Goal: Task Accomplishment & Management: Manage account settings

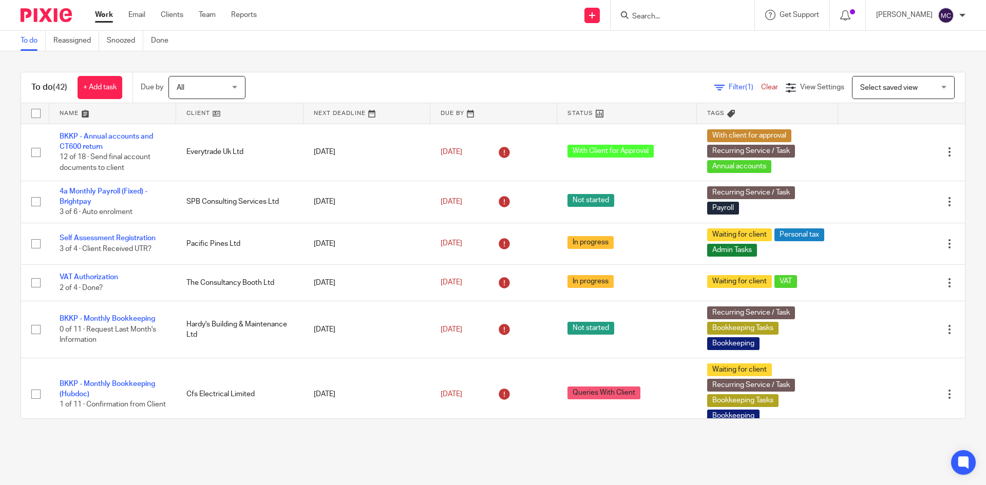
click at [690, 20] on input "Search" at bounding box center [677, 16] width 92 height 9
type input "two six"
click at [687, 61] on link at bounding box center [714, 48] width 171 height 32
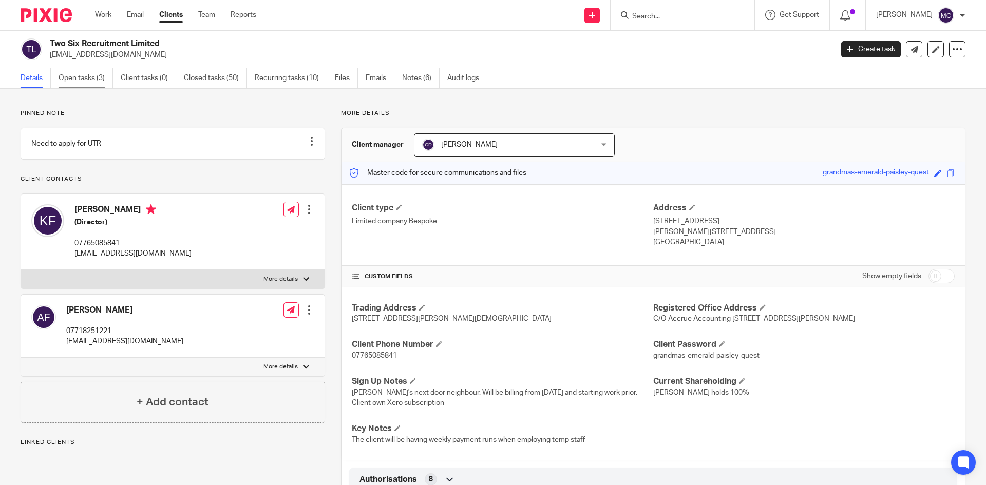
click at [94, 80] on link "Open tasks (3)" at bounding box center [86, 78] width 54 height 20
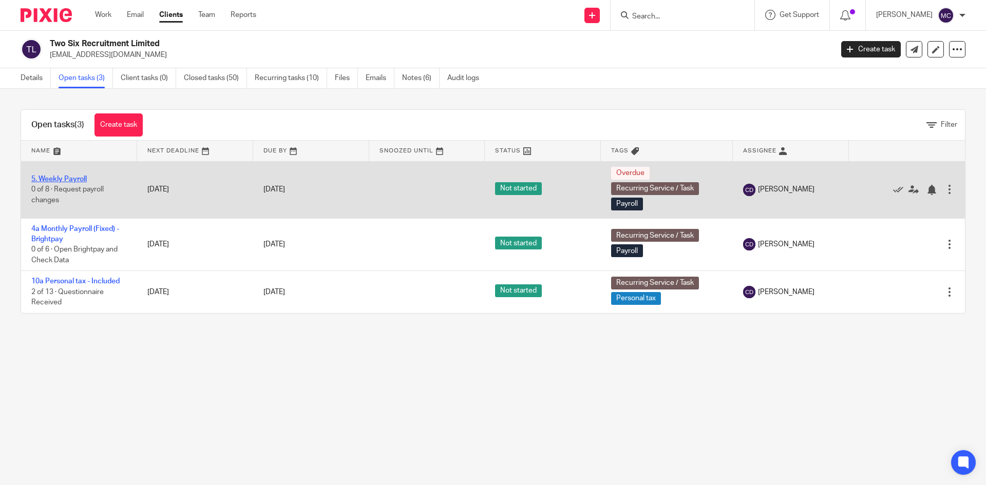
click at [82, 179] on link "5. Weekly Payroll" at bounding box center [58, 179] width 55 height 7
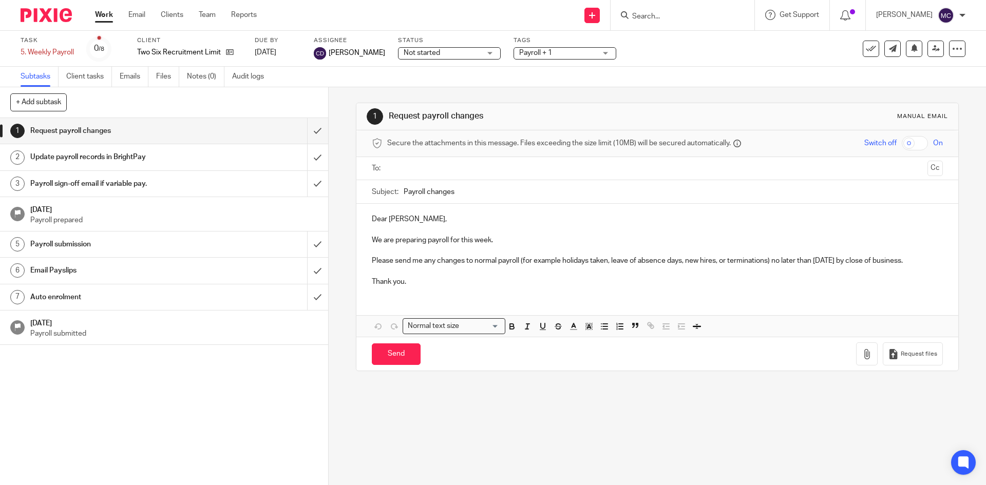
click at [652, 15] on input "Search" at bounding box center [677, 16] width 92 height 9
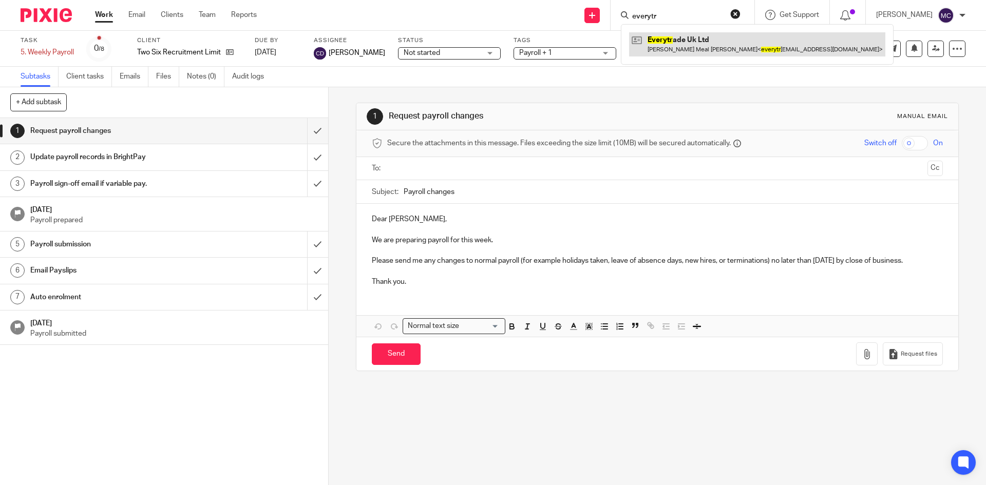
type input "everytr"
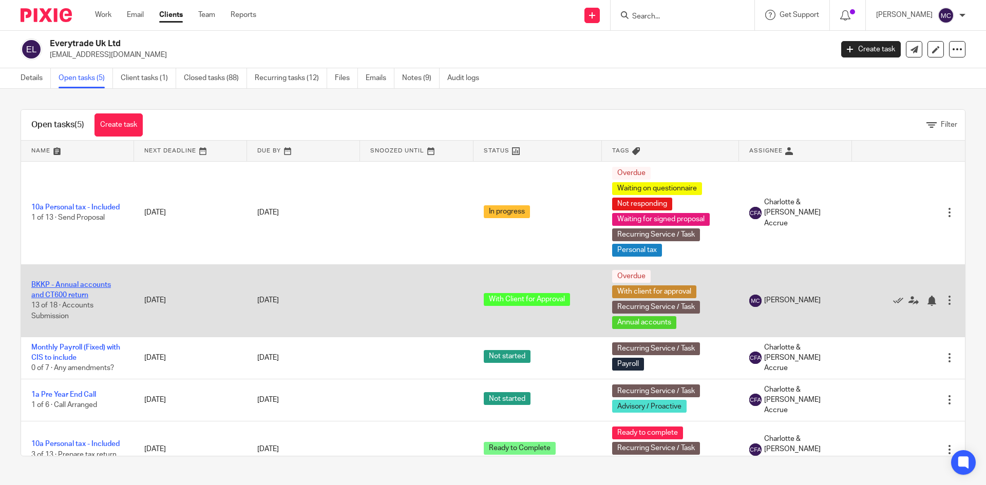
click at [80, 282] on link "BKKP - Annual accounts and CT600 return" at bounding box center [71, 289] width 80 height 17
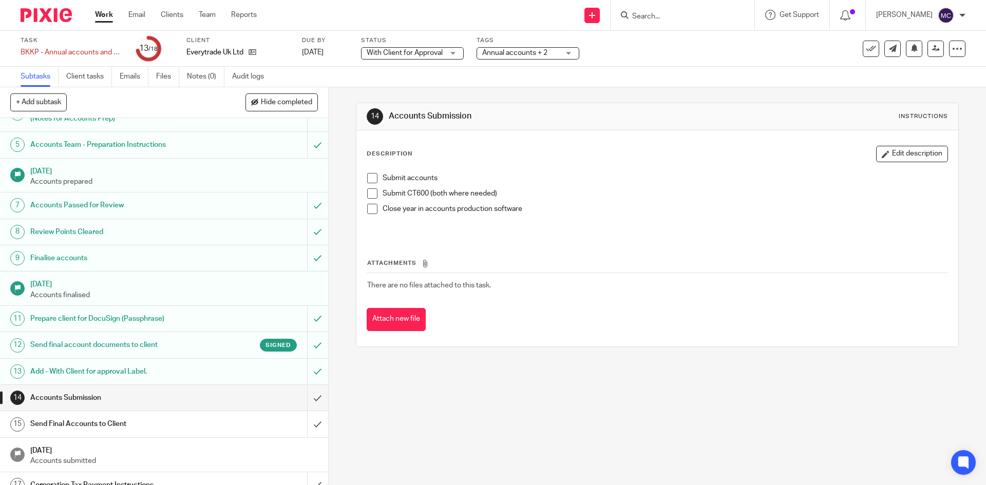
scroll to position [149, 0]
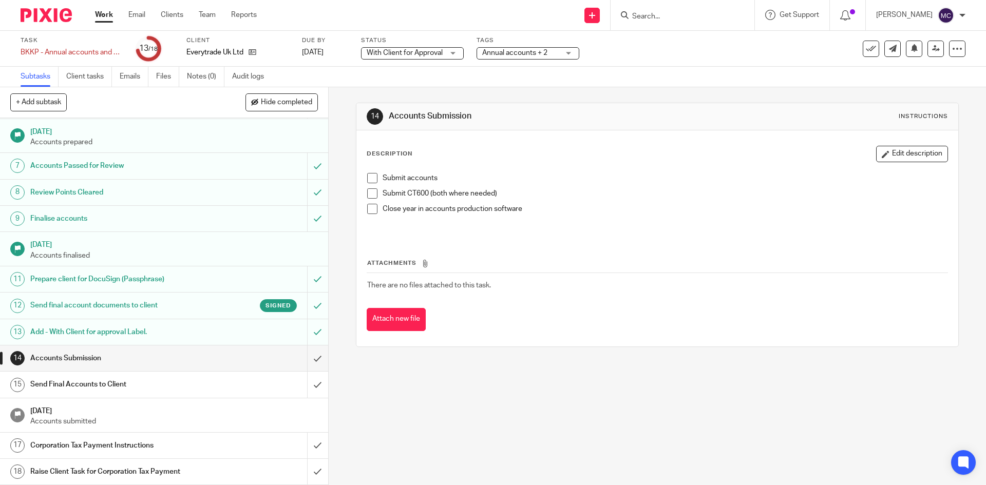
click at [509, 54] on span "Annual accounts + 2" at bounding box center [514, 52] width 65 height 7
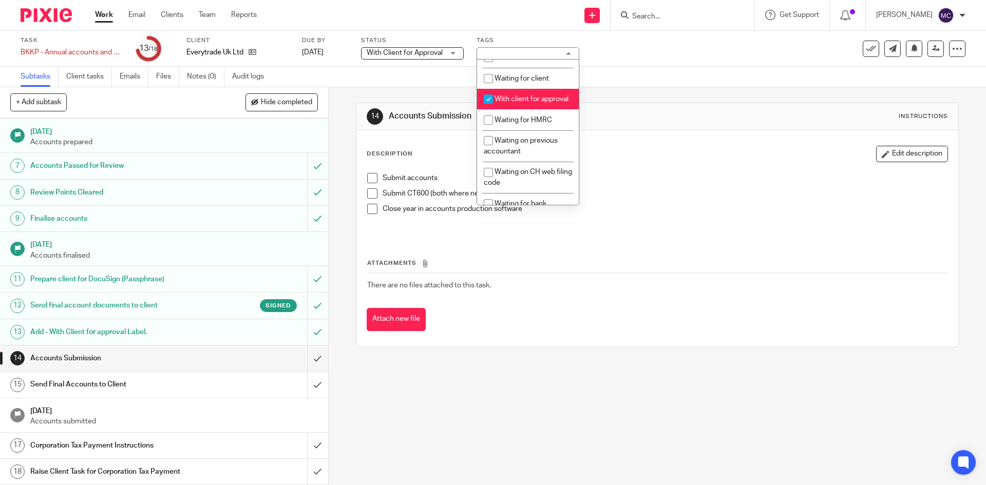
click at [506, 103] on span "With client for approval" at bounding box center [531, 98] width 74 height 7
checkbox input "false"
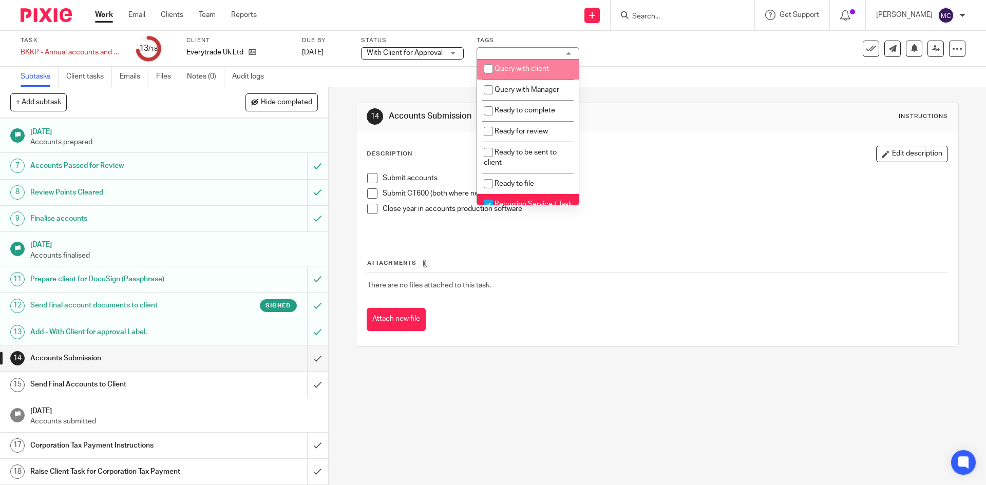
scroll to position [355, 0]
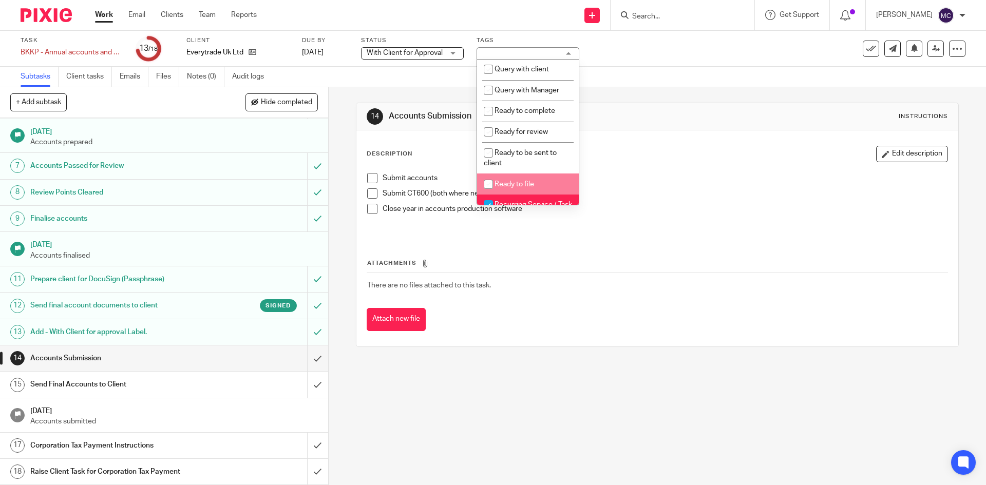
click at [509, 195] on li "Ready to file" at bounding box center [528, 184] width 102 height 21
checkbox input "true"
click at [665, 192] on p "Submit CT600 (both where needed)" at bounding box center [664, 193] width 564 height 10
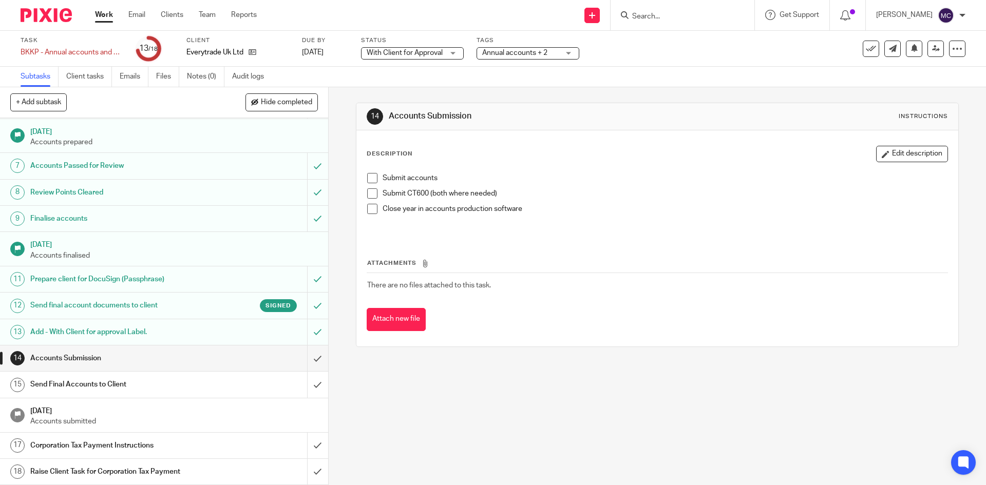
click at [443, 60] on div "Status With Client for Approval With Client for Approval Not started In progres…" at bounding box center [412, 48] width 103 height 25
click at [442, 56] on span "With Client for Approval" at bounding box center [405, 52] width 76 height 7
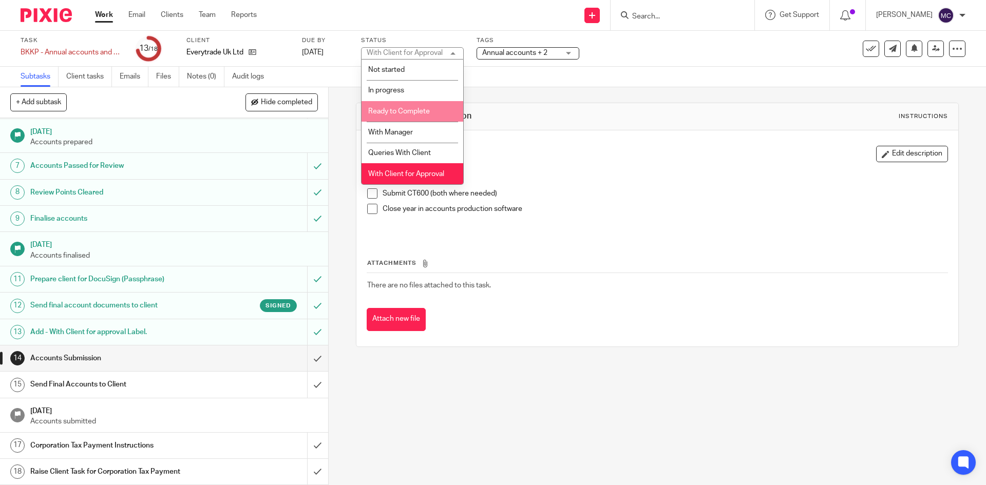
click at [397, 116] on li "Ready to Complete" at bounding box center [412, 111] width 102 height 21
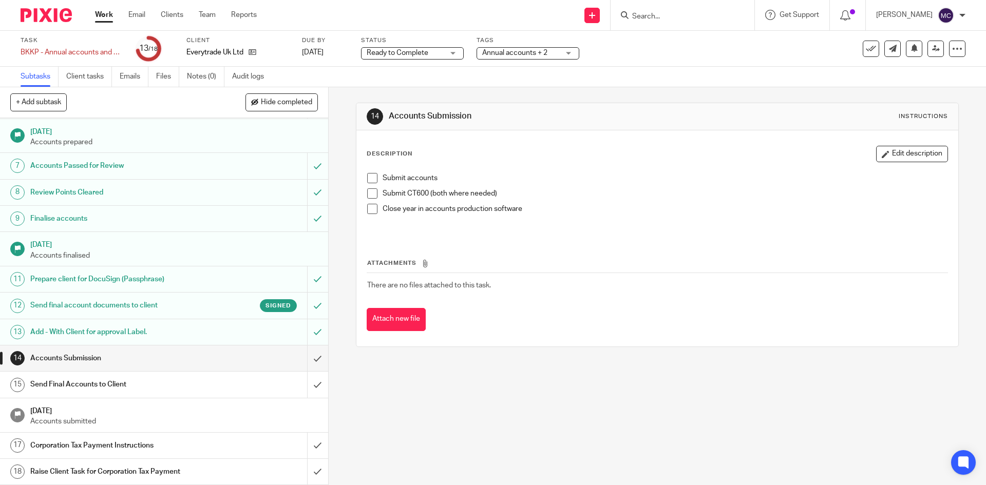
click at [646, 17] on input "Search" at bounding box center [677, 16] width 92 height 9
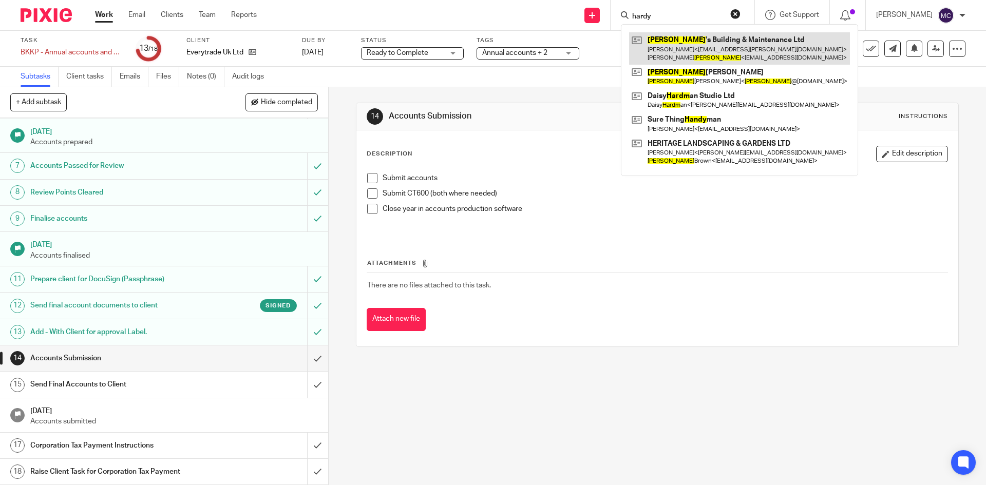
type input "hardy"
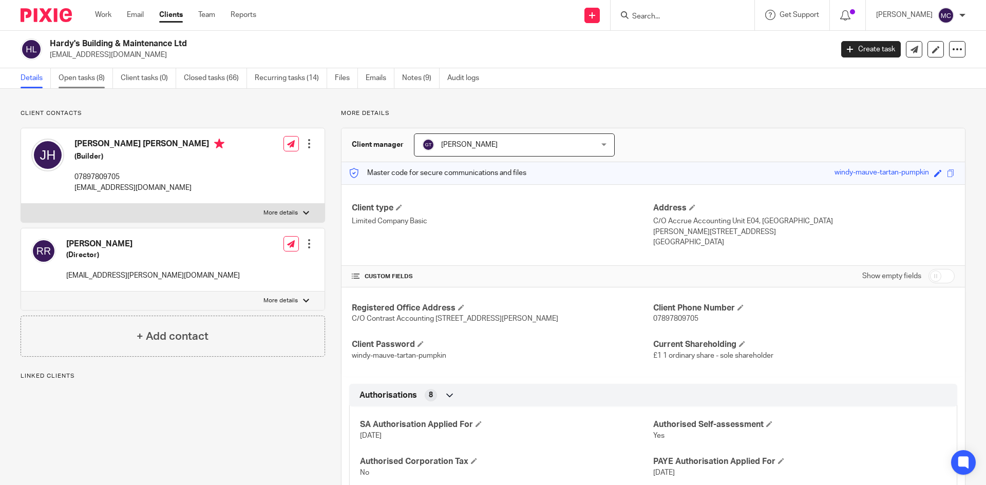
click at [78, 81] on link "Open tasks (8)" at bounding box center [86, 78] width 54 height 20
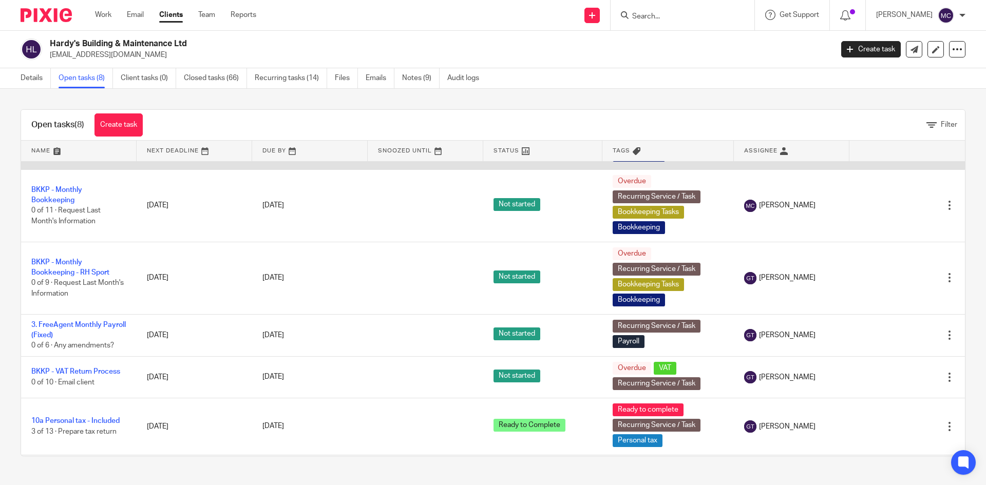
scroll to position [154, 0]
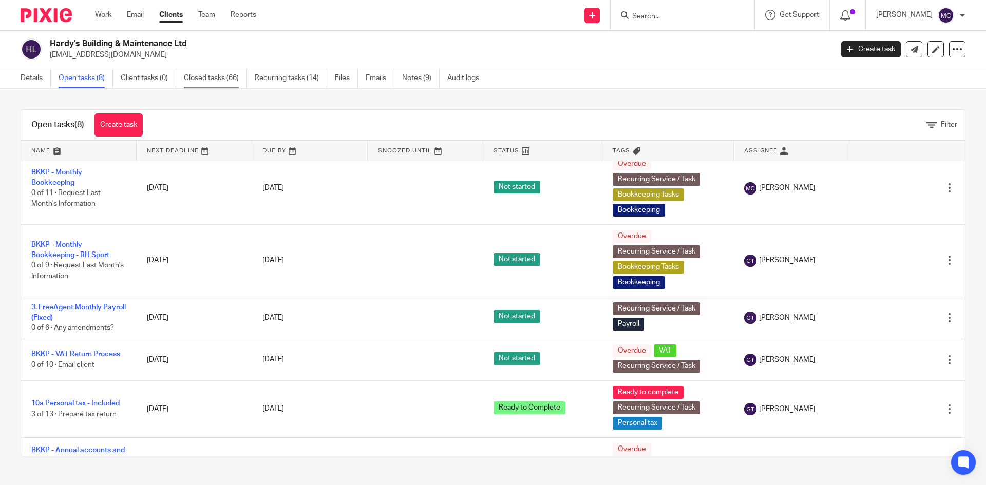
click at [203, 74] on link "Closed tasks (66)" at bounding box center [215, 78] width 63 height 20
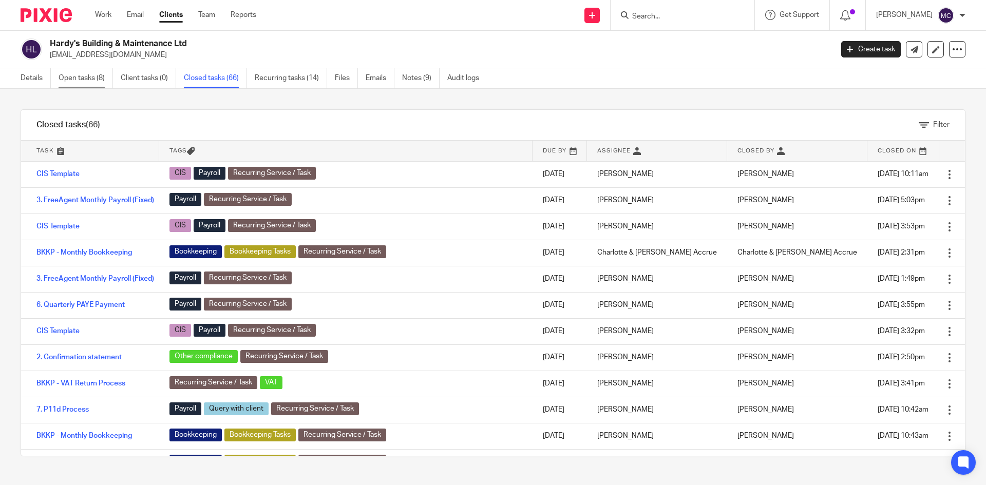
click at [105, 73] on link "Open tasks (8)" at bounding box center [86, 78] width 54 height 20
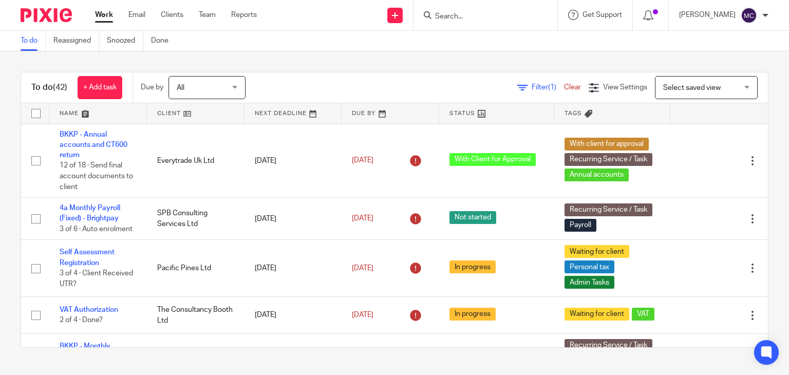
click at [465, 12] on input "Search" at bounding box center [480, 16] width 92 height 9
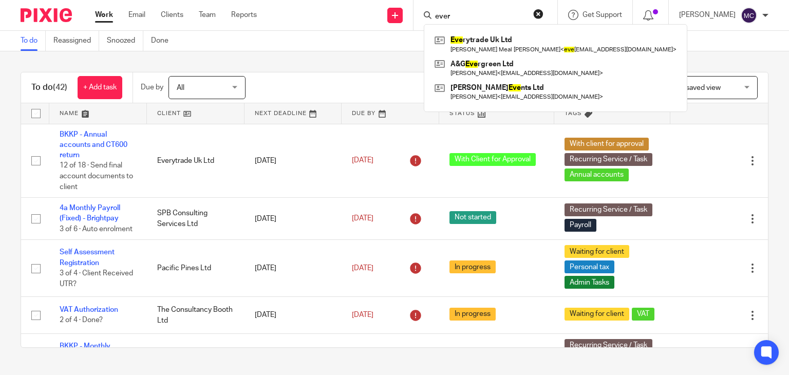
type input "every"
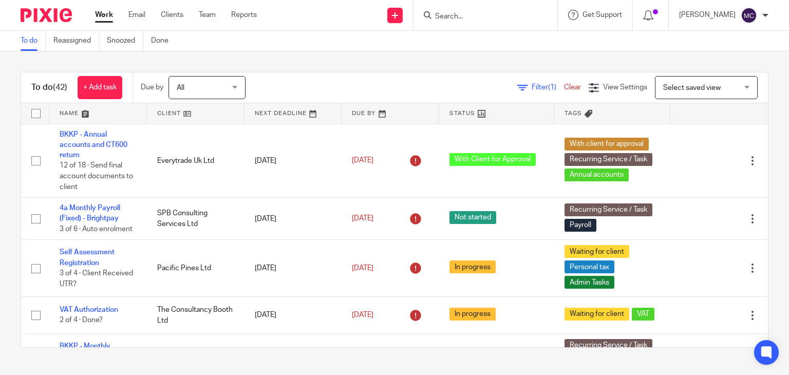
click at [456, 5] on div at bounding box center [485, 15] width 144 height 30
click at [458, 14] on input "Search" at bounding box center [480, 16] width 92 height 9
paste input "Dil Thandi"
click at [483, 15] on input "Dil Thandi" at bounding box center [480, 16] width 92 height 9
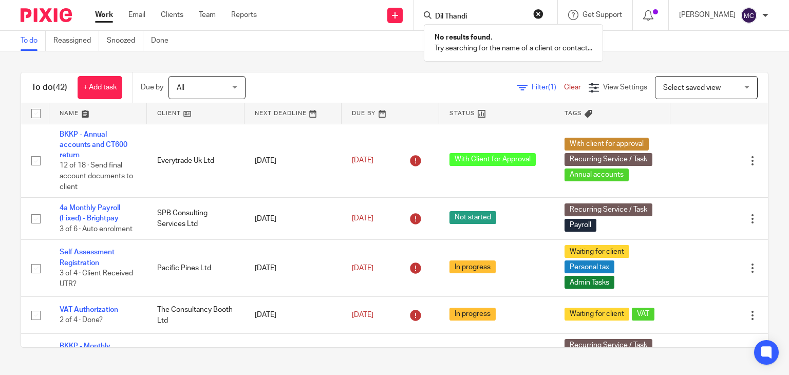
click at [483, 15] on input "Dil Thandi" at bounding box center [480, 16] width 92 height 9
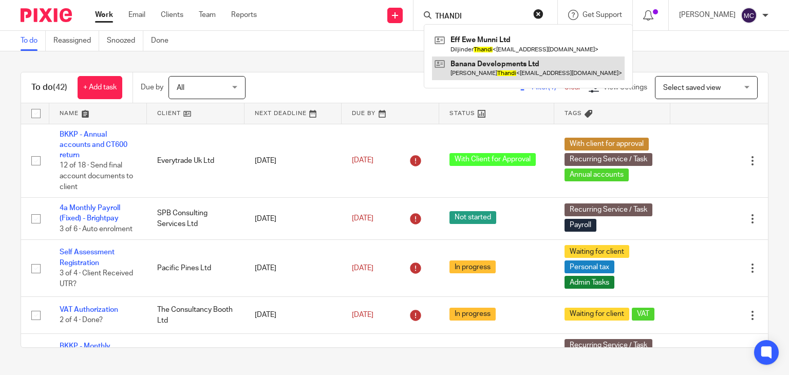
type input "THANDI"
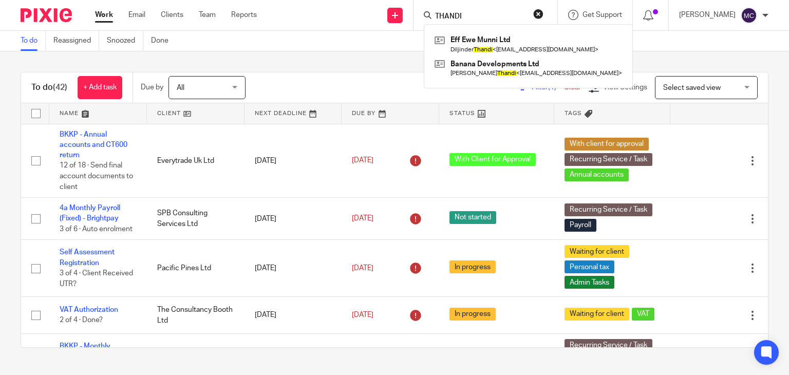
click at [351, 43] on div "To do Reassigned Snoozed Done" at bounding box center [394, 41] width 789 height 21
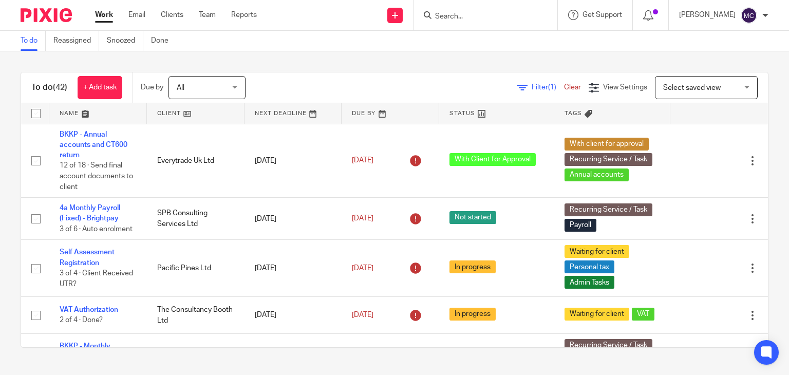
click at [487, 21] on input "Search" at bounding box center [480, 16] width 92 height 9
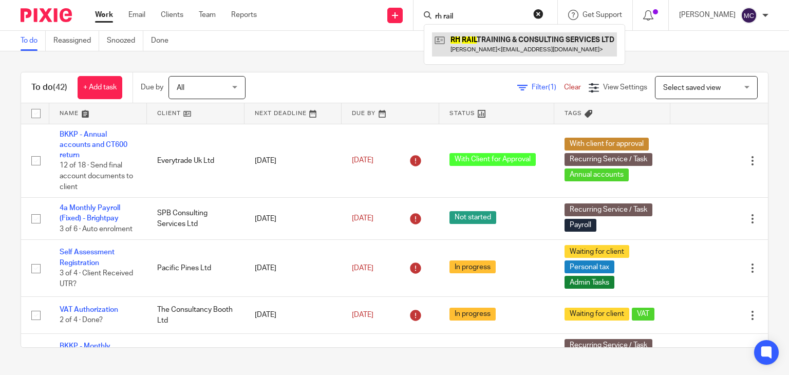
type input "rh rail"
click at [491, 41] on link at bounding box center [524, 44] width 185 height 24
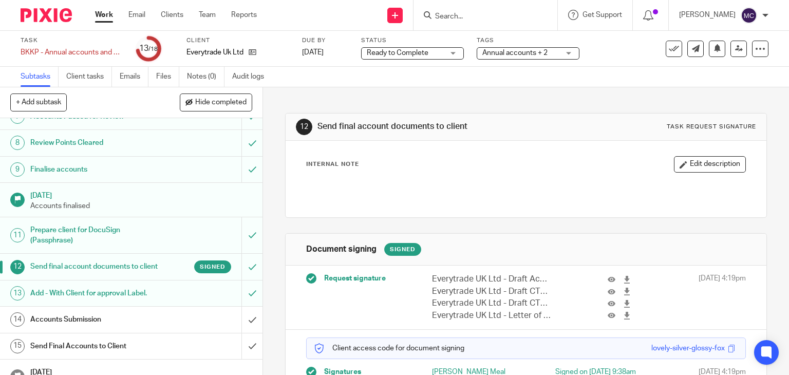
scroll to position [257, 0]
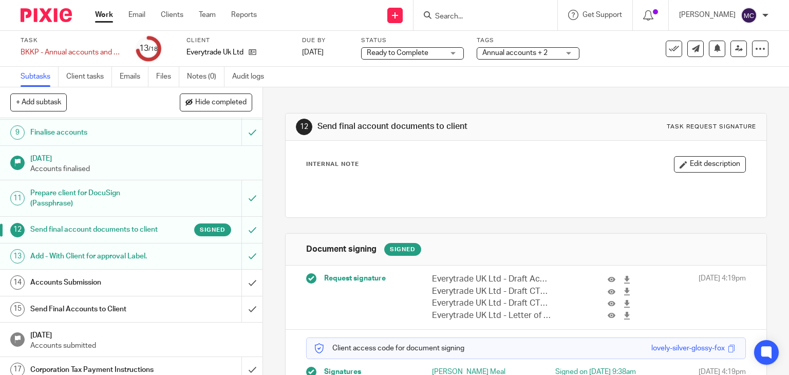
click at [515, 58] on span "Annual accounts + 2" at bounding box center [520, 53] width 77 height 11
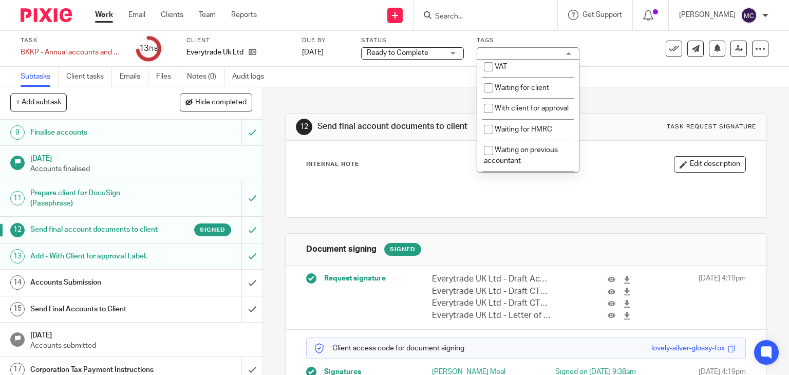
scroll to position [462, 0]
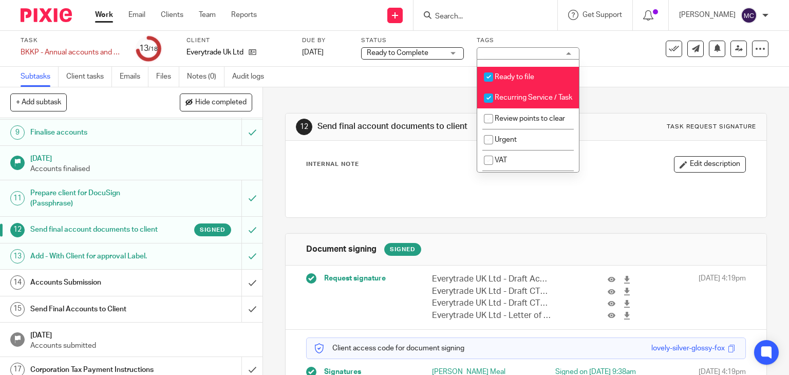
click at [420, 175] on div "Internal Note Edit description" at bounding box center [526, 179] width 440 height 46
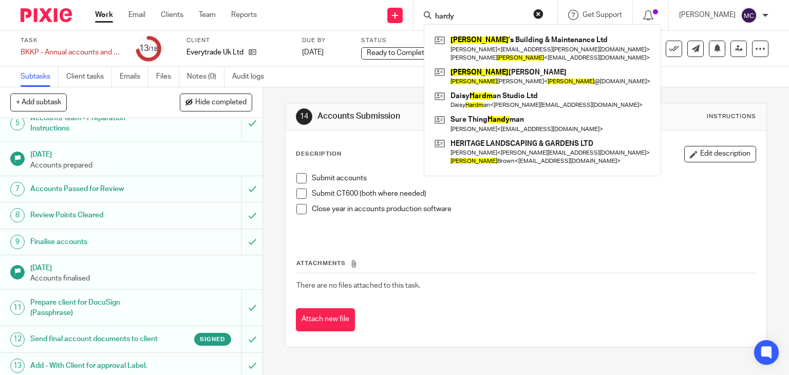
scroll to position [168, 0]
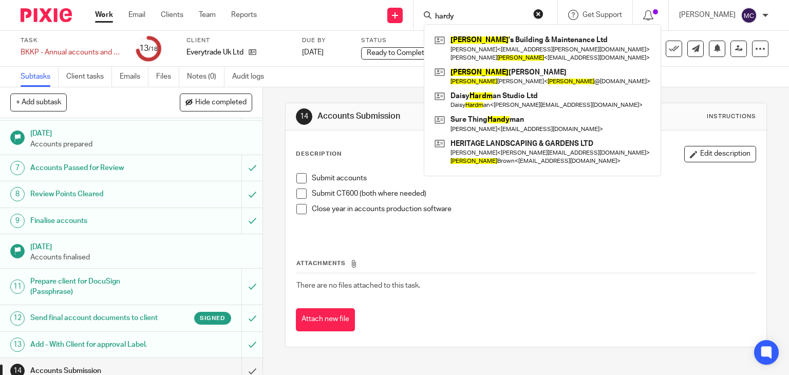
drag, startPoint x: 343, startPoint y: 73, endPoint x: 350, endPoint y: 69, distance: 7.6
click at [343, 73] on div "Subtasks Client tasks Emails Files Notes (0) Audit logs" at bounding box center [394, 77] width 789 height 21
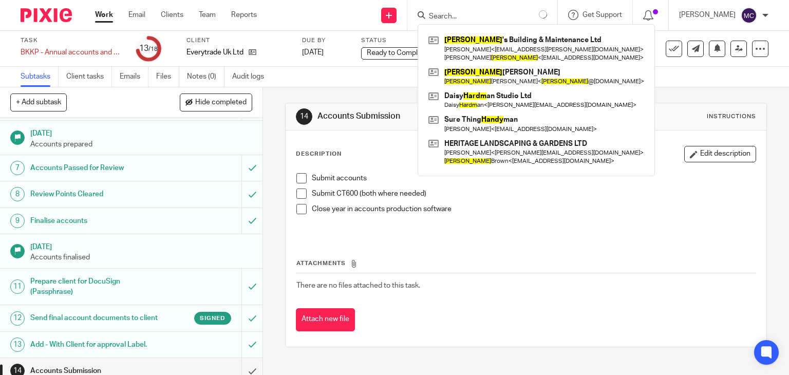
click at [318, 72] on div "Subtasks Client tasks Emails Files Notes (0) Audit logs" at bounding box center [394, 77] width 789 height 21
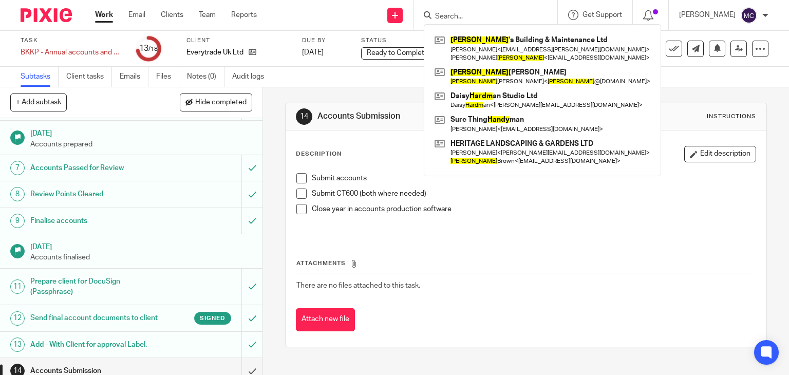
click at [493, 19] on input "Search" at bounding box center [480, 16] width 92 height 9
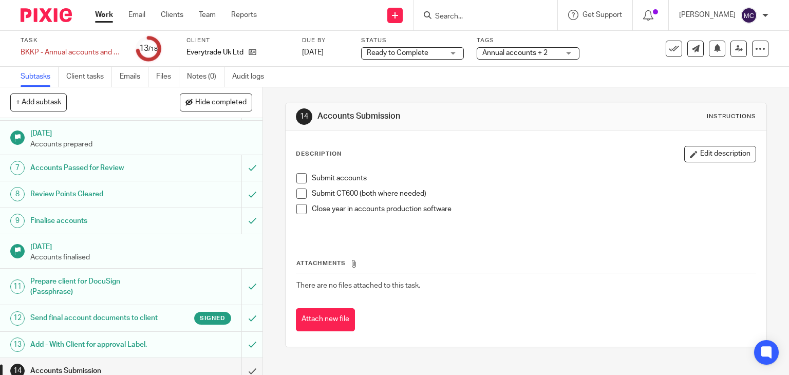
click at [394, 144] on div "Description Edit description Submit accounts Submit CT600 (both where needed) C…" at bounding box center [525, 238] width 481 height 216
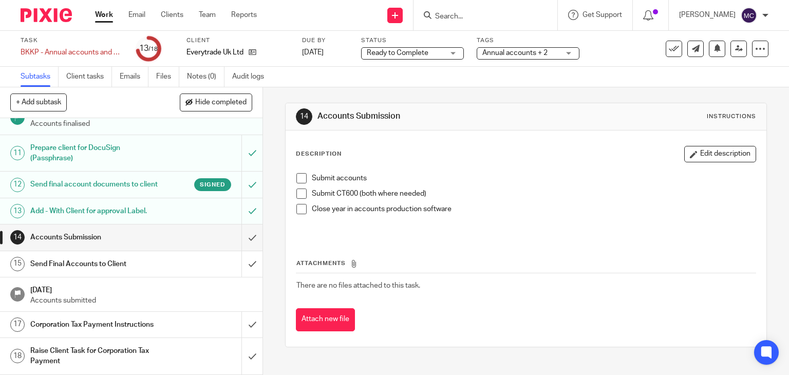
click at [140, 186] on h1 "Send final account documents to client" at bounding box center [97, 184] width 134 height 15
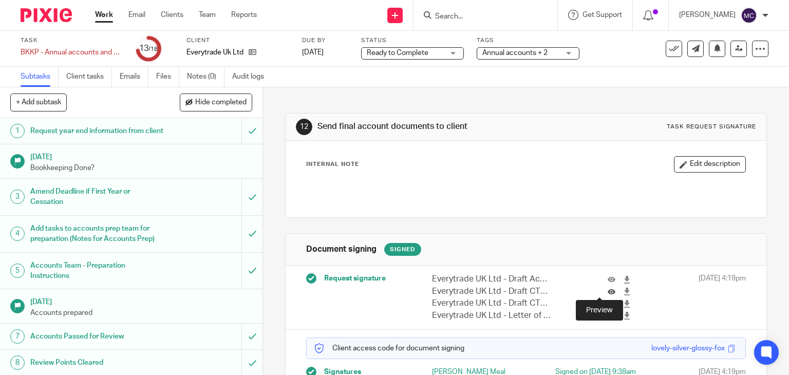
click at [607, 293] on icon at bounding box center [611, 291] width 8 height 8
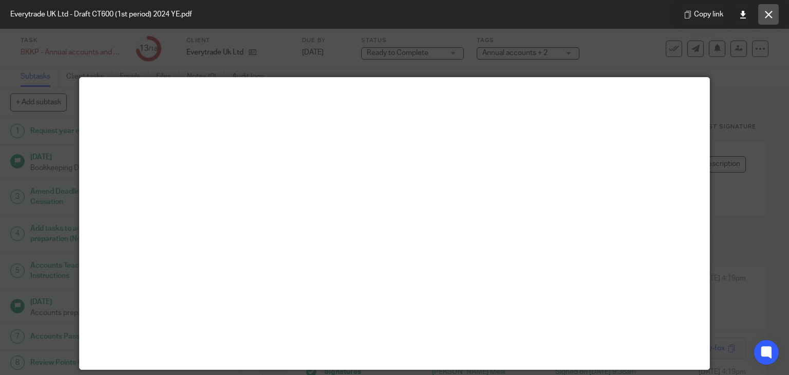
click at [771, 11] on icon at bounding box center [768, 15] width 8 height 8
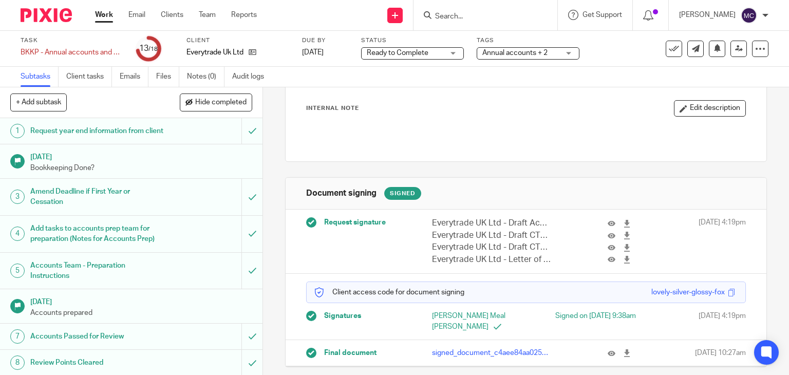
scroll to position [57, 0]
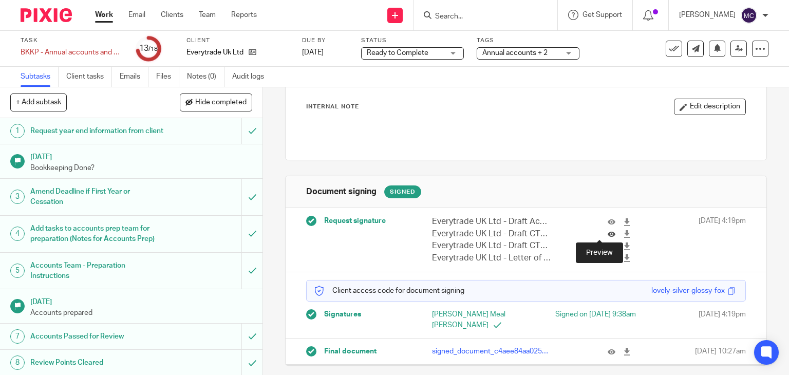
click at [607, 237] on icon at bounding box center [611, 234] width 8 height 8
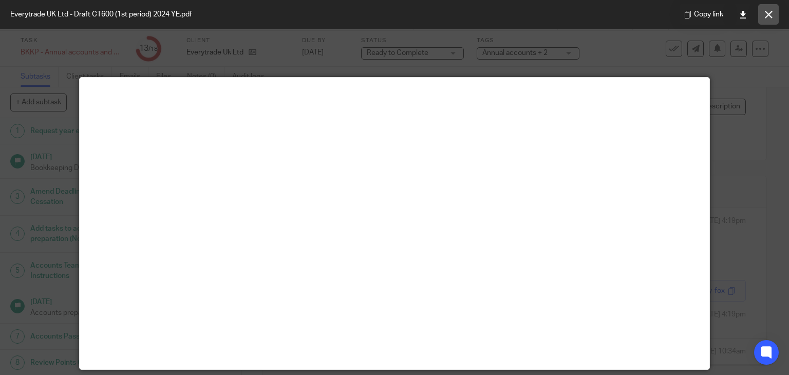
click at [767, 16] on icon at bounding box center [768, 15] width 8 height 8
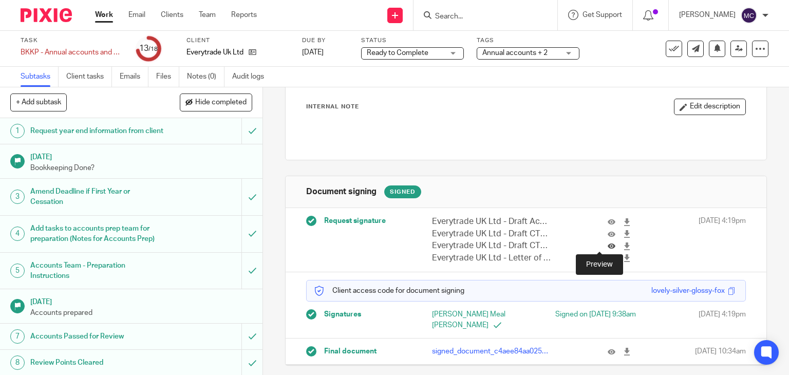
click at [607, 243] on icon at bounding box center [611, 246] width 8 height 8
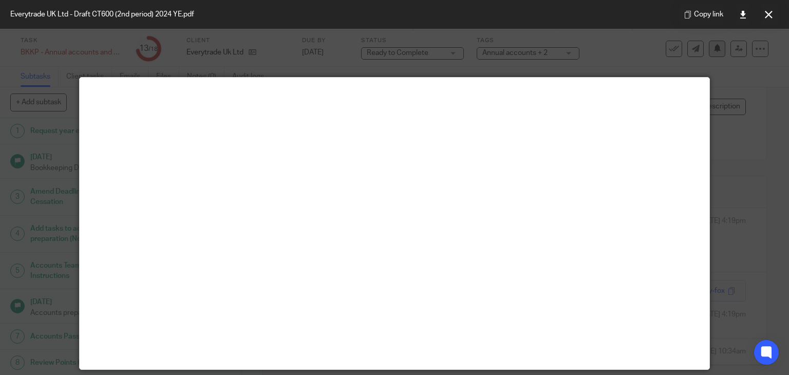
drag, startPoint x: 765, startPoint y: 15, endPoint x: 701, endPoint y: 44, distance: 70.3
click at [765, 15] on icon at bounding box center [768, 15] width 8 height 8
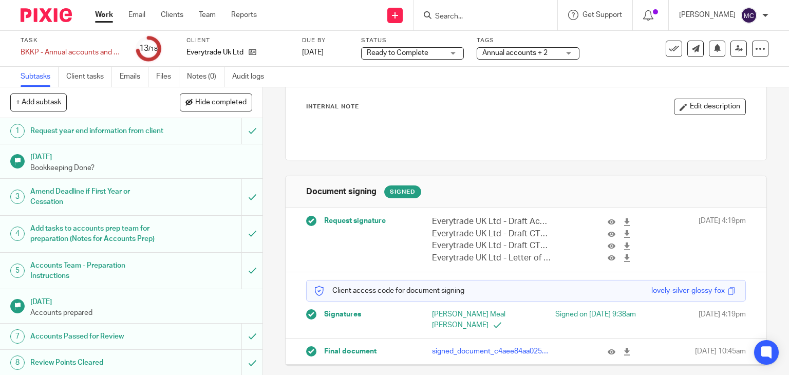
click at [453, 13] on input "Search" at bounding box center [480, 16] width 92 height 9
paste input "03002003310"
type input "03002003310"
click at [535, 12] on button "reset" at bounding box center [538, 14] width 10 height 10
click at [487, 13] on input "Search" at bounding box center [480, 16] width 92 height 9
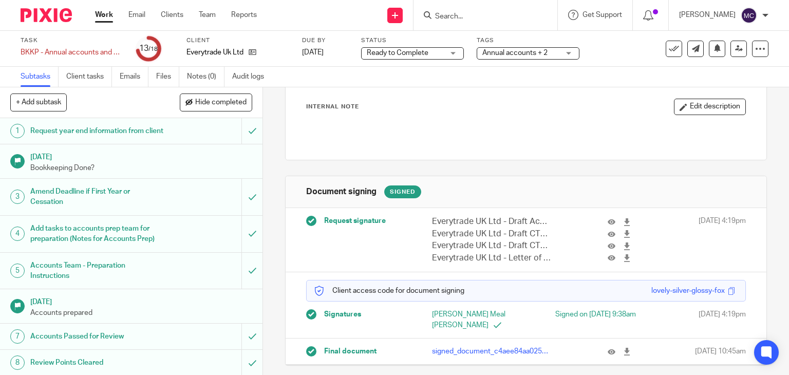
paste input "Thomas Lister"
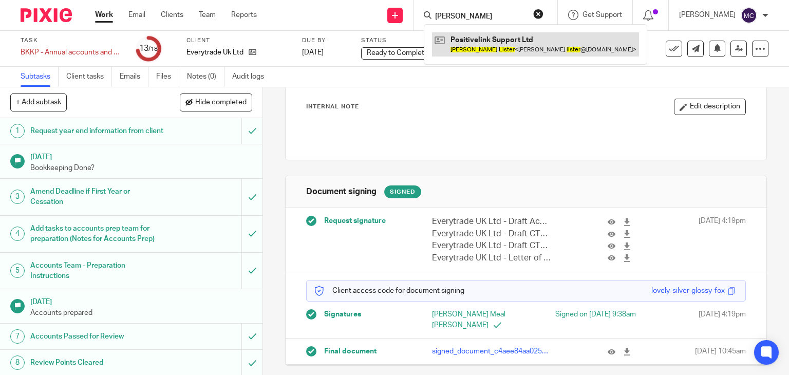
type input "Thomas Lister"
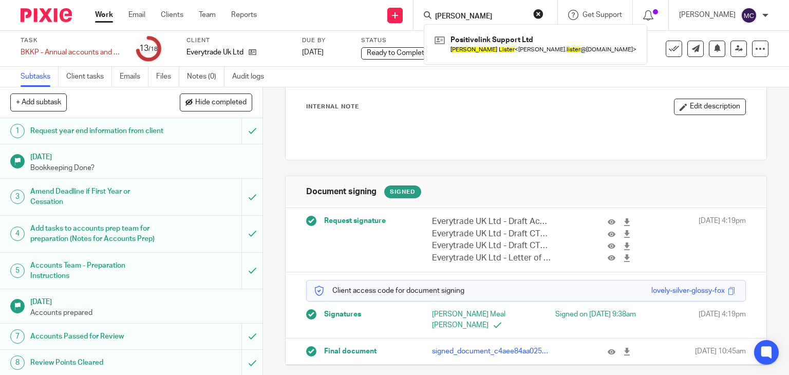
click at [412, 117] on div "Internal Note Edit description" at bounding box center [526, 122] width 440 height 46
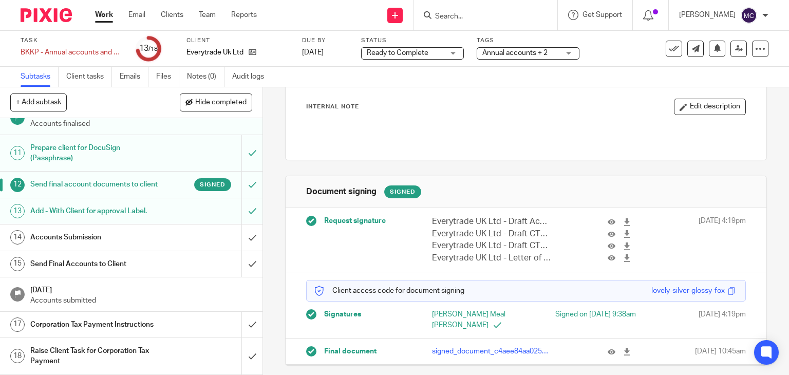
scroll to position [321, 0]
click at [240, 237] on input "submit" at bounding box center [131, 237] width 262 height 26
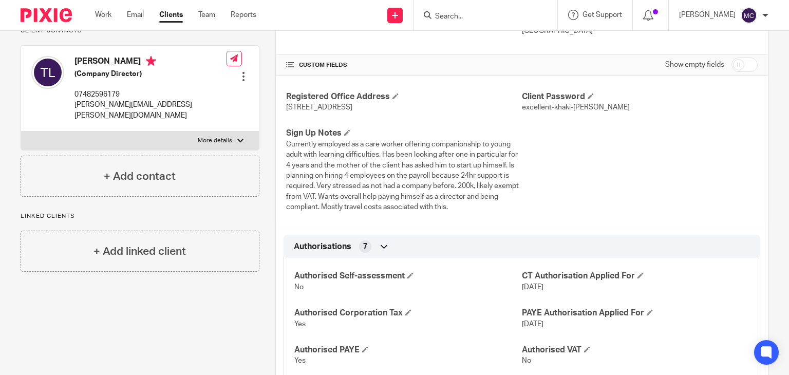
scroll to position [205, 0]
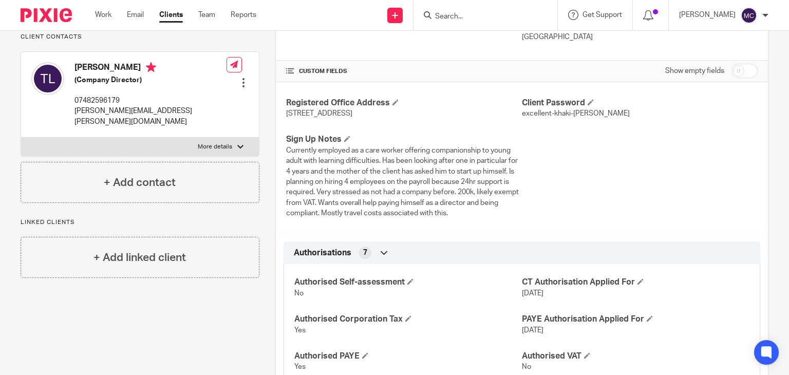
click at [232, 144] on label "More details" at bounding box center [140, 147] width 238 height 18
click at [21, 138] on input "More details" at bounding box center [21, 137] width 1 height 1
checkbox input "true"
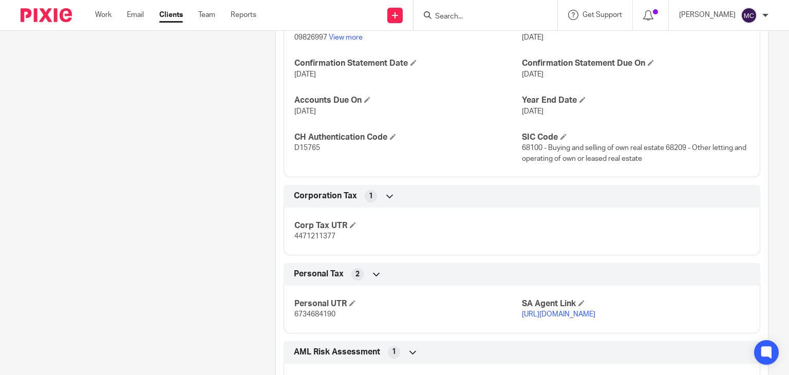
scroll to position [719, 0]
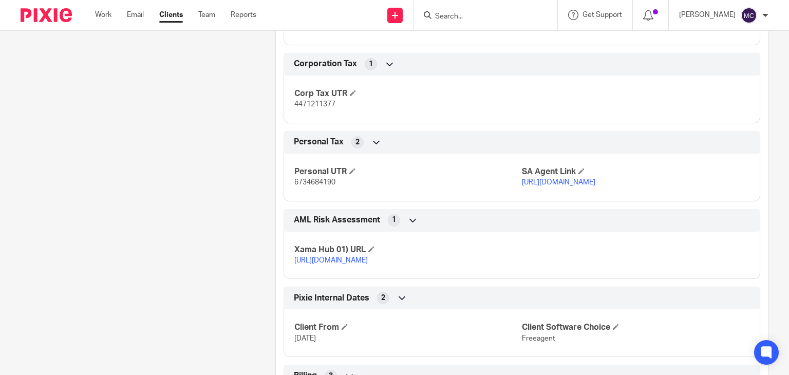
click at [309, 108] on span "4471211377" at bounding box center [314, 104] width 41 height 7
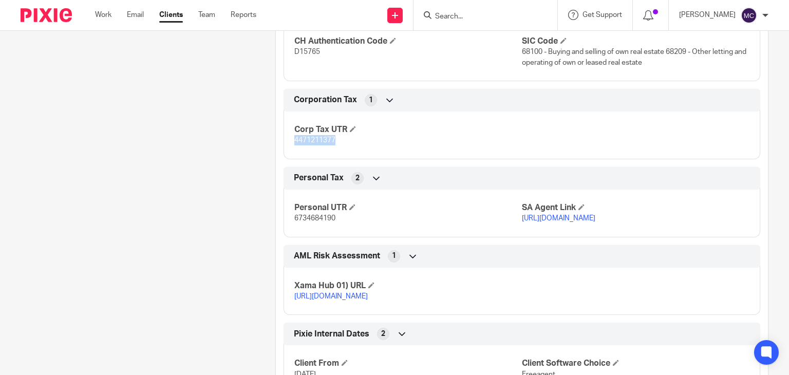
scroll to position [616, 0]
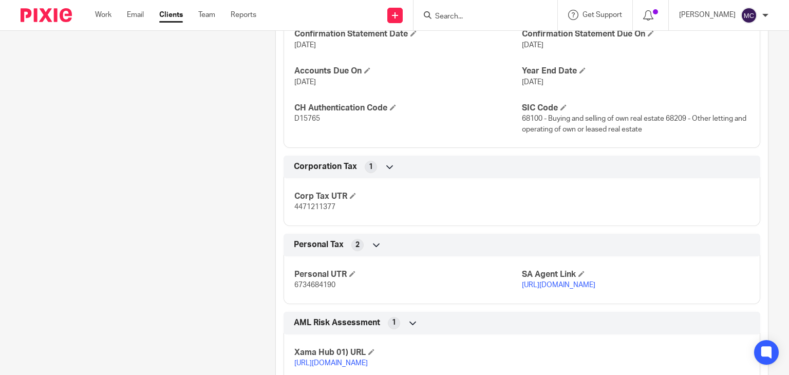
click at [314, 289] on span "6734684190" at bounding box center [314, 284] width 41 height 7
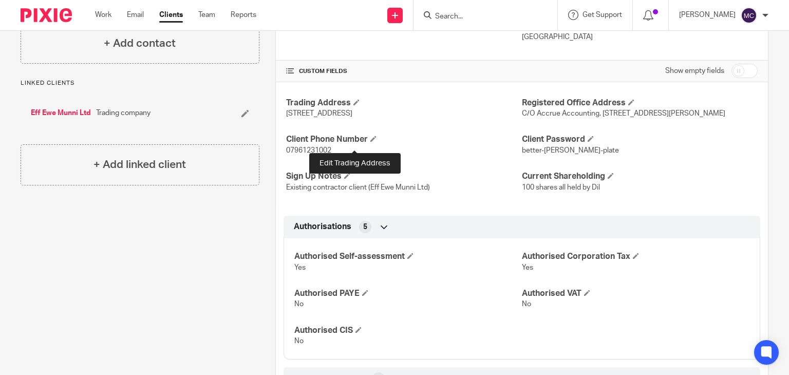
scroll to position [0, 0]
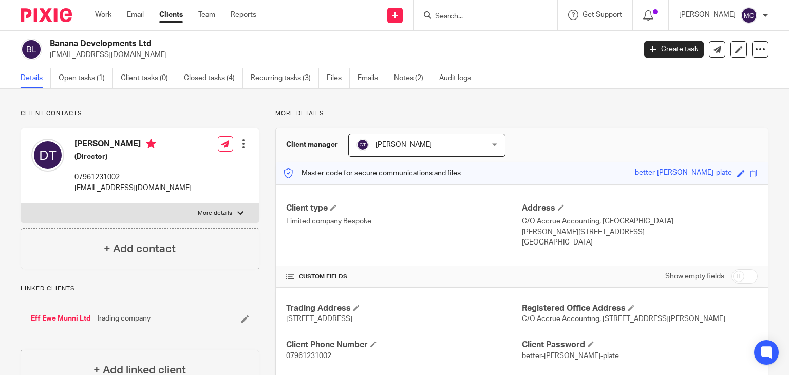
click at [205, 212] on p "More details" at bounding box center [215, 213] width 34 height 8
click at [21, 204] on input "More details" at bounding box center [21, 203] width 1 height 1
checkbox input "true"
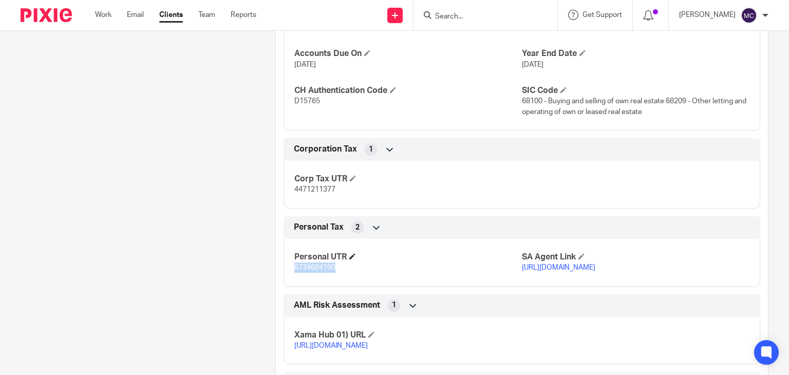
scroll to position [667, 0]
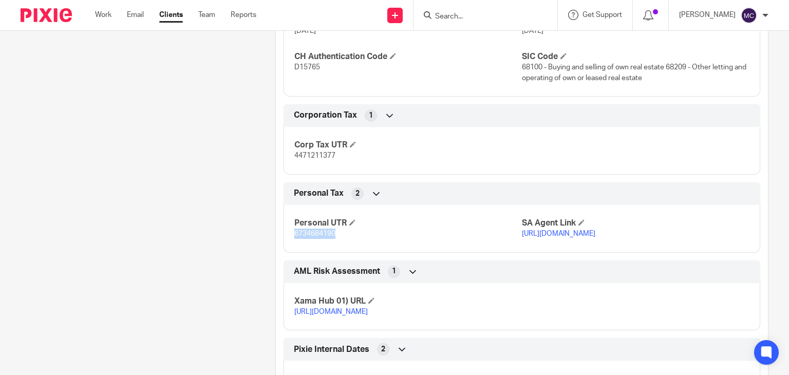
click at [331, 239] on p "6734684190" at bounding box center [407, 233] width 227 height 10
drag, startPoint x: 310, startPoint y: 245, endPoint x: 354, endPoint y: 249, distance: 44.3
click at [354, 249] on div "Personal UTR 6734684190 SA Agent Link [URL][DOMAIN_NAME]" at bounding box center [521, 224] width 476 height 55
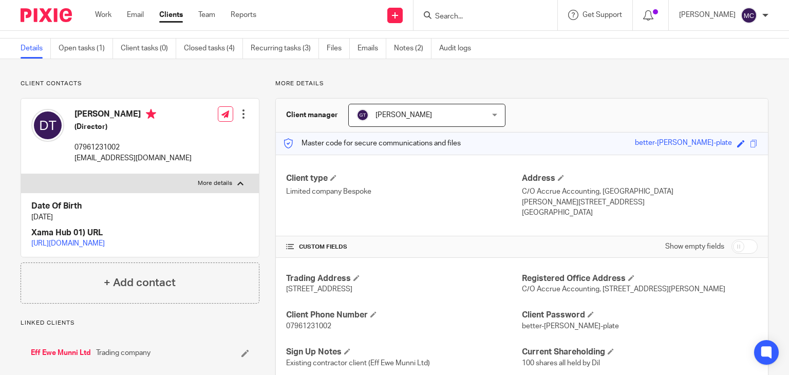
scroll to position [0, 0]
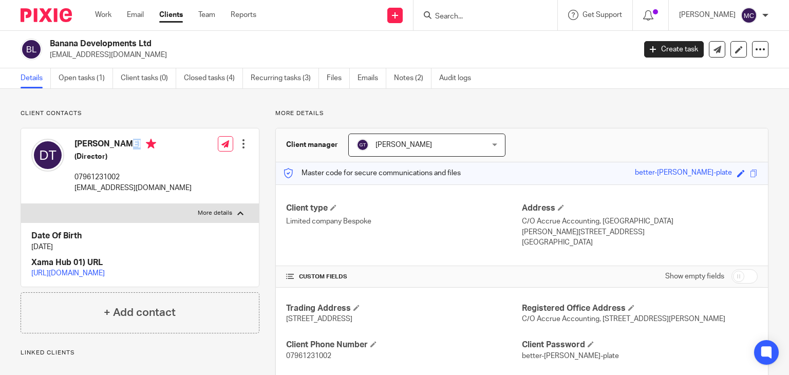
drag, startPoint x: 72, startPoint y: 144, endPoint x: 170, endPoint y: 144, distance: 97.5
click at [170, 144] on div "[PERSON_NAME] (Director) 07961231002 [EMAIL_ADDRESS][DOMAIN_NAME]" at bounding box center [111, 165] width 160 height 65
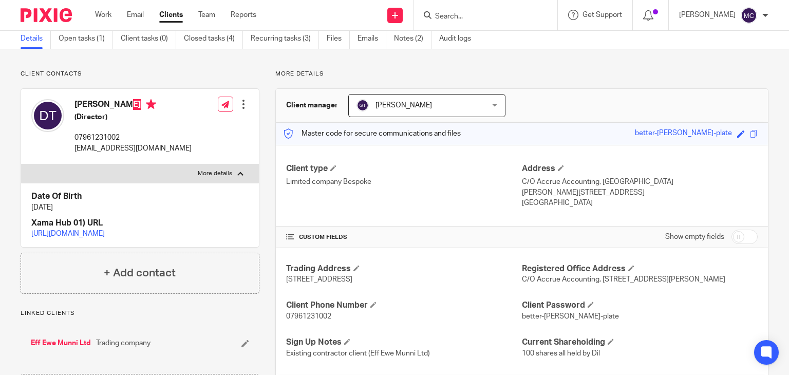
scroll to position [103, 0]
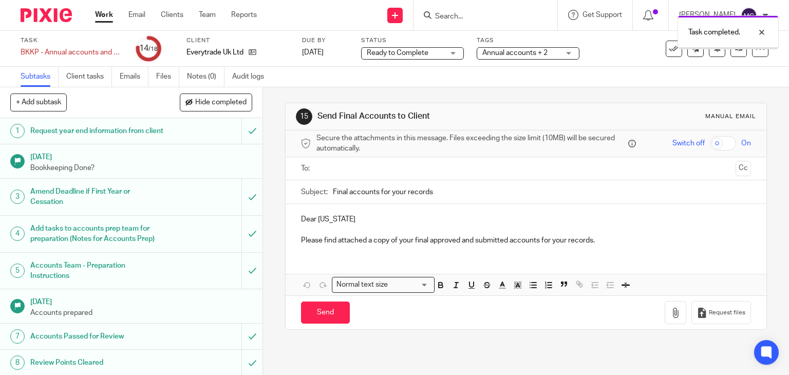
click at [303, 218] on p "Dear Georgia" at bounding box center [526, 219] width 450 height 10
click at [353, 214] on p "Hi Georgia" at bounding box center [526, 219] width 450 height 10
click at [378, 173] on input "text" at bounding box center [525, 169] width 411 height 12
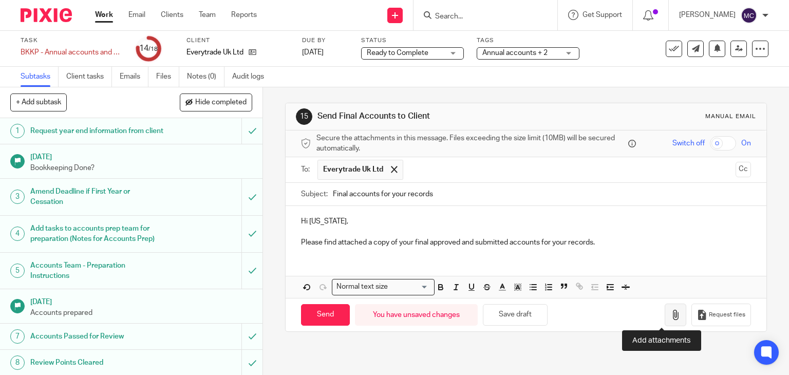
click at [664, 311] on button "button" at bounding box center [675, 314] width 22 height 23
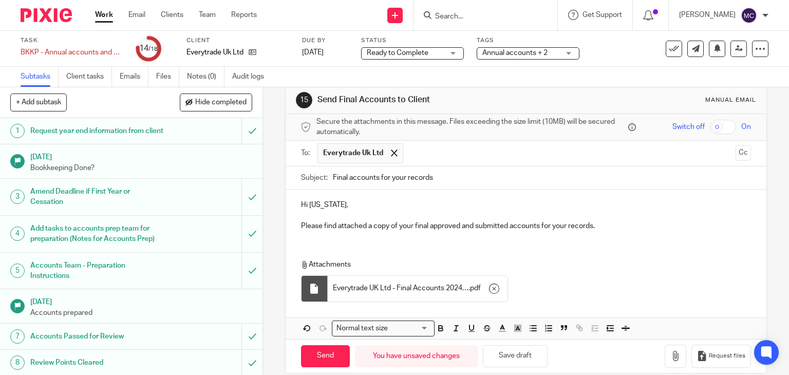
scroll to position [29, 0]
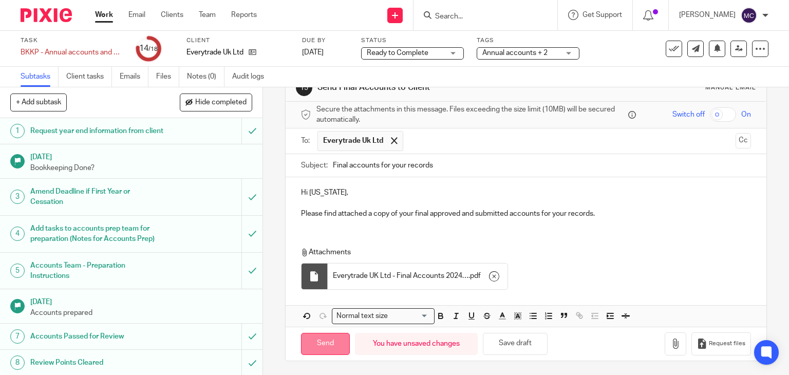
click at [316, 341] on input "Send" at bounding box center [325, 344] width 49 height 22
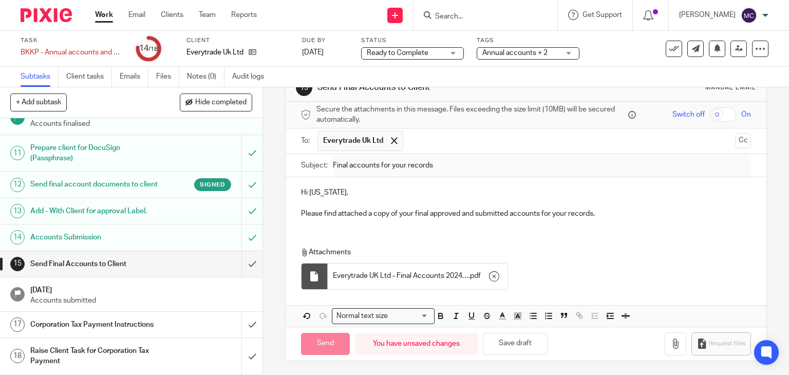
scroll to position [308, 0]
type input "Sent"
click at [197, 332] on div "Corporation Tax Payment Instructions" at bounding box center [130, 324] width 201 height 15
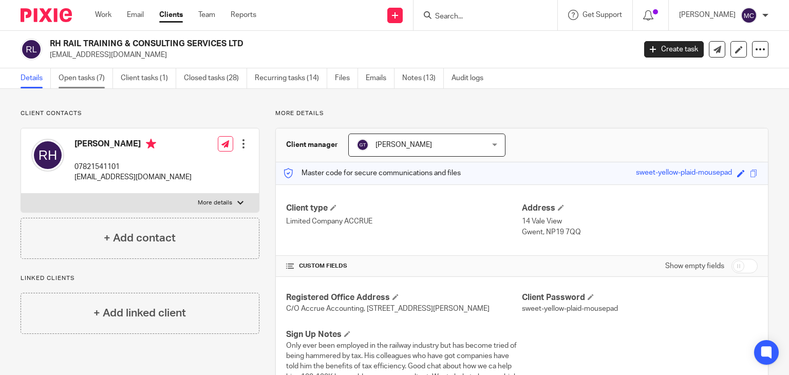
click at [98, 72] on link "Open tasks (7)" at bounding box center [86, 78] width 54 height 20
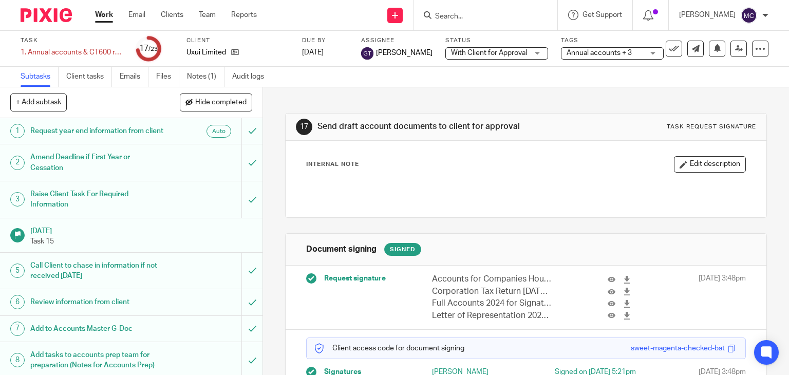
click at [504, 52] on span "With Client for Approval" at bounding box center [489, 52] width 76 height 7
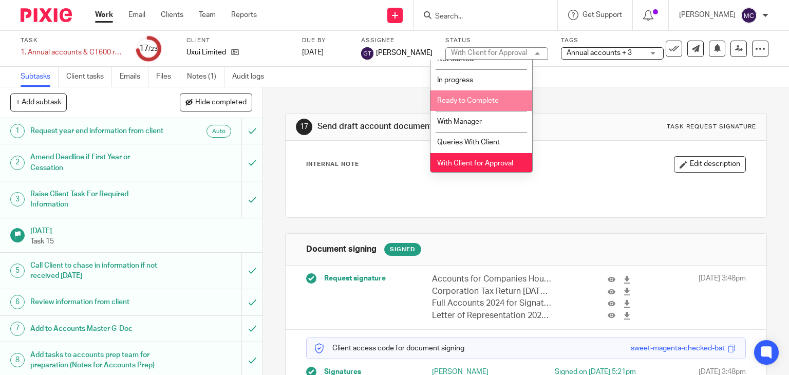
scroll to position [13, 0]
click at [468, 167] on li "With Client for Approval" at bounding box center [481, 161] width 102 height 21
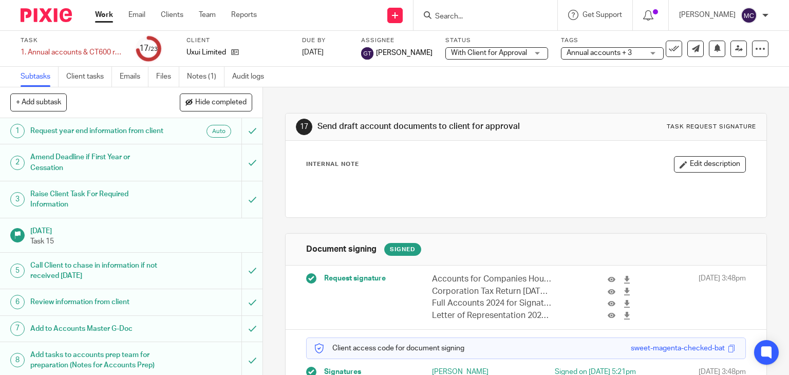
click at [502, 56] on span "With Client for Approval" at bounding box center [489, 52] width 76 height 7
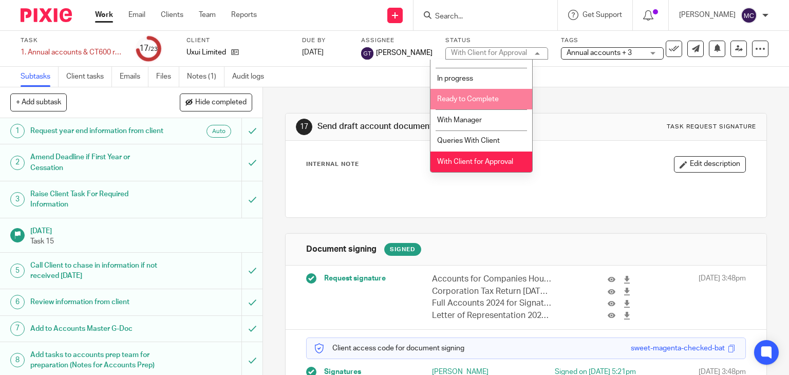
click at [477, 99] on span "Ready to Complete" at bounding box center [468, 98] width 62 height 7
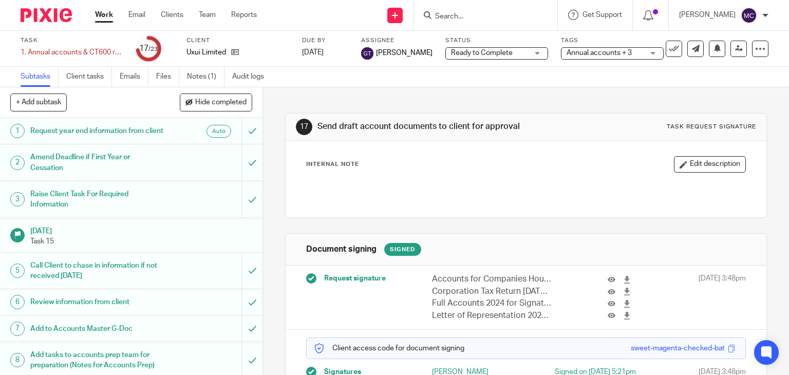
click at [566, 49] on span "Annual accounts + 3" at bounding box center [598, 52] width 65 height 7
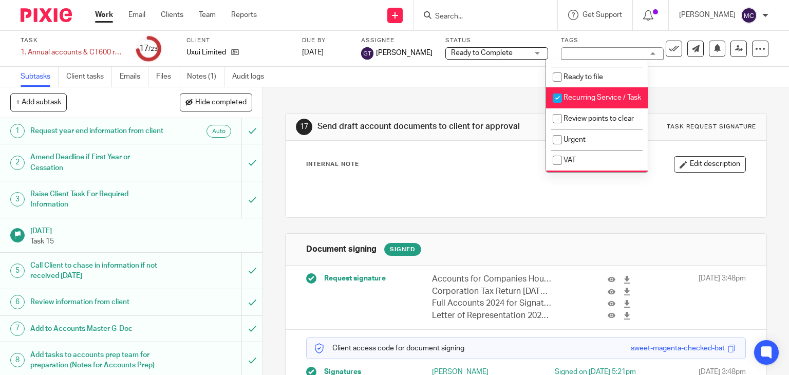
scroll to position [565, 0]
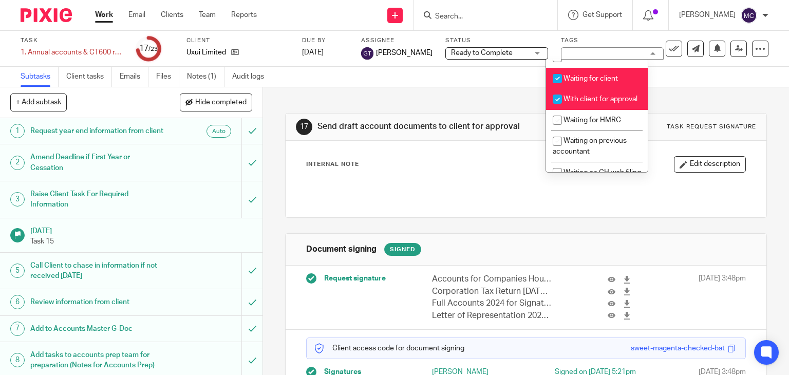
click at [565, 88] on input "checkbox" at bounding box center [557, 79] width 20 height 20
checkbox input "false"
click at [567, 103] on span "With client for approval" at bounding box center [600, 98] width 74 height 7
checkbox input "false"
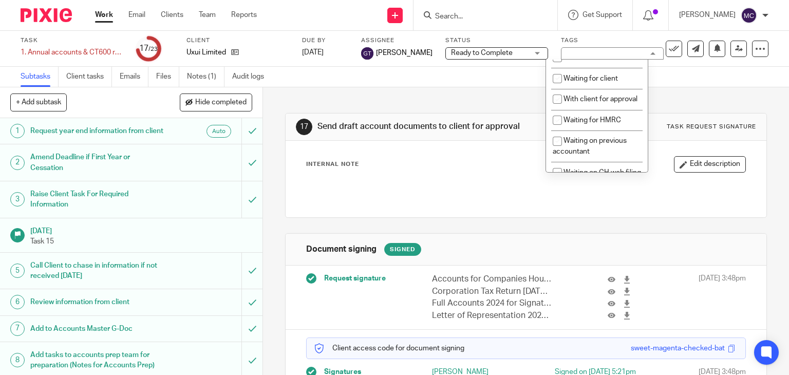
click at [470, 165] on div "Internal Note Edit description" at bounding box center [526, 164] width 440 height 16
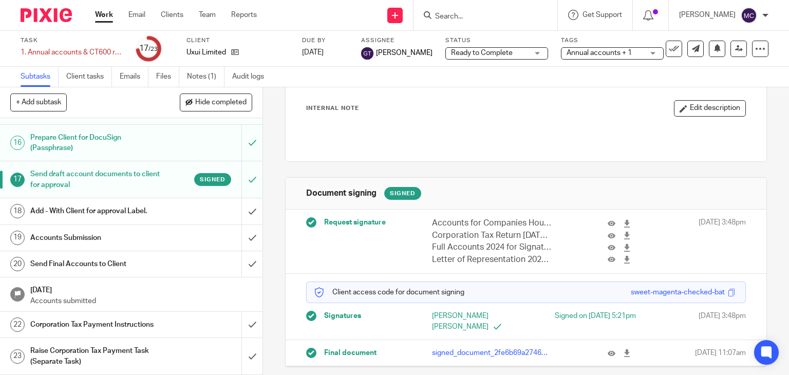
scroll to position [57, 0]
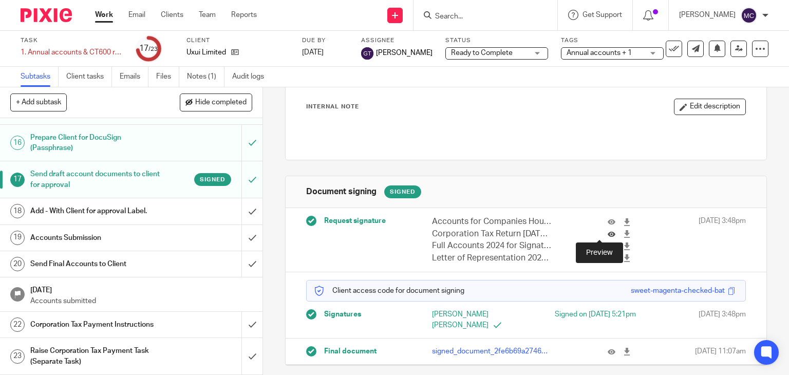
click at [607, 233] on icon at bounding box center [611, 234] width 8 height 8
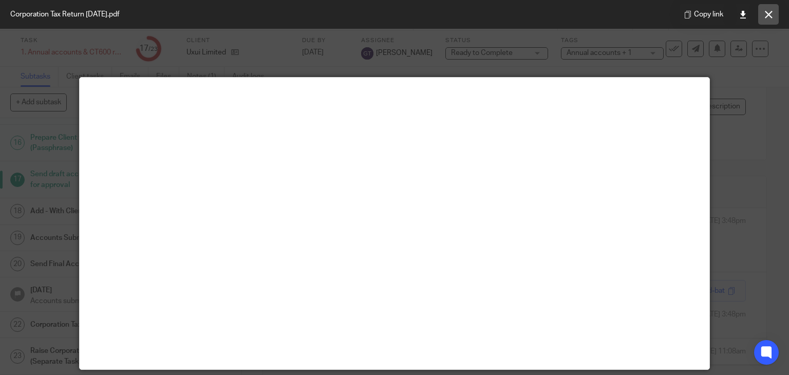
click at [765, 16] on icon at bounding box center [768, 15] width 8 height 8
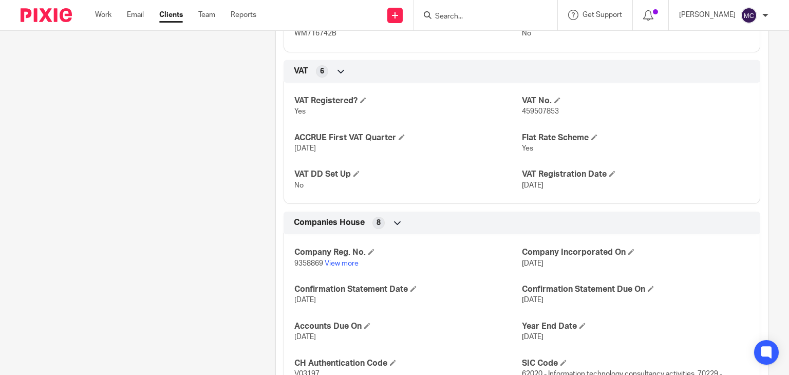
scroll to position [873, 0]
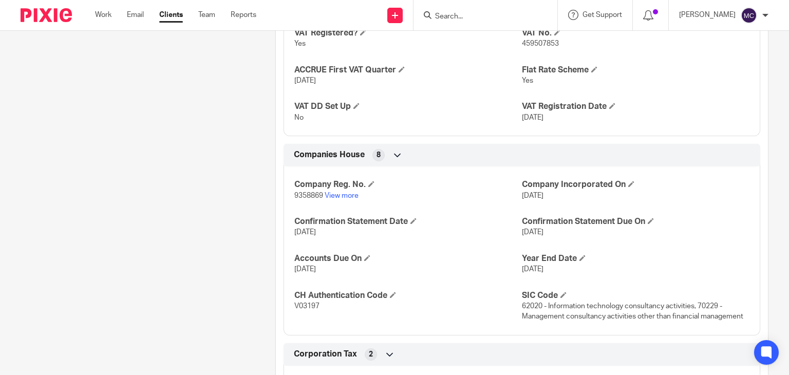
click at [306, 212] on div "Company Reg. No. 9358869 View more Company Incorporated On [DATE] Confirmation …" at bounding box center [521, 247] width 476 height 177
click at [306, 199] on span "9358869" at bounding box center [308, 195] width 29 height 7
copy p "9358869"
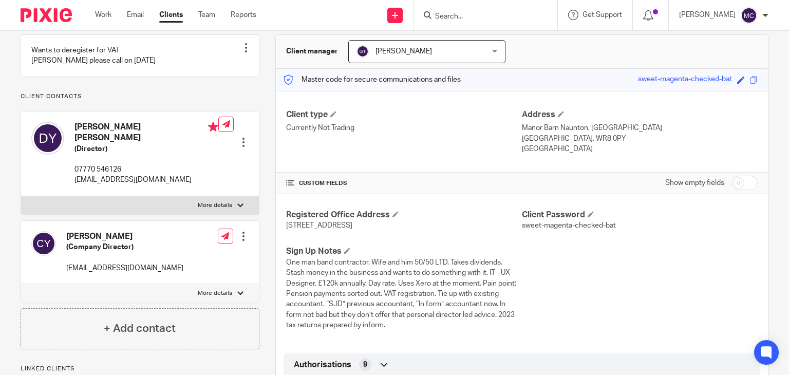
scroll to position [0, 0]
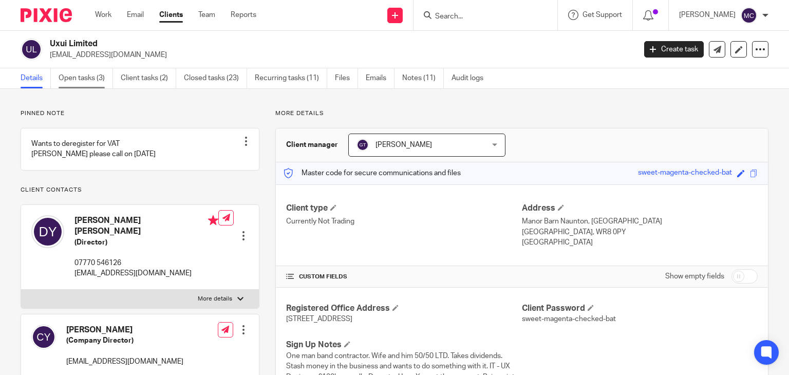
click at [96, 80] on link "Open tasks (3)" at bounding box center [86, 78] width 54 height 20
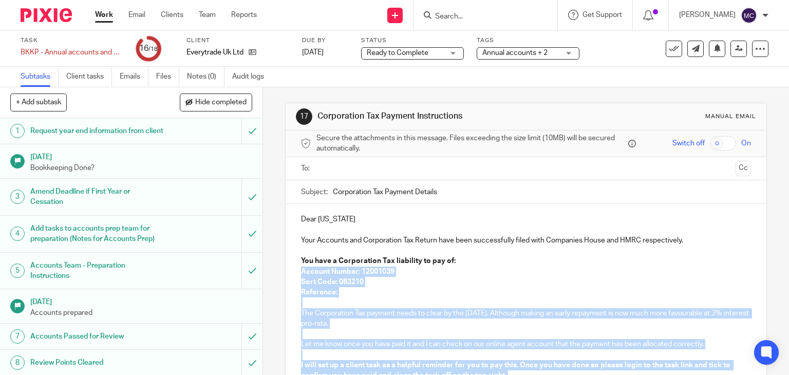
scroll to position [146, 0]
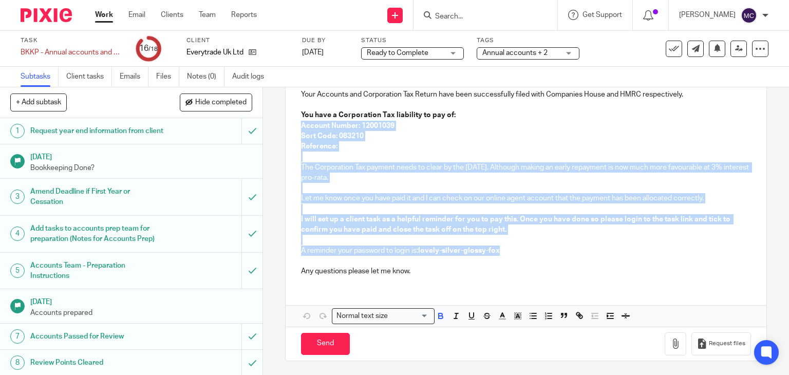
drag, startPoint x: 296, startPoint y: 270, endPoint x: 523, endPoint y: 254, distance: 227.0
click at [523, 254] on div "Dear [US_STATE] Your Accounts and Corporation Tax Return have been successfully…" at bounding box center [525, 171] width 481 height 226
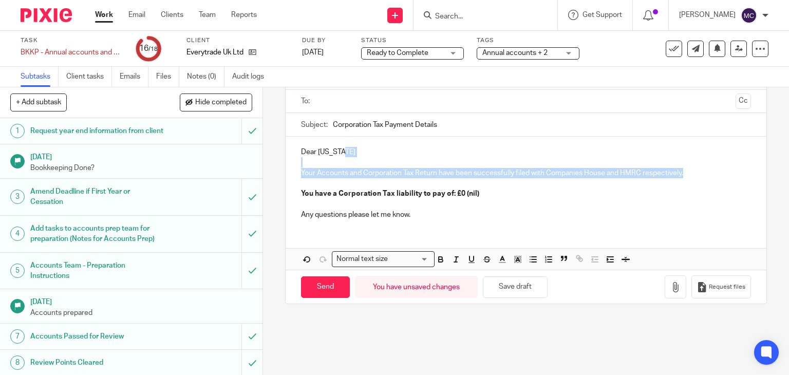
scroll to position [10, 0]
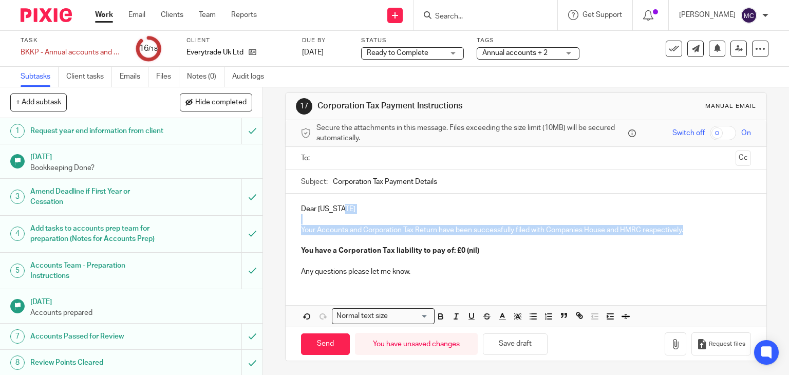
drag, startPoint x: 688, startPoint y: 171, endPoint x: 485, endPoint y: 186, distance: 204.4
click at [485, 186] on form "Secure the attachments in this message. Files exceeding the size limit (10MB) w…" at bounding box center [525, 240] width 481 height 240
click at [478, 206] on p "Dear [US_STATE]" at bounding box center [526, 209] width 450 height 10
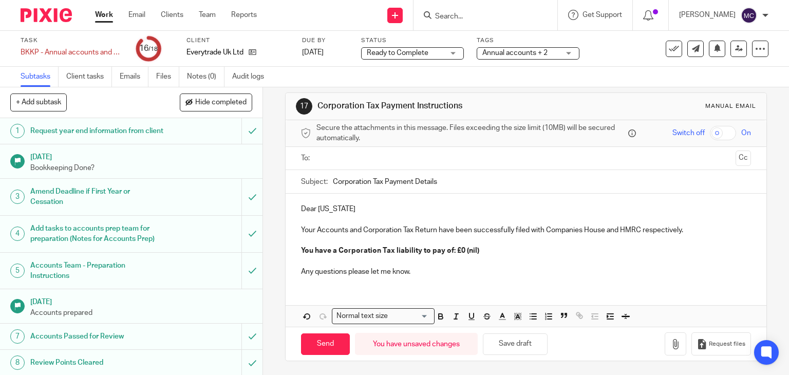
click at [310, 208] on p "Dear [US_STATE]" at bounding box center [526, 209] width 450 height 10
click at [368, 211] on p "Hi [US_STATE]" at bounding box center [526, 209] width 450 height 10
click at [371, 162] on input "text" at bounding box center [525, 158] width 411 height 12
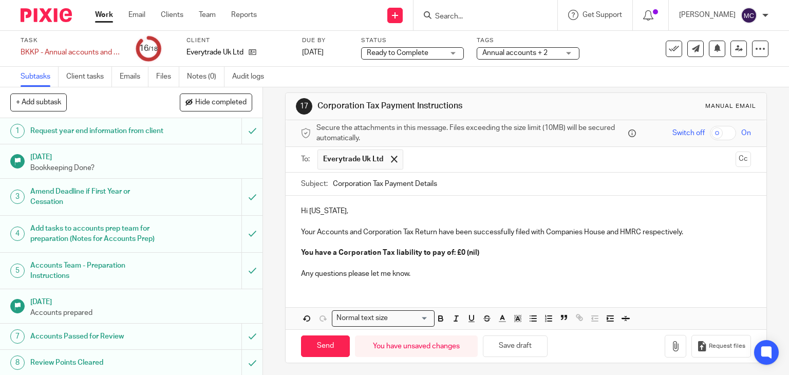
click at [388, 185] on input "Corporation Tax Payment Details" at bounding box center [542, 183] width 418 height 23
type input "Corporation Tax Details"
click at [417, 268] on p "Any questions please let me know." at bounding box center [526, 273] width 450 height 10
click at [433, 276] on p "Any questions please let me know." at bounding box center [526, 273] width 450 height 10
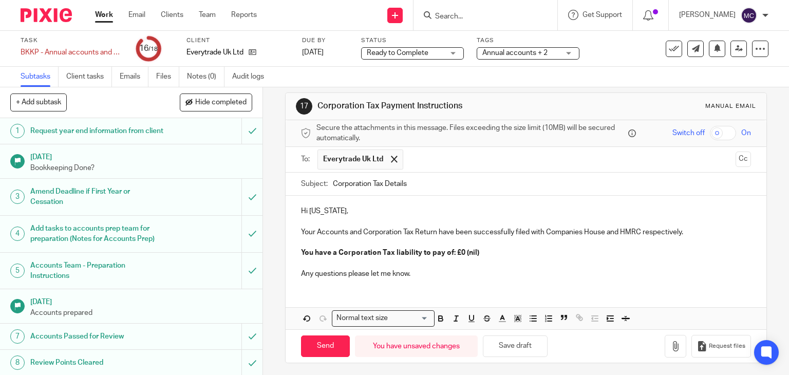
click at [391, 191] on input "Corporation Tax Details" at bounding box center [542, 183] width 418 height 23
click at [450, 268] on p "Any questions please let me know." at bounding box center [526, 273] width 450 height 10
click at [324, 339] on input "Send" at bounding box center [325, 346] width 49 height 22
type input "Sent"
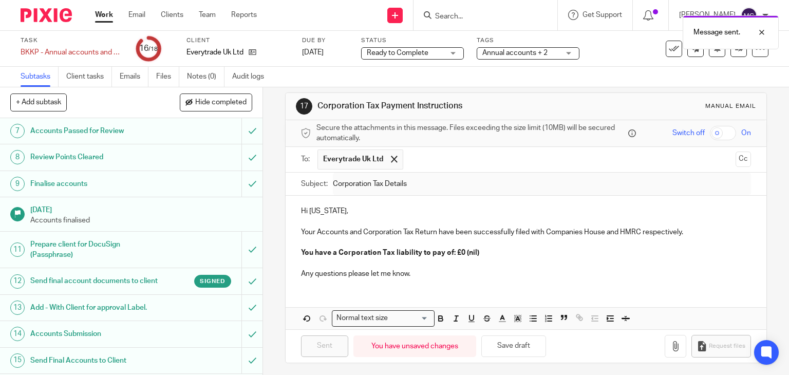
scroll to position [321, 0]
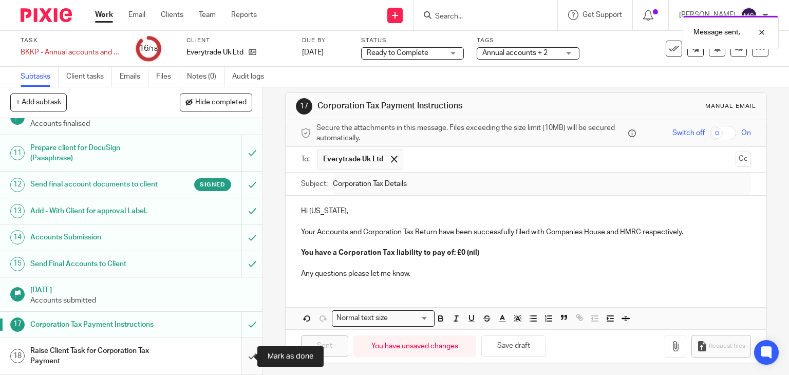
click at [234, 349] on input "submit" at bounding box center [131, 356] width 262 height 36
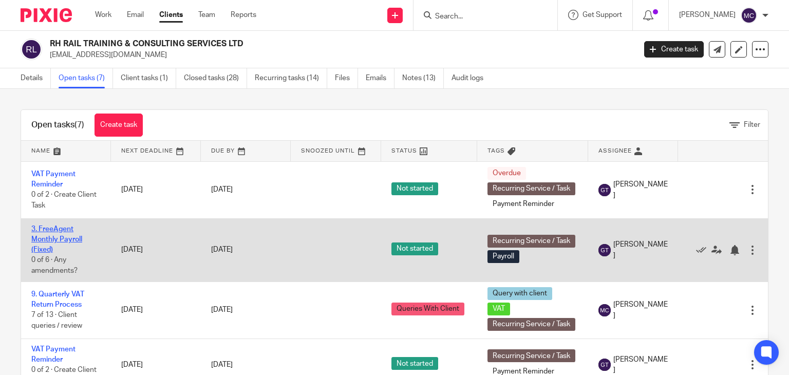
scroll to position [51, 0]
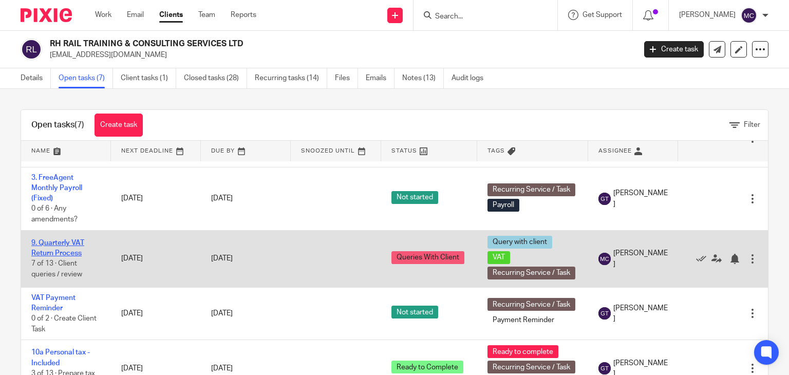
click at [53, 243] on link "9. Quarterly VAT Return Process" at bounding box center [57, 247] width 53 height 17
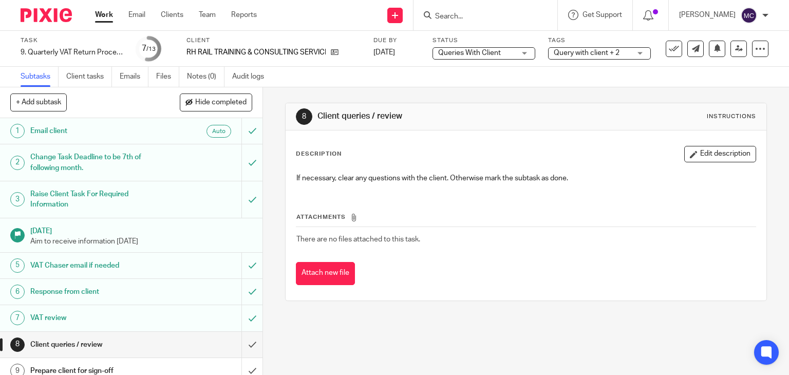
click at [472, 57] on span "Queries With Client" at bounding box center [476, 53] width 77 height 11
click at [472, 56] on div "Queries With Client Queries With Client" at bounding box center [483, 53] width 103 height 12
click at [470, 57] on span "Queries With Client" at bounding box center [476, 53] width 77 height 11
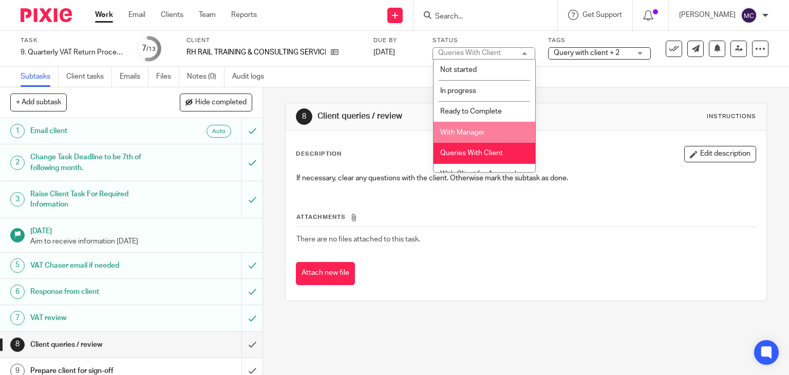
click at [448, 132] on span "With Manager" at bounding box center [462, 132] width 45 height 7
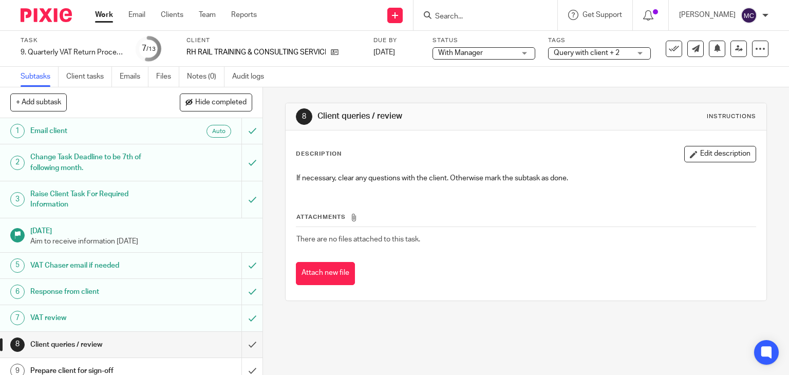
click at [610, 54] on span "Query with client + 2" at bounding box center [586, 52] width 66 height 7
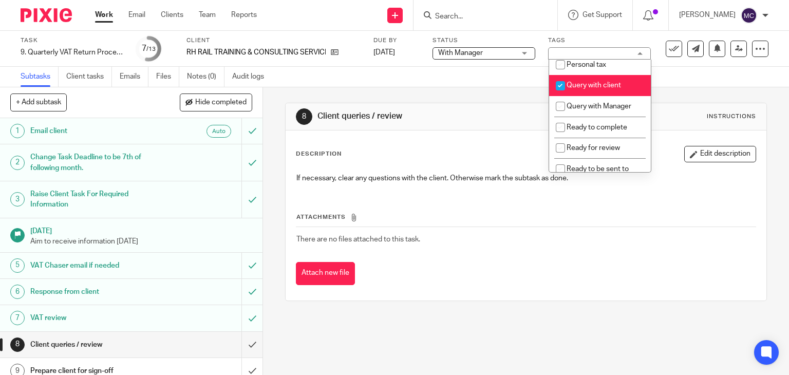
scroll to position [359, 0]
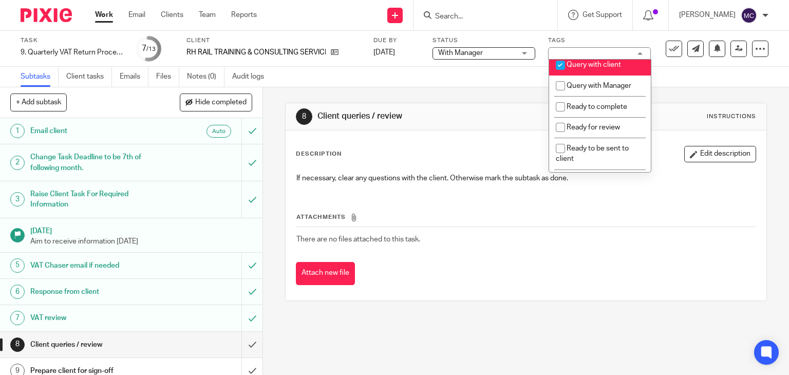
click at [587, 68] on span "Query with client" at bounding box center [593, 64] width 54 height 7
checkbox input "false"
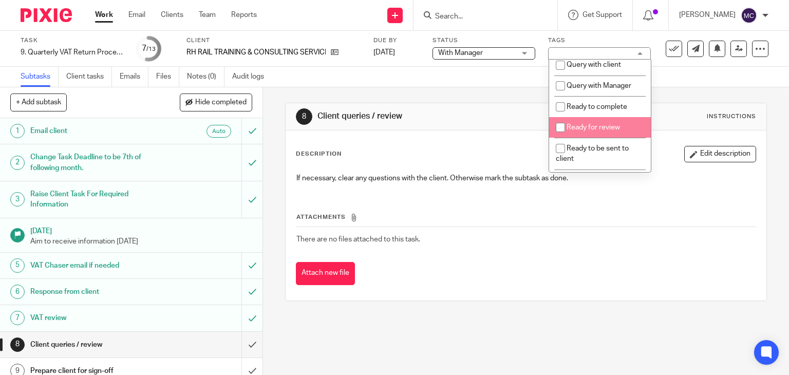
click at [578, 131] on span "Ready for review" at bounding box center [592, 127] width 53 height 7
checkbox input "true"
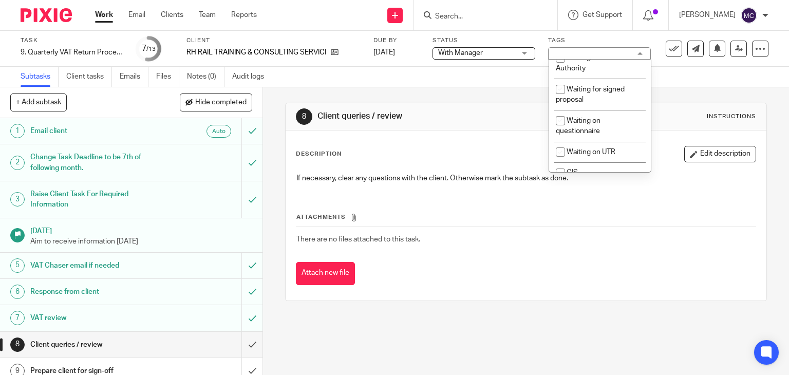
scroll to position [964, 0]
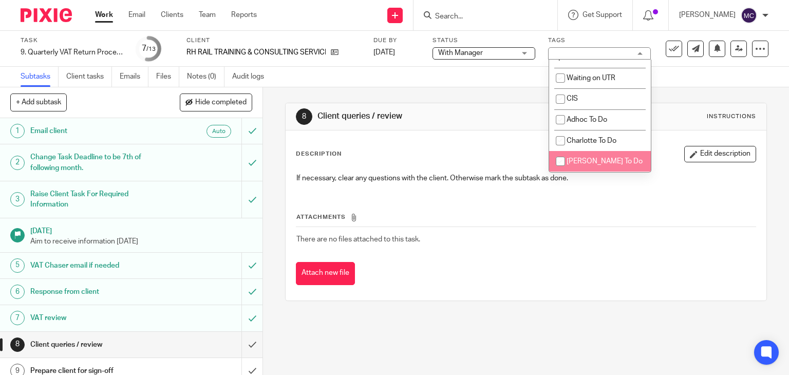
click at [554, 264] on div "Attach new file" at bounding box center [526, 273] width 460 height 23
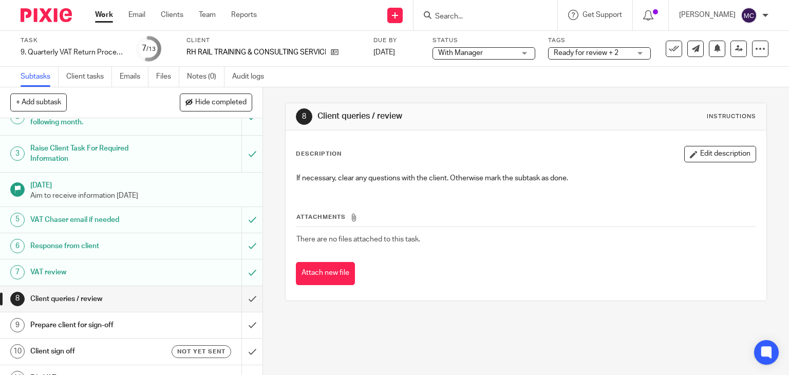
scroll to position [113, 0]
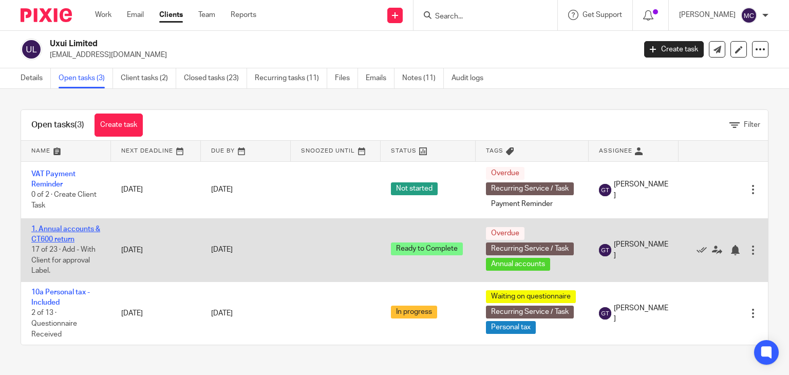
click at [63, 226] on link "1. Annual accounts & CT600 return" at bounding box center [65, 233] width 69 height 17
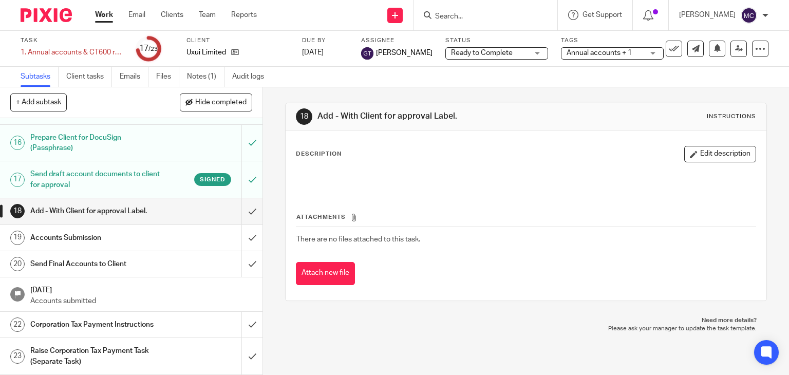
scroll to position [513, 0]
click at [244, 219] on input "submit" at bounding box center [131, 211] width 262 height 26
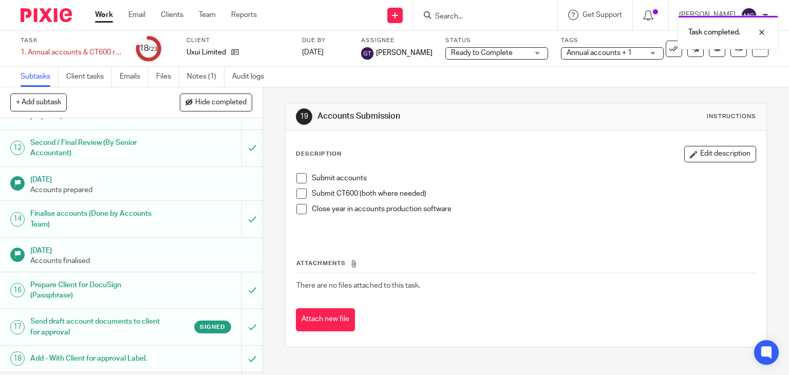
scroll to position [513, 0]
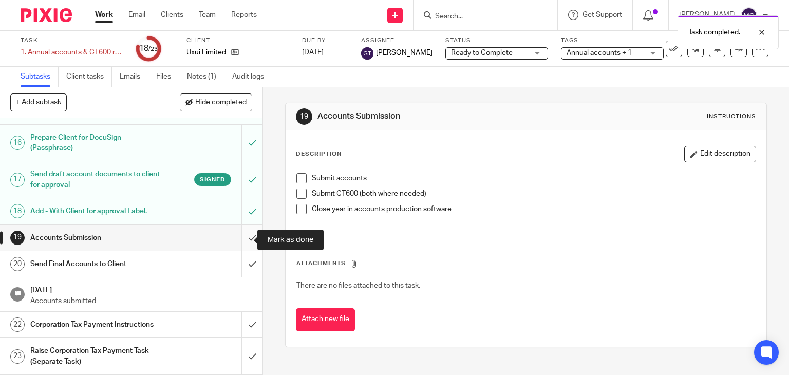
click at [241, 241] on input "submit" at bounding box center [131, 238] width 262 height 26
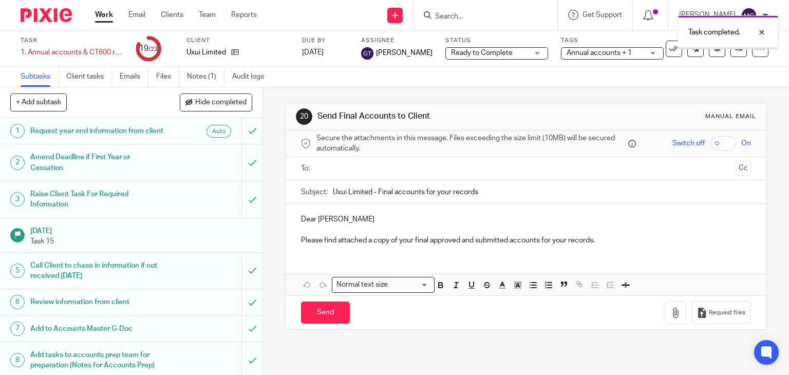
click at [304, 222] on p "Dear [PERSON_NAME]" at bounding box center [526, 219] width 450 height 10
click at [331, 217] on p "Hi David" at bounding box center [526, 219] width 450 height 10
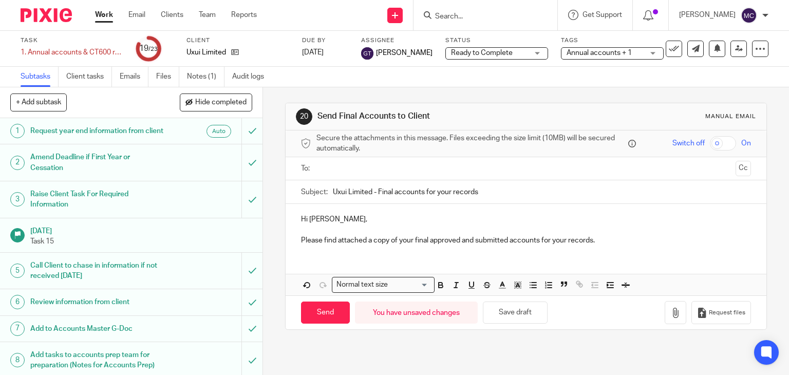
click at [411, 173] on input "text" at bounding box center [525, 169] width 411 height 12
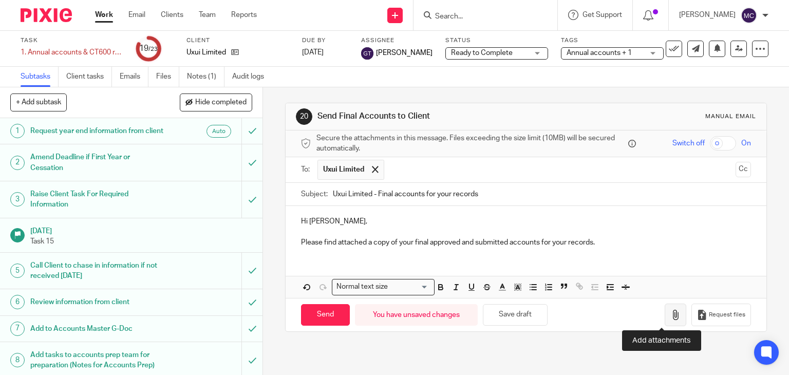
click at [670, 311] on icon "button" at bounding box center [675, 315] width 10 height 10
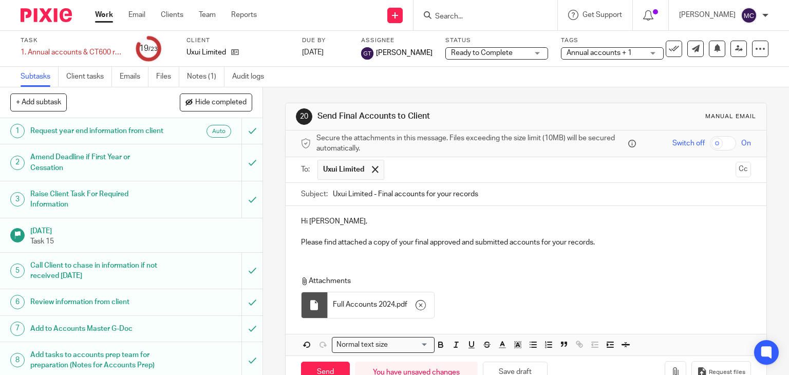
scroll to position [29, 0]
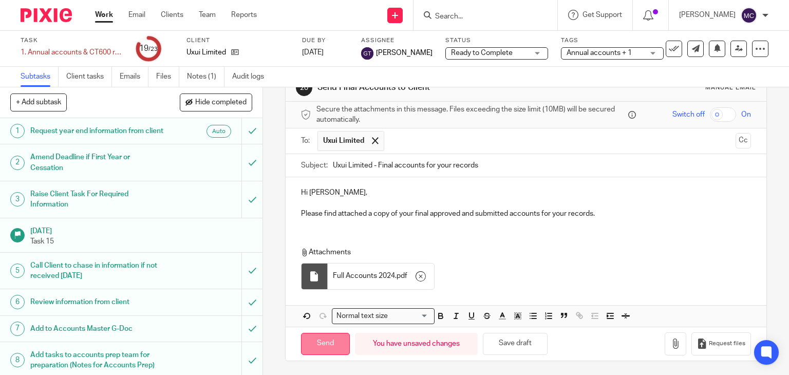
click at [313, 342] on input "Send" at bounding box center [325, 344] width 49 height 22
type input "Sent"
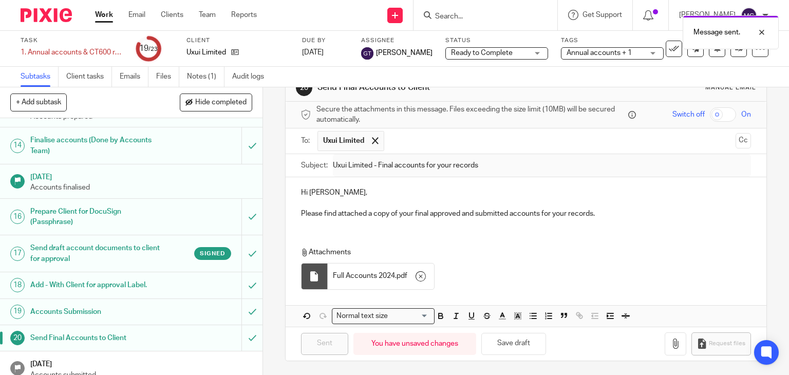
scroll to position [515, 0]
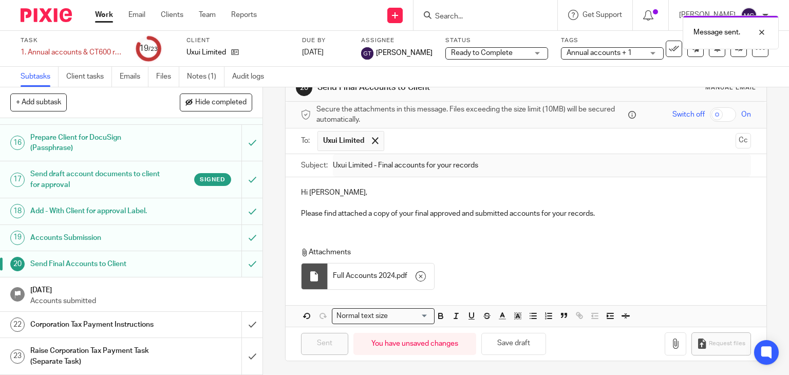
click at [131, 319] on h1 "Corporation Tax Payment Instructions" at bounding box center [97, 324] width 134 height 15
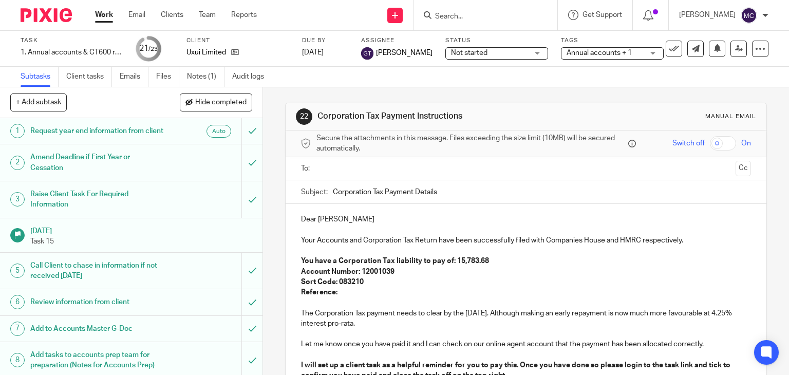
click at [453, 259] on strong "You have a Corporation Tax liability to pay of: 15,783.68" at bounding box center [395, 260] width 188 height 7
click at [450, 262] on strong "You have a Corporation Tax liability to pay of: 15,783.68" at bounding box center [395, 260] width 188 height 7
click at [399, 278] on p "Sort Code: 083210" at bounding box center [526, 282] width 450 height 10
click at [367, 294] on p "Reference:" at bounding box center [526, 292] width 450 height 10
drag, startPoint x: 312, startPoint y: 324, endPoint x: 296, endPoint y: 324, distance: 15.4
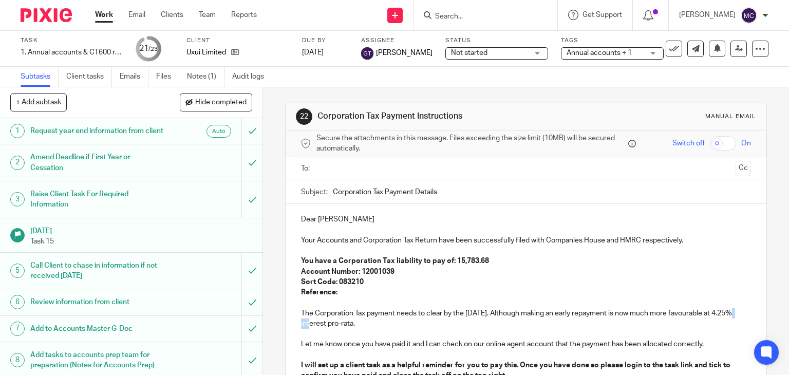
click at [296, 324] on div "Dear David Your Accounts and Corporation Tax Return have been successfully file…" at bounding box center [525, 317] width 481 height 226
click at [399, 325] on p "The Corporation Tax payment needs to clear by the 30 Sep 2025. Although making …" at bounding box center [526, 318] width 450 height 21
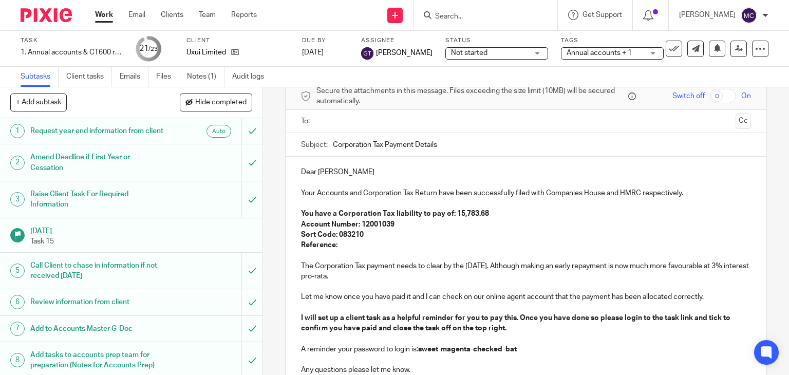
scroll to position [103, 0]
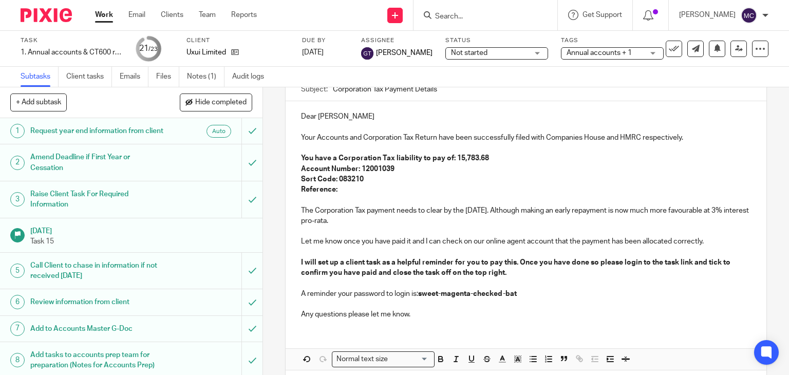
click at [305, 117] on p "Dear [PERSON_NAME]" at bounding box center [526, 116] width 450 height 10
click at [349, 118] on p "Hi [PERSON_NAME]" at bounding box center [526, 116] width 450 height 10
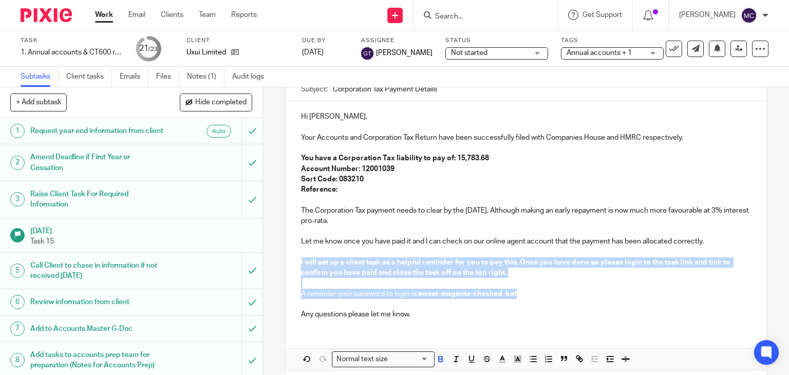
drag, startPoint x: 526, startPoint y: 296, endPoint x: 291, endPoint y: 261, distance: 237.3
click at [291, 261] on div "Hi David, Your Accounts and Corporation Tax Return have been successfully filed…" at bounding box center [525, 214] width 481 height 226
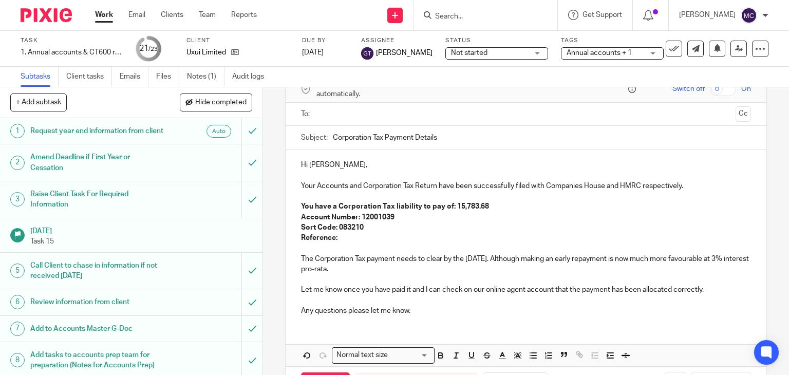
scroll to position [94, 0]
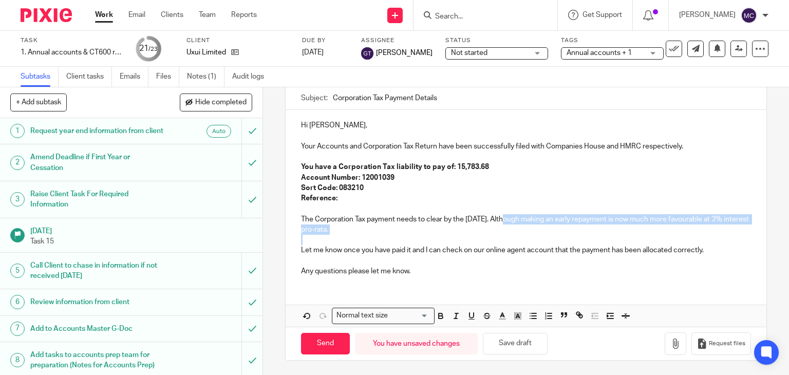
drag, startPoint x: 462, startPoint y: 236, endPoint x: 507, endPoint y: 216, distance: 49.4
click at [507, 216] on div "Hi David, Your Accounts and Corporation Tax Return have been successfully filed…" at bounding box center [525, 197] width 481 height 174
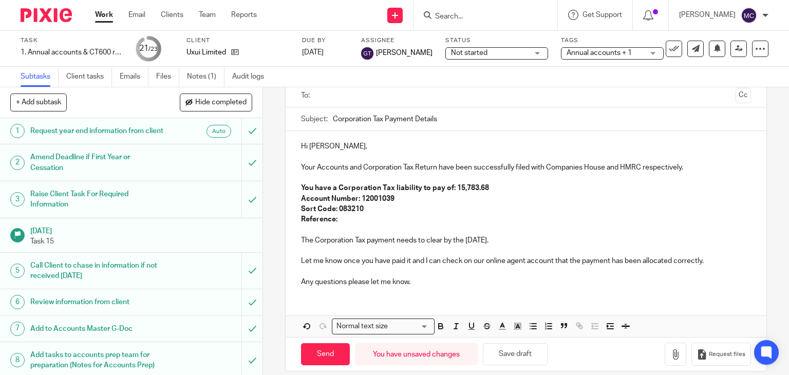
scroll to position [83, 0]
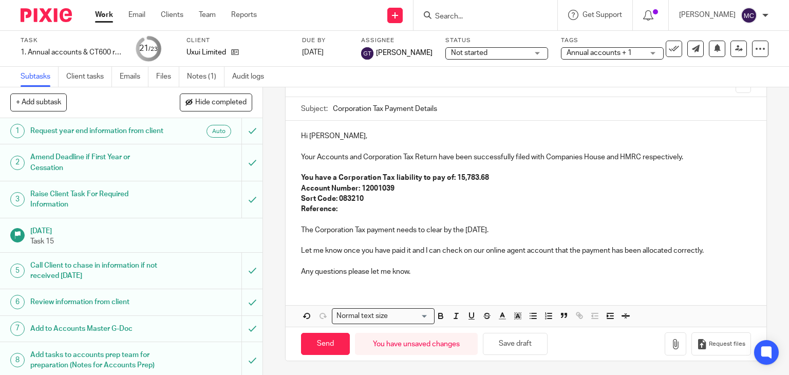
click at [347, 208] on p "Reference:" at bounding box center [526, 209] width 450 height 10
click at [416, 273] on p "Any questions please let me know." at bounding box center [526, 271] width 450 height 10
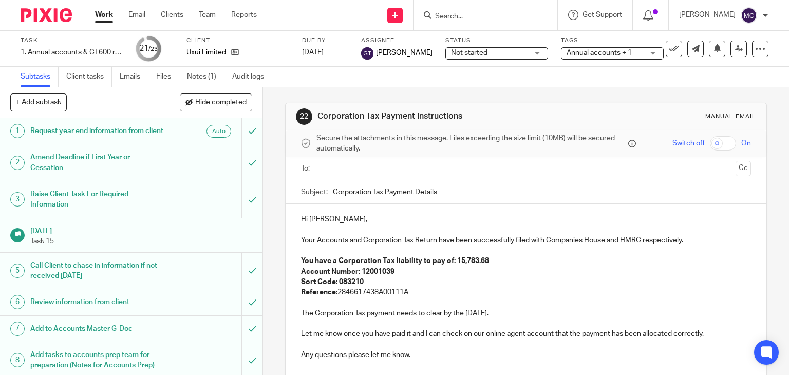
scroll to position [0, 0]
click at [395, 165] on input "text" at bounding box center [525, 169] width 411 height 12
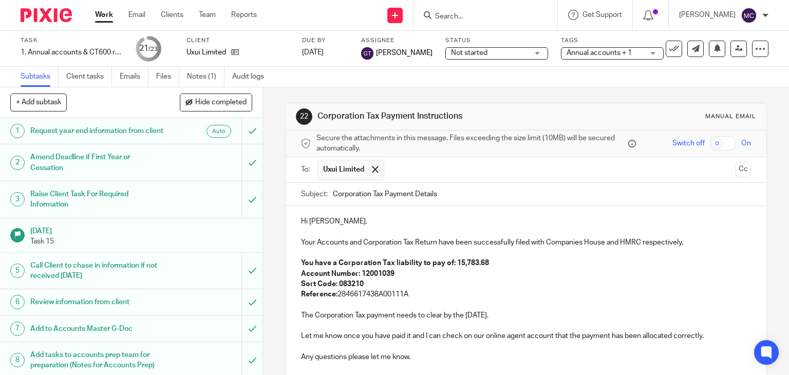
click at [454, 262] on strong "You have a Corporation Tax liability to pay of: 15,783.68" at bounding box center [395, 262] width 188 height 7
click at [378, 297] on p "Reference: 2846617438A00111A" at bounding box center [526, 294] width 450 height 10
click at [431, 300] on p at bounding box center [526, 305] width 450 height 10
click at [522, 315] on p "The Corporation Tax payment needs to clear by the 30 Sep 2025." at bounding box center [526, 315] width 450 height 10
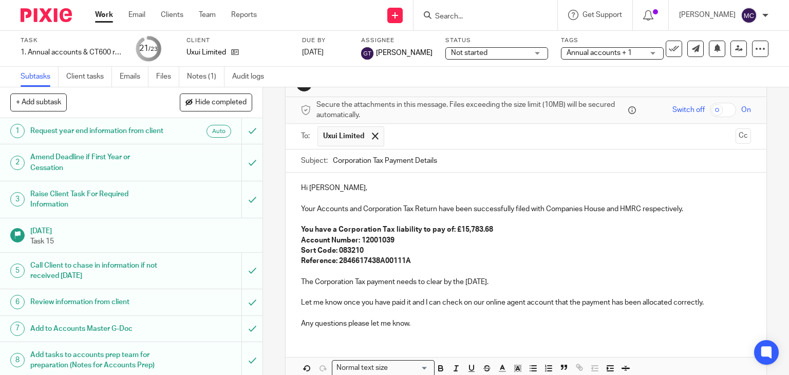
scroll to position [51, 0]
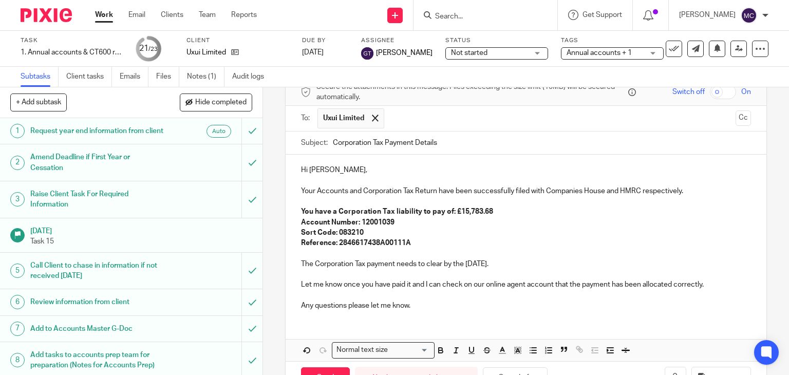
click at [486, 227] on p "Sort Code: 083210" at bounding box center [526, 232] width 450 height 10
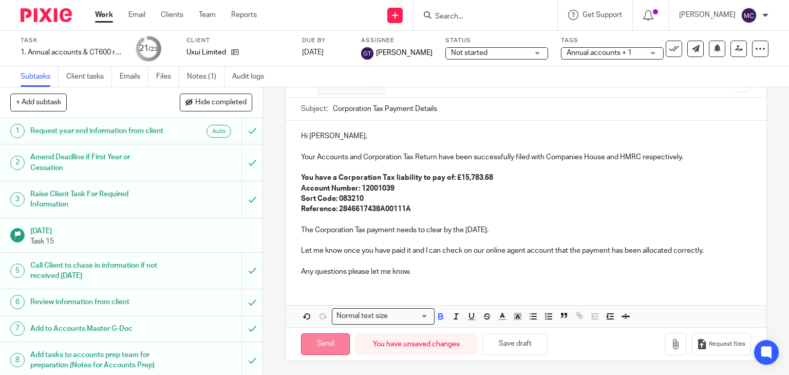
click at [327, 336] on input "Send" at bounding box center [325, 344] width 49 height 22
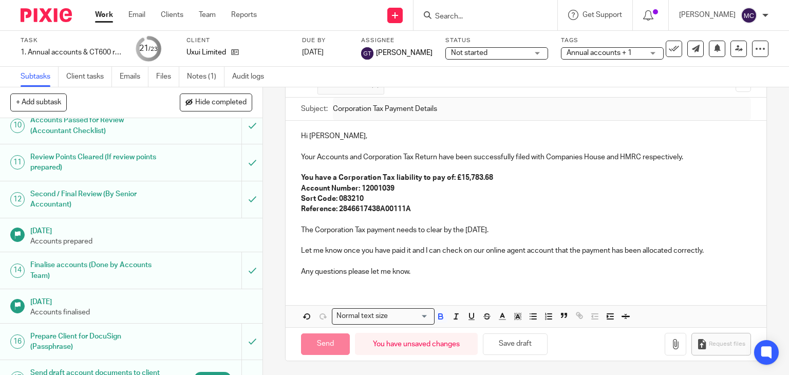
scroll to position [515, 0]
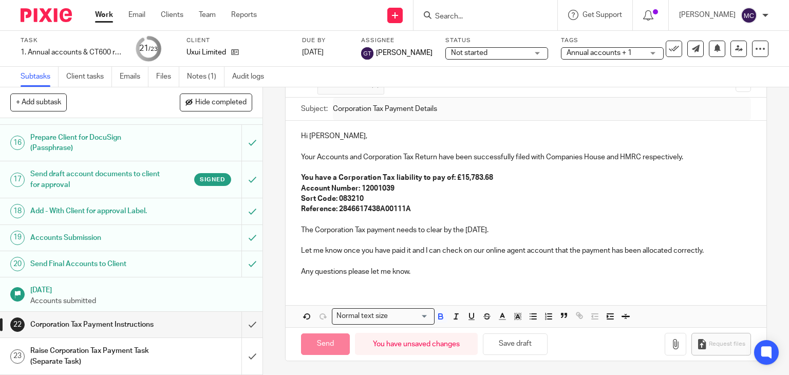
type input "Sent"
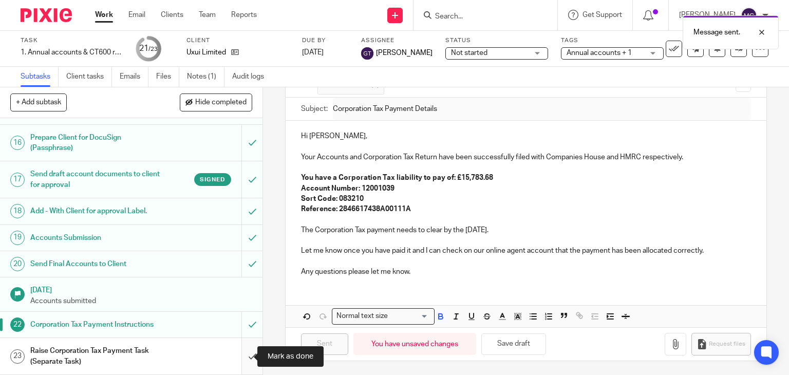
click at [244, 356] on input "submit" at bounding box center [131, 356] width 262 height 36
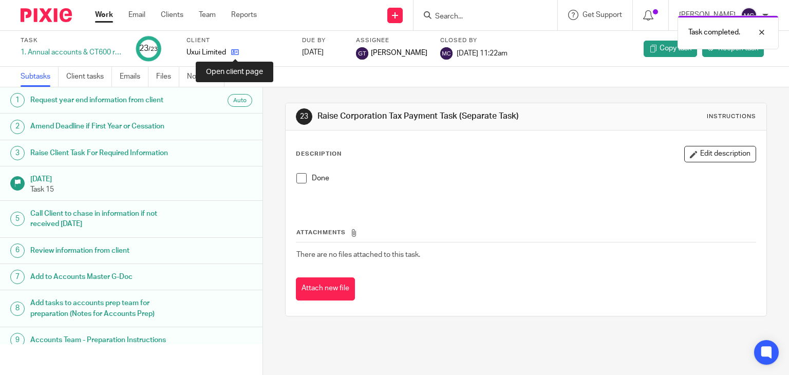
click at [237, 54] on icon at bounding box center [235, 52] width 8 height 8
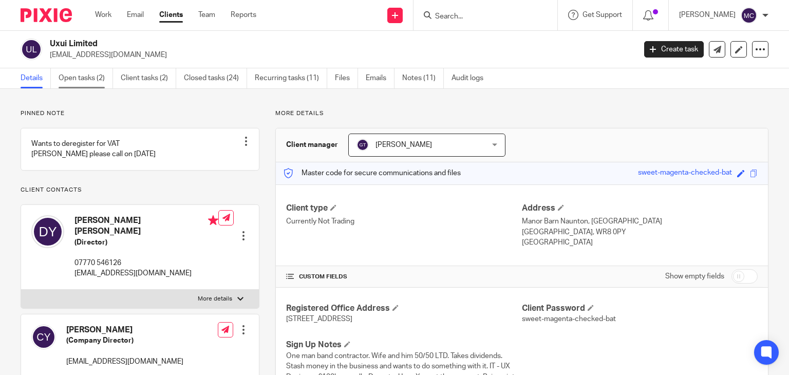
click at [82, 81] on link "Open tasks (2)" at bounding box center [86, 78] width 54 height 20
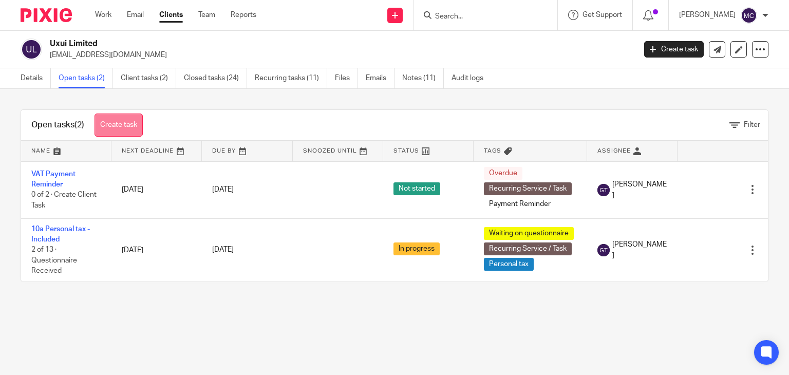
click at [102, 125] on link "Create task" at bounding box center [118, 124] width 48 height 23
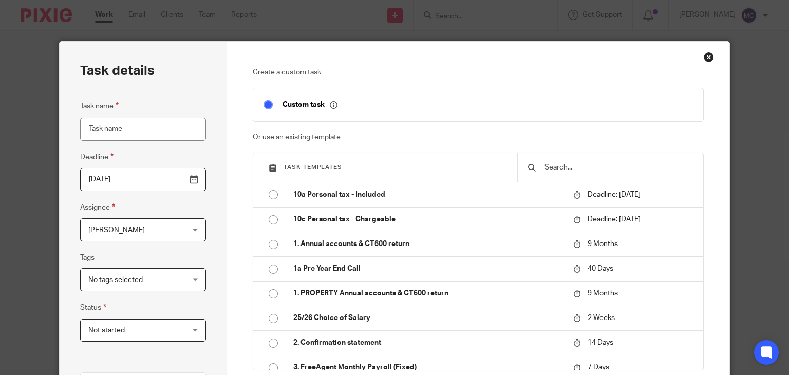
click at [581, 167] on input "text" at bounding box center [617, 167] width 149 height 11
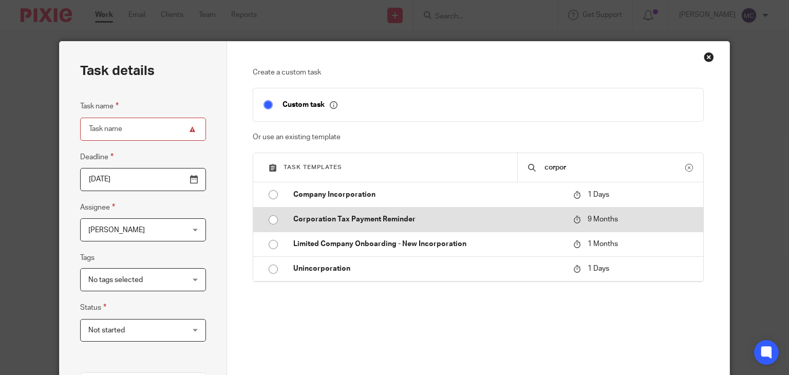
type input "corpor"
click at [415, 219] on p "Corporation Tax Payment Reminder" at bounding box center [428, 219] width 270 height 10
type input "[DATE]"
type input "Corporation Tax Payment Reminder"
checkbox input "false"
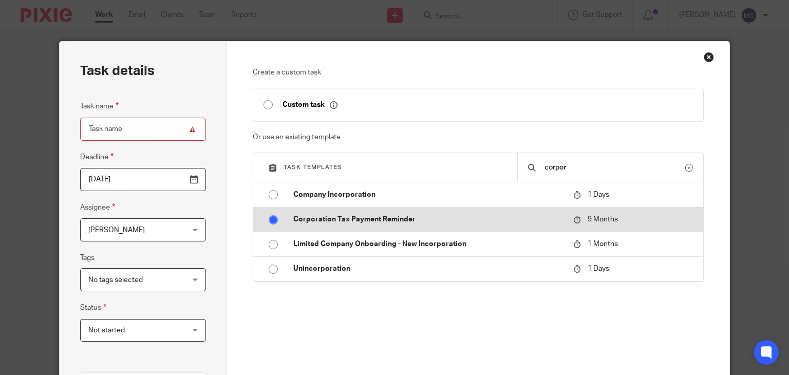
radio input "true"
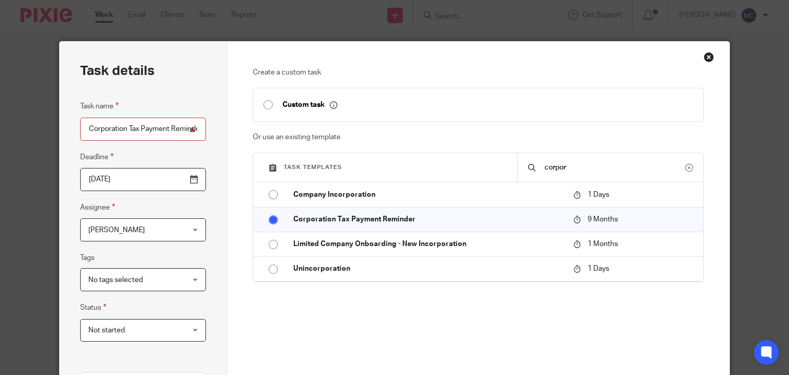
click at [140, 173] on input "[DATE]" at bounding box center [143, 179] width 126 height 23
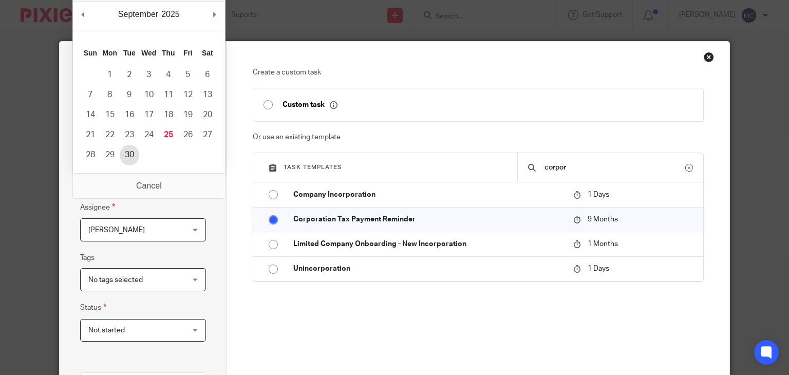
type input "[DATE]"
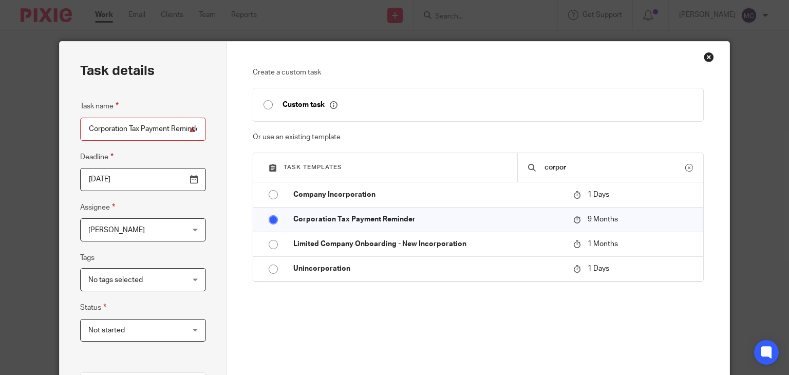
click at [138, 235] on span "[PERSON_NAME]" at bounding box center [134, 230] width 93 height 22
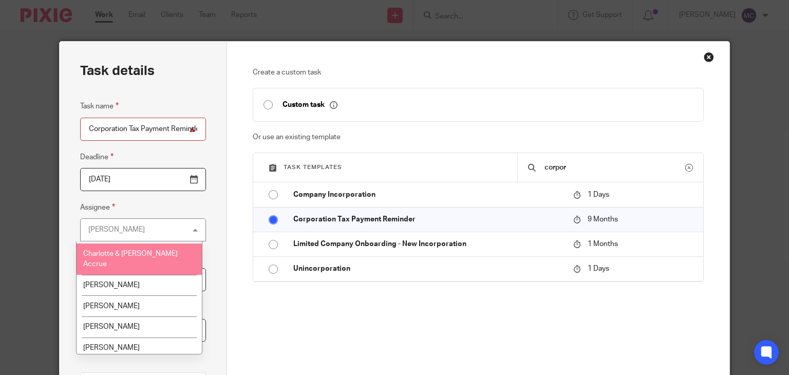
scroll to position [103, 0]
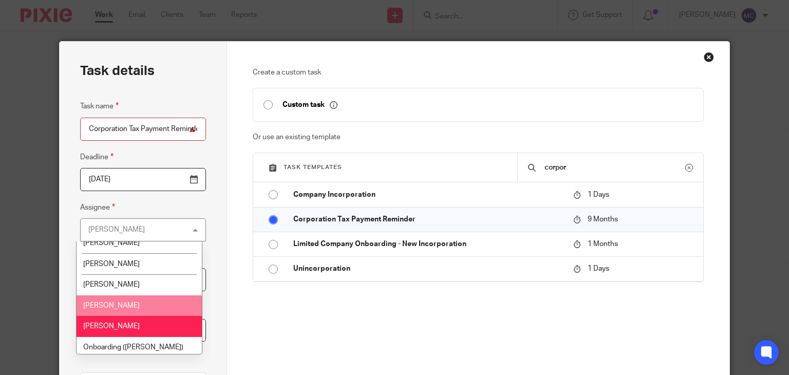
click at [116, 302] on span "[PERSON_NAME]" at bounding box center [111, 305] width 56 height 7
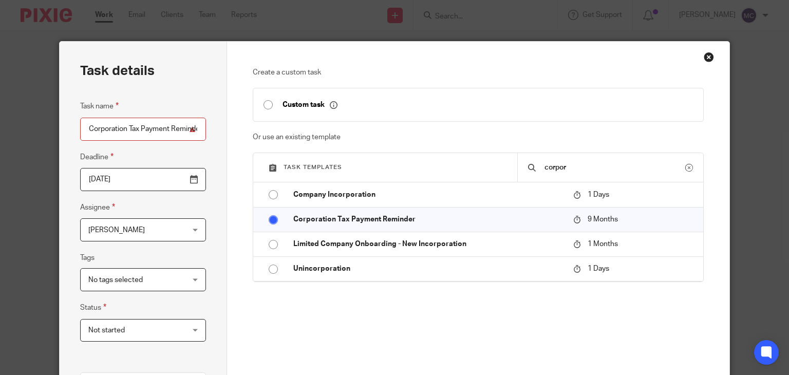
scroll to position [242, 0]
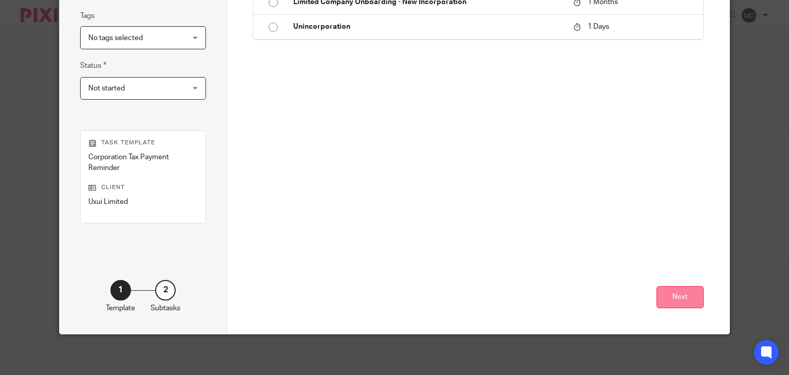
click at [676, 294] on button "Next" at bounding box center [679, 297] width 47 height 22
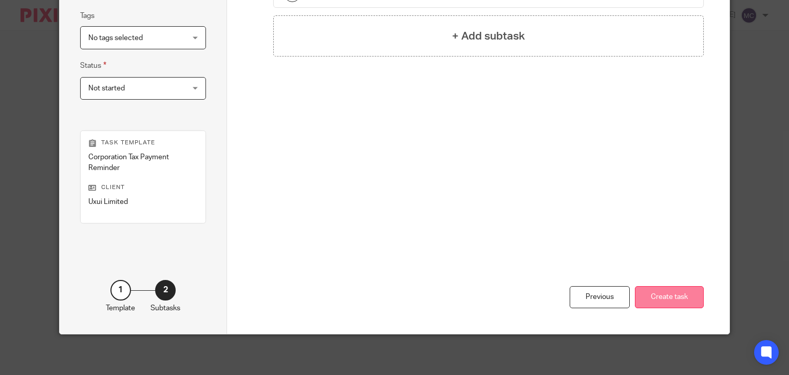
click at [677, 301] on button "Create task" at bounding box center [669, 297] width 69 height 22
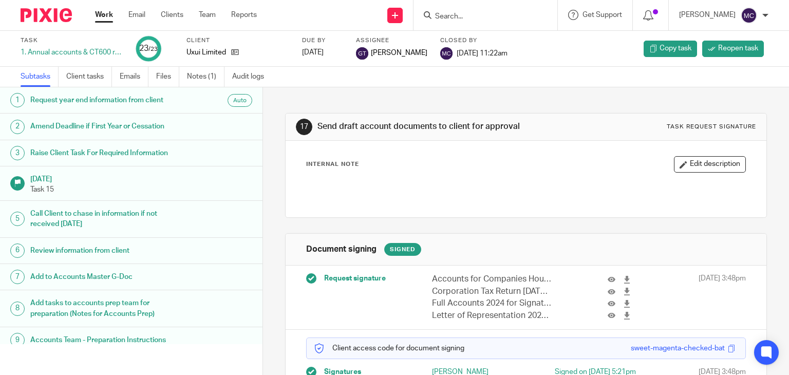
click at [107, 15] on link "Work" at bounding box center [104, 15] width 18 height 10
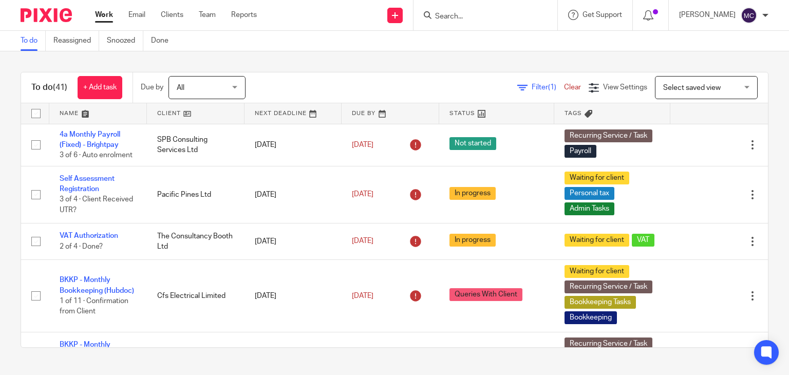
click at [451, 20] on input "Search" at bounding box center [480, 16] width 92 height 9
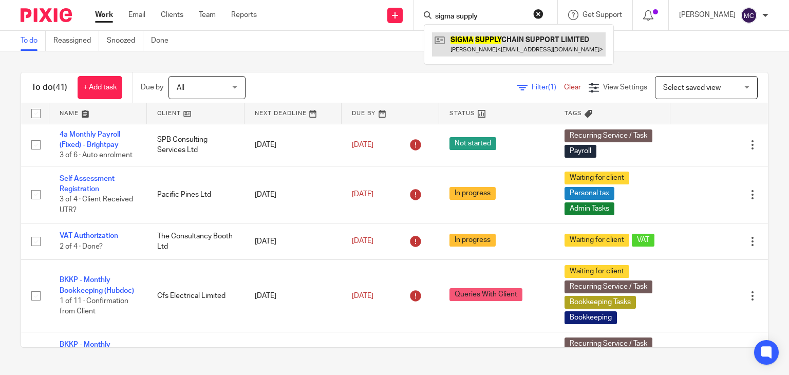
type input "sigma supply"
click at [493, 50] on link at bounding box center [519, 44] width 174 height 24
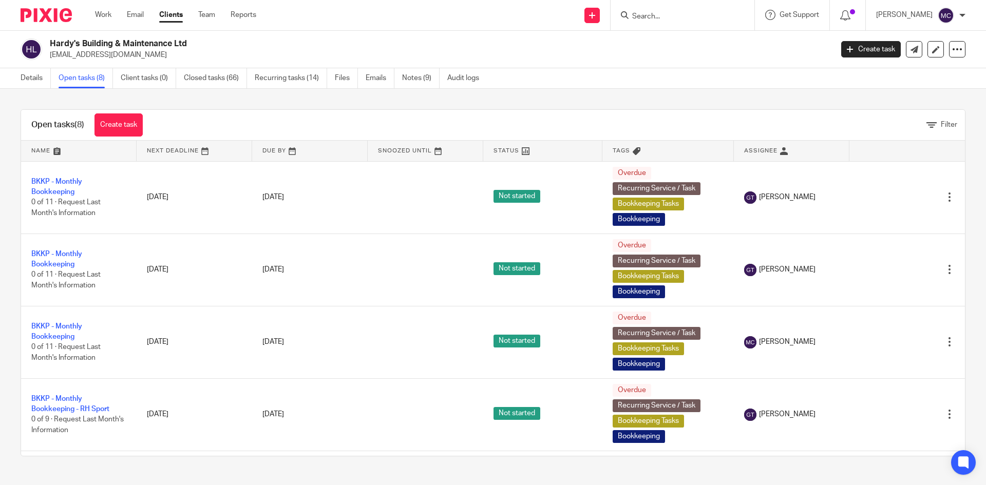
click at [659, 16] on input "Search" at bounding box center [677, 16] width 92 height 9
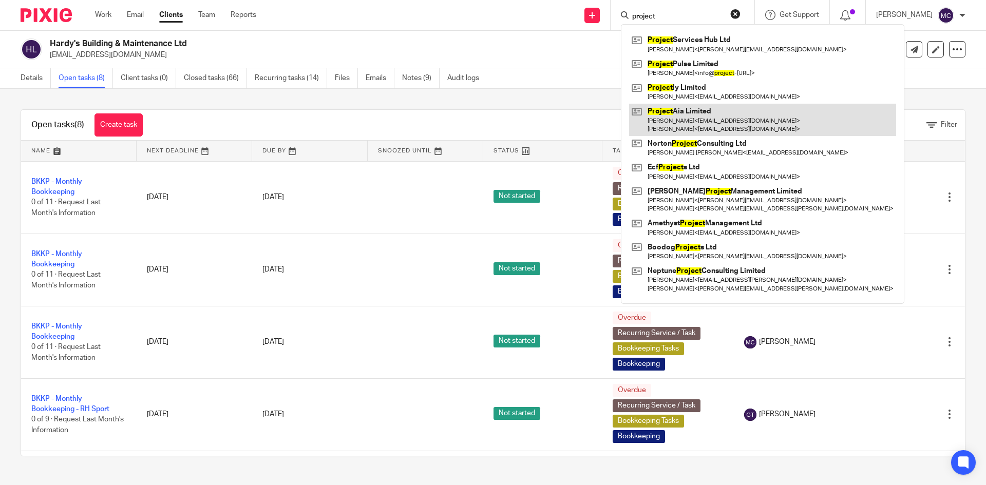
type input "project"
click at [687, 113] on link at bounding box center [762, 120] width 267 height 32
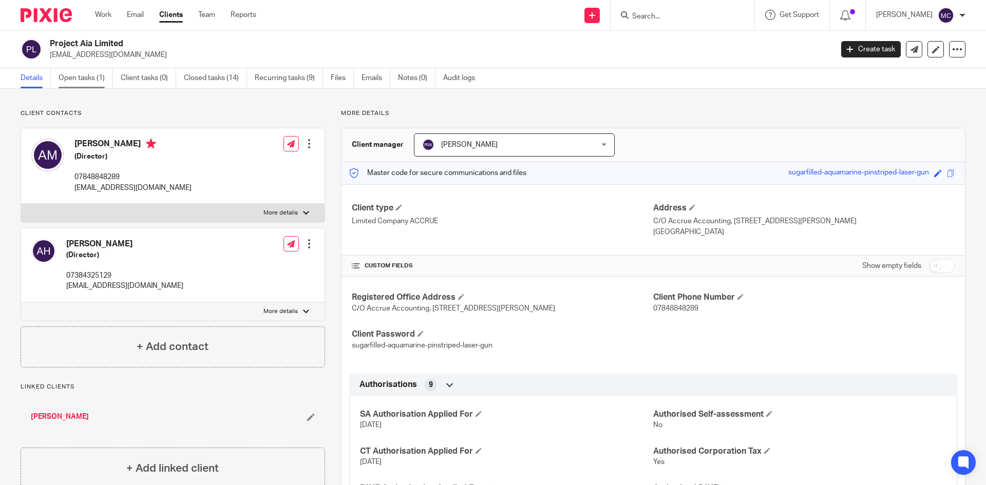
click at [88, 82] on link "Open tasks (1)" at bounding box center [86, 78] width 54 height 20
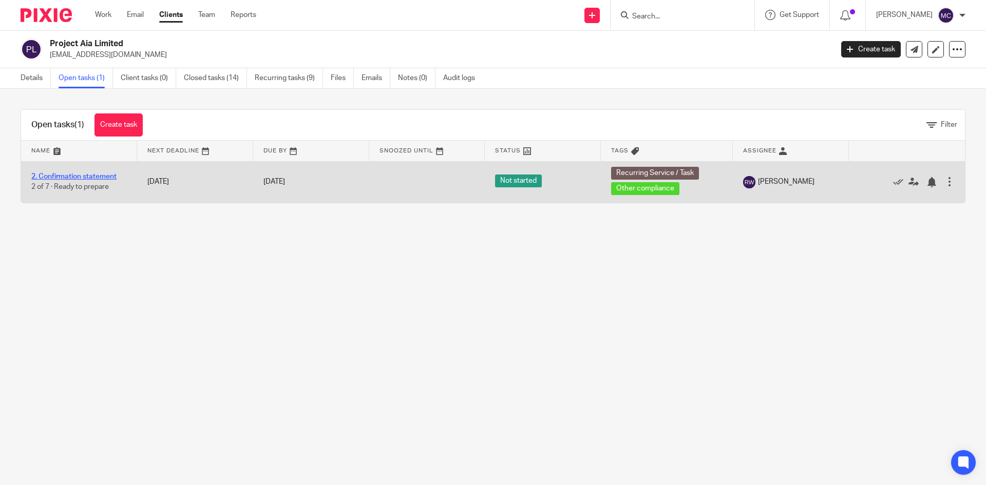
click at [85, 179] on link "2. Confirmation statement" at bounding box center [73, 176] width 85 height 7
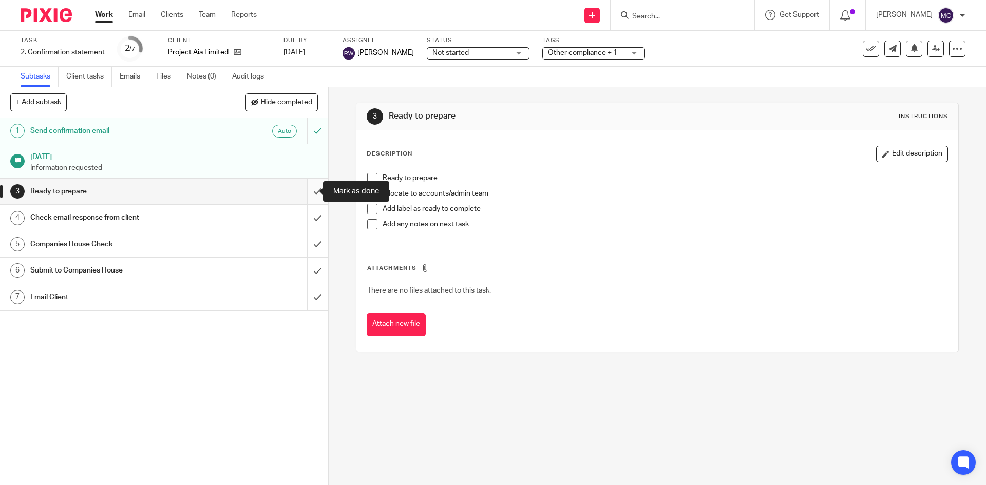
click at [312, 192] on input "submit" at bounding box center [164, 192] width 328 height 26
click at [312, 219] on input "submit" at bounding box center [164, 218] width 328 height 26
click at [309, 239] on input "submit" at bounding box center [164, 245] width 328 height 26
click at [308, 273] on input "submit" at bounding box center [164, 271] width 328 height 26
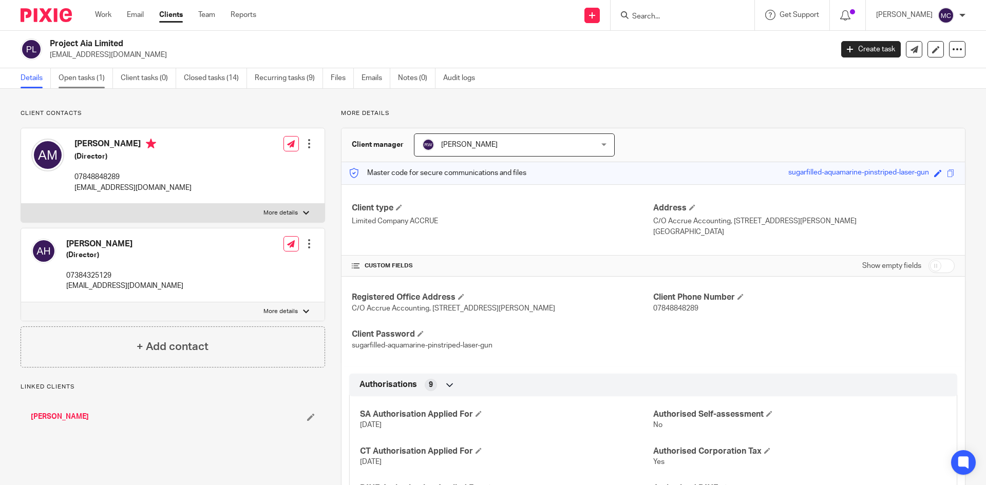
click at [81, 76] on link "Open tasks (1)" at bounding box center [86, 78] width 54 height 20
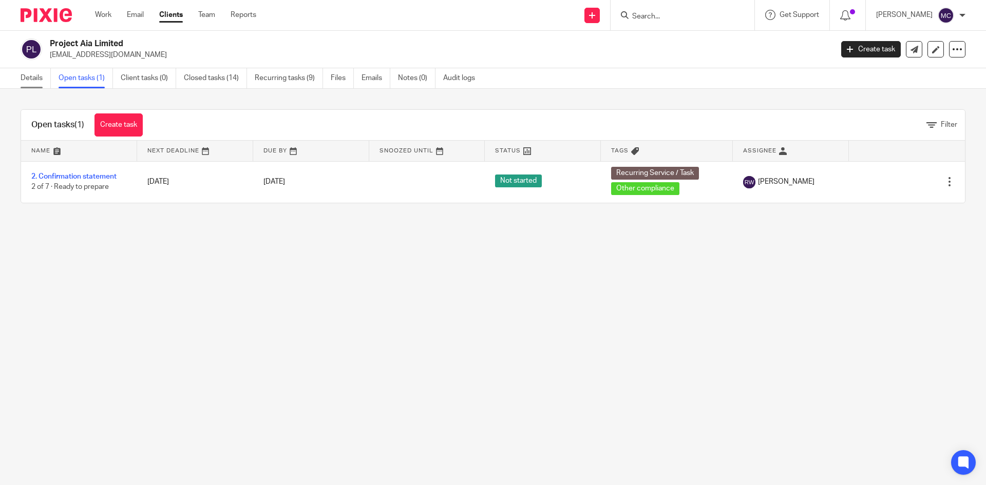
click at [37, 86] on link "Details" at bounding box center [36, 78] width 30 height 20
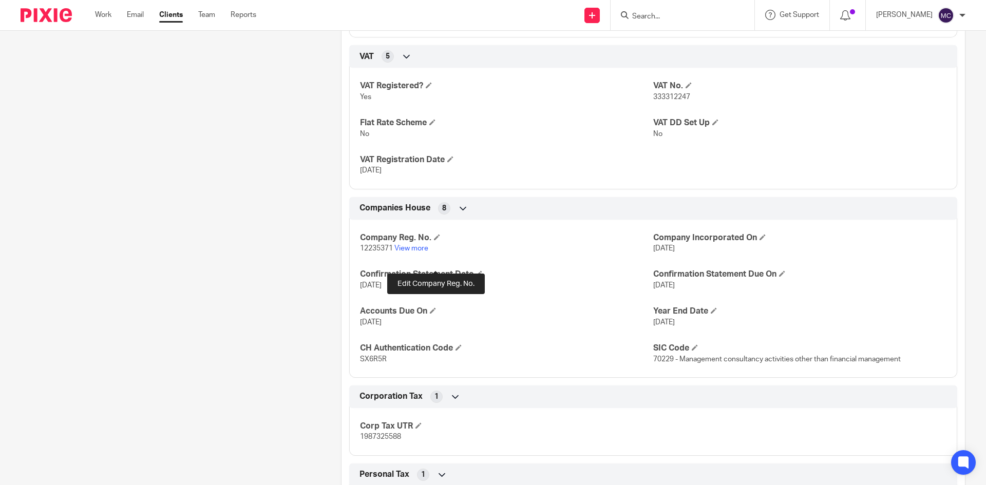
scroll to position [770, 0]
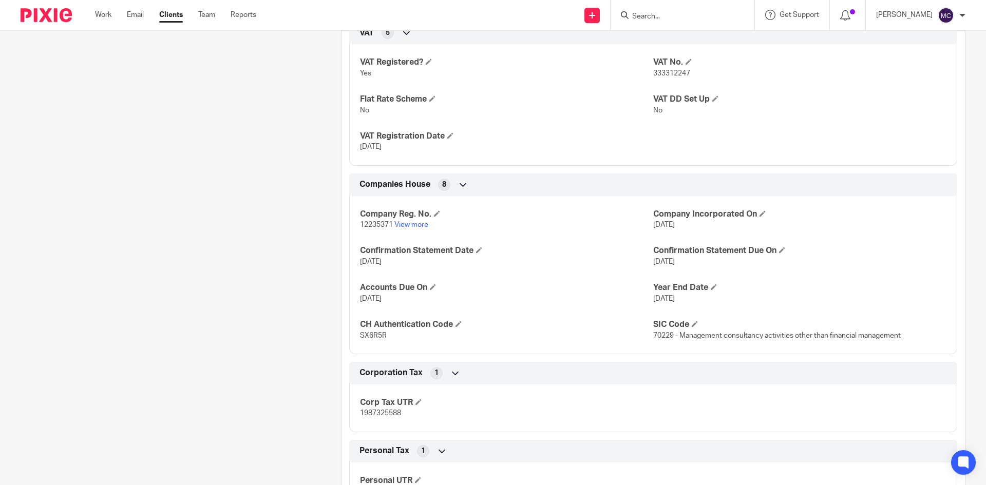
click at [379, 228] on span "12235371" at bounding box center [376, 224] width 33 height 7
copy p "12235371"
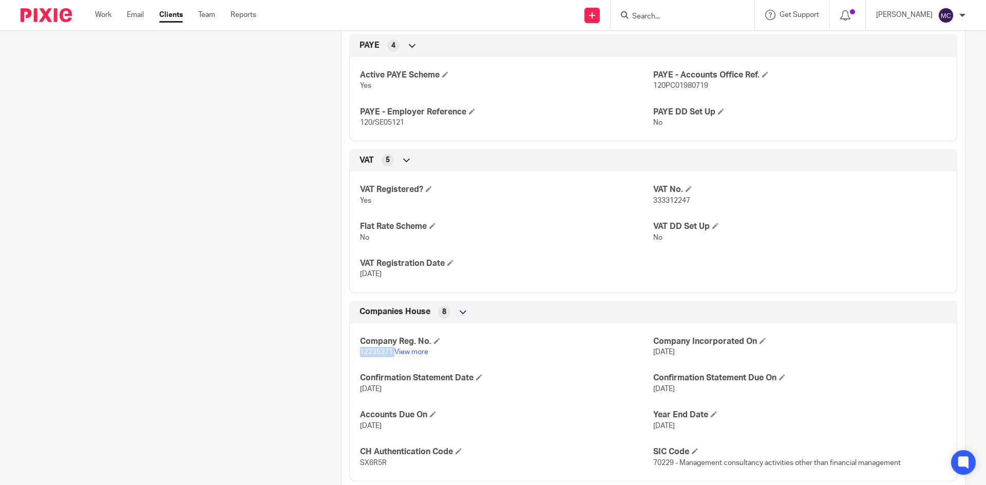
scroll to position [719, 0]
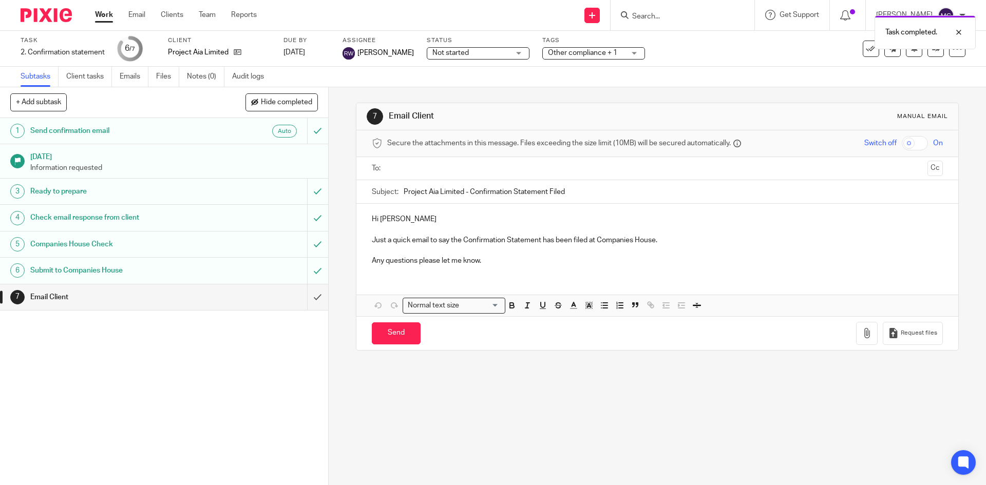
click at [429, 162] on ul at bounding box center [657, 168] width 539 height 17
click at [436, 168] on input "text" at bounding box center [657, 169] width 532 height 12
click at [427, 216] on div "Hi Arafat Just a quick email to say the Confirmation Statement has been filed a…" at bounding box center [656, 241] width 601 height 70
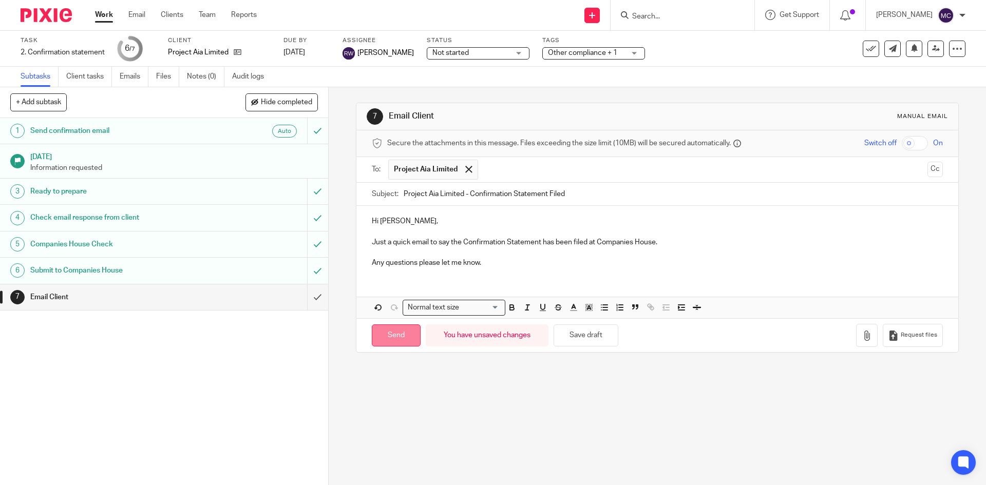
click at [392, 335] on input "Send" at bounding box center [396, 335] width 49 height 22
type input "Sent"
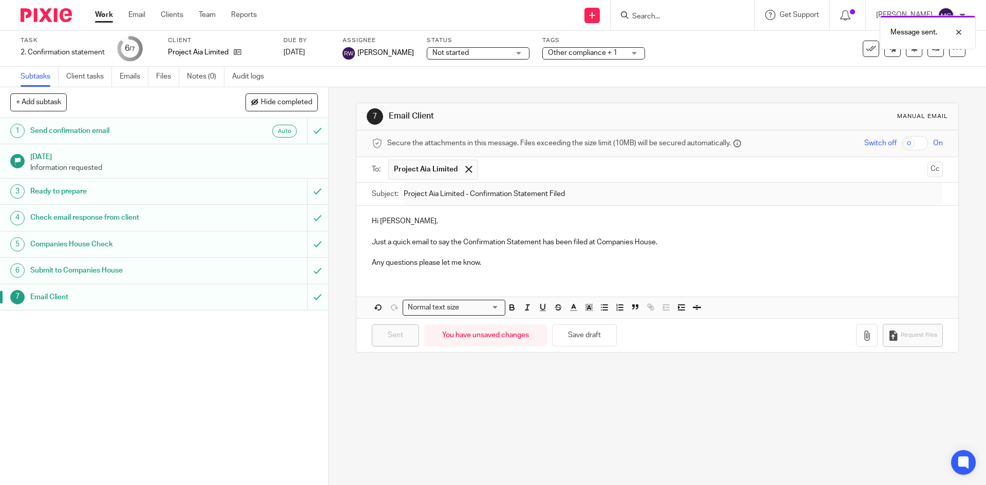
click at [197, 179] on link "3 Ready to prepare" at bounding box center [153, 192] width 307 height 26
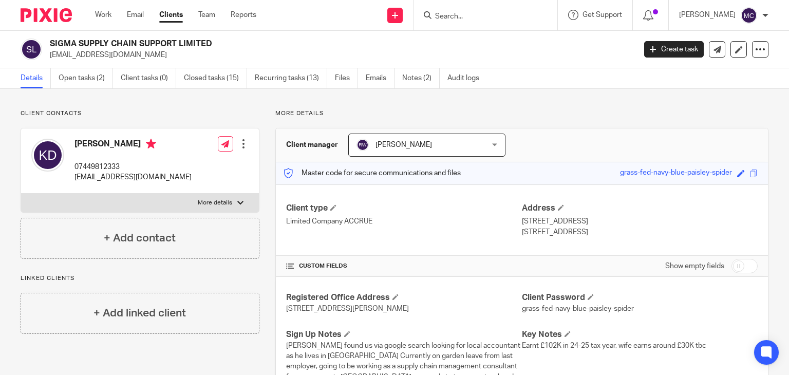
click at [187, 42] on h2 "SIGMA SUPPLY CHAIN SUPPORT LIMITED" at bounding box center [281, 44] width 463 height 11
copy div "SIGMA SUPPLY CHAIN SUPPORT LIMITED"
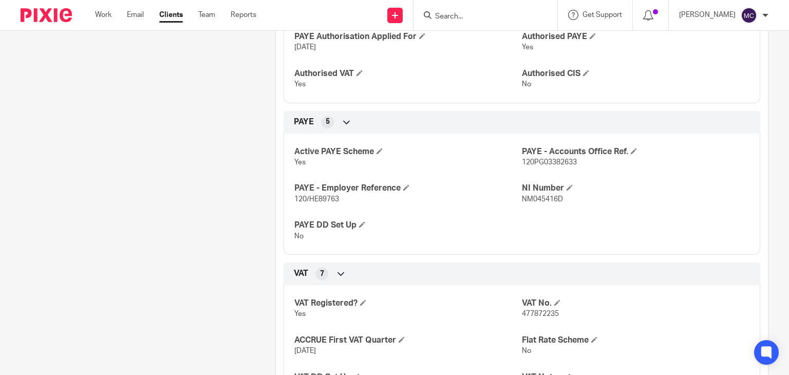
scroll to position [513, 0]
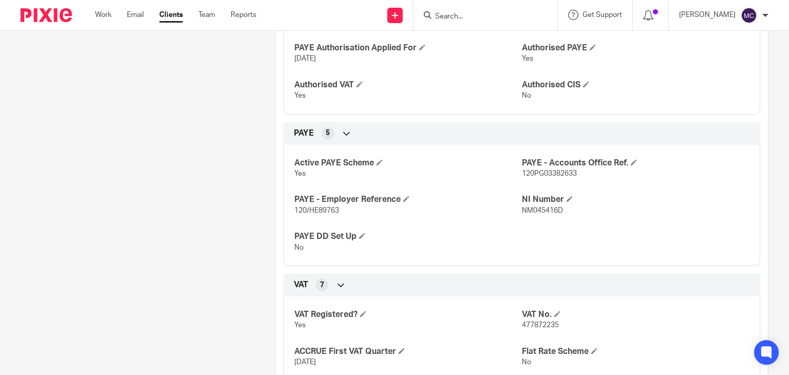
click at [314, 214] on span "120/HE89763" at bounding box center [316, 210] width 45 height 7
copy p "120/HE89763"
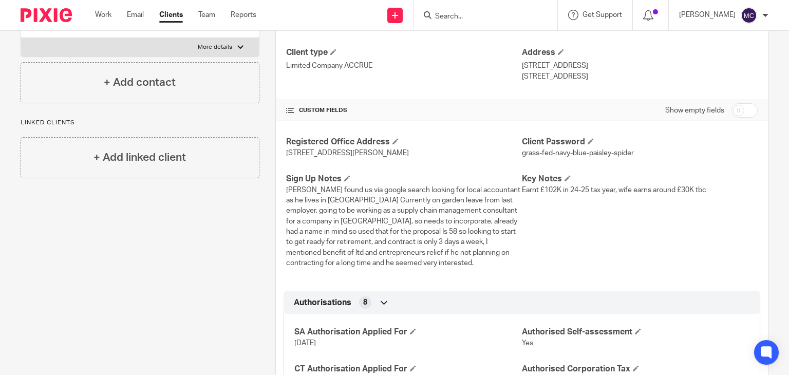
scroll to position [103, 0]
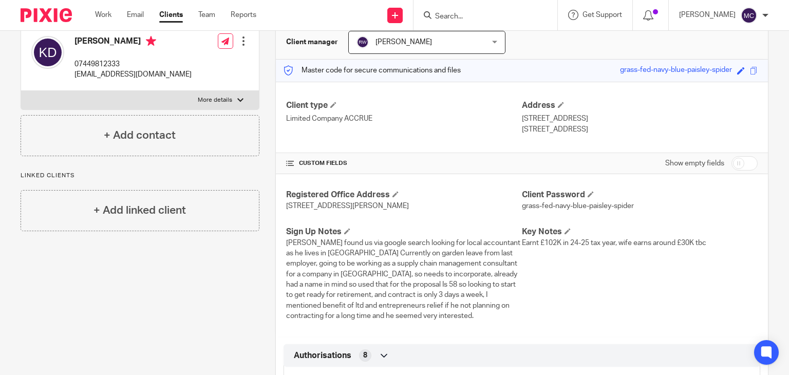
click at [530, 119] on p "3 Springdale Road" at bounding box center [640, 118] width 236 height 10
copy div "3 Springdale Road"
click at [294, 203] on span "Unit E04 Arena Business Centre, Holyrood Close, Poole, United Kingdom, BH17 7FP" at bounding box center [347, 205] width 123 height 7
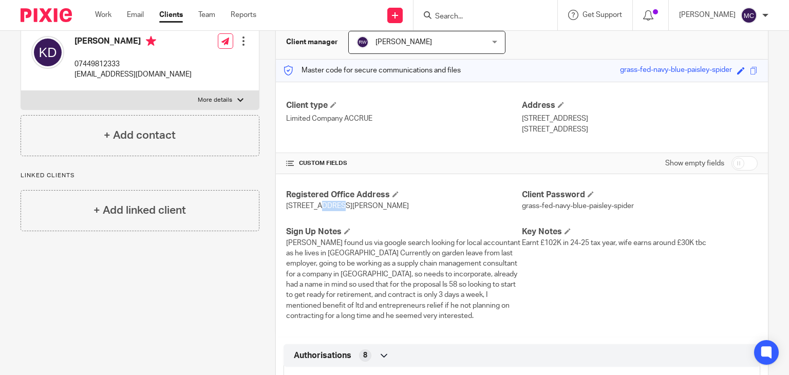
drag, startPoint x: 312, startPoint y: 205, endPoint x: 331, endPoint y: 206, distance: 18.5
click at [331, 206] on span "Unit E04 Arena Business Centre, Holyrood Close, Poole, United Kingdom, BH17 7FP" at bounding box center [347, 205] width 123 height 7
click at [359, 205] on span "Unit E04 Arena Business Centre, Holyrood Close, Poole, United Kingdom, BH17 7FP" at bounding box center [347, 205] width 123 height 7
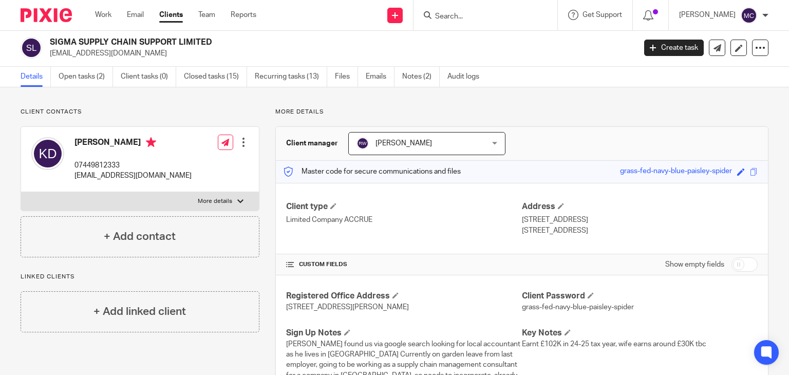
scroll to position [0, 0]
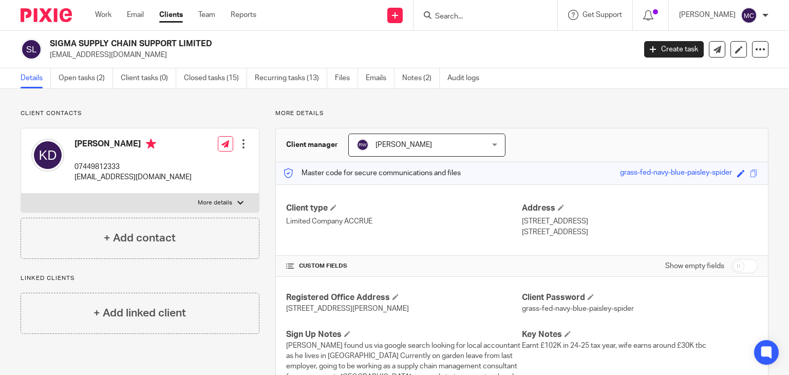
click at [477, 13] on input "Search" at bounding box center [480, 16] width 92 height 9
type input "nuevo"
drag, startPoint x: 481, startPoint y: 44, endPoint x: 505, endPoint y: 36, distance: 25.8
click at [481, 44] on link at bounding box center [495, 44] width 127 height 24
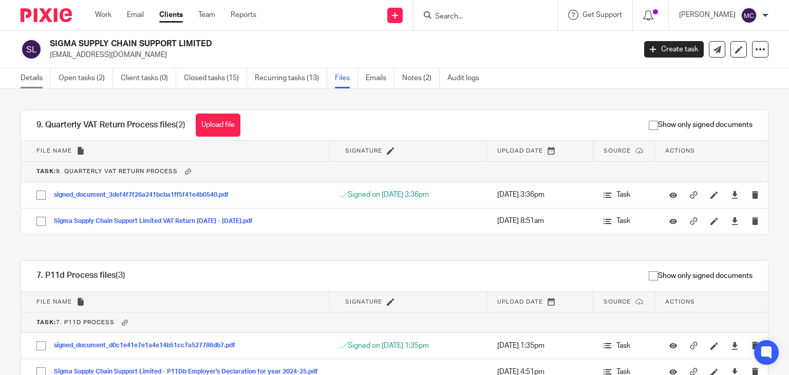
click at [42, 80] on link "Details" at bounding box center [36, 78] width 30 height 20
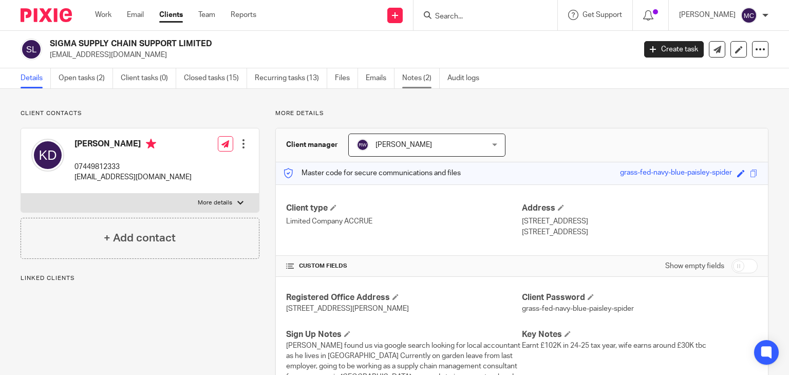
click at [408, 75] on link "Notes (2)" at bounding box center [420, 78] width 37 height 20
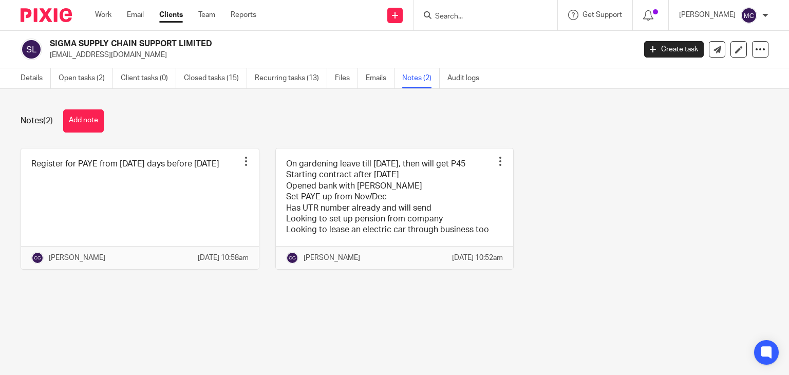
click at [376, 83] on link "Emails" at bounding box center [380, 78] width 29 height 20
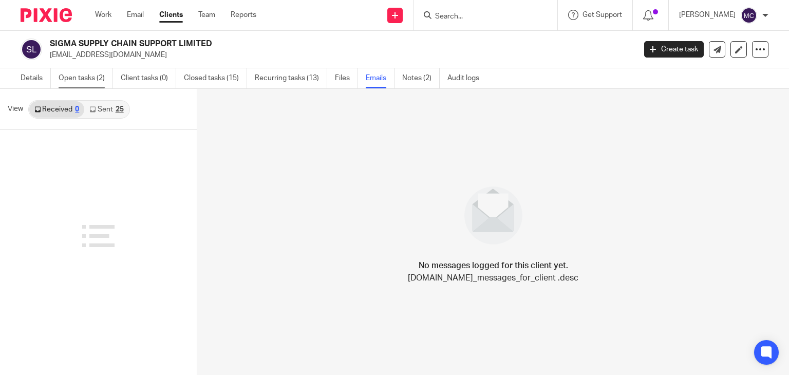
click at [71, 81] on link "Open tasks (2)" at bounding box center [86, 78] width 54 height 20
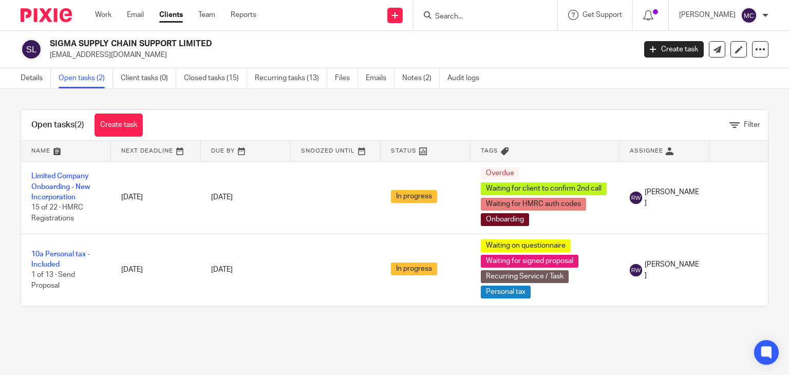
click at [342, 79] on link "Files" at bounding box center [346, 78] width 23 height 20
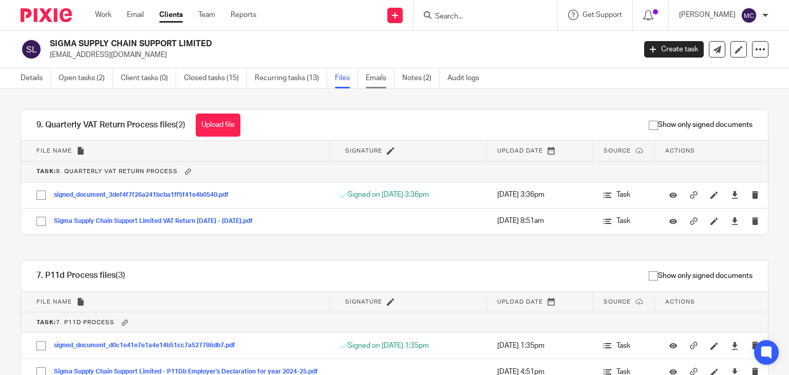
click at [378, 76] on link "Emails" at bounding box center [380, 78] width 29 height 20
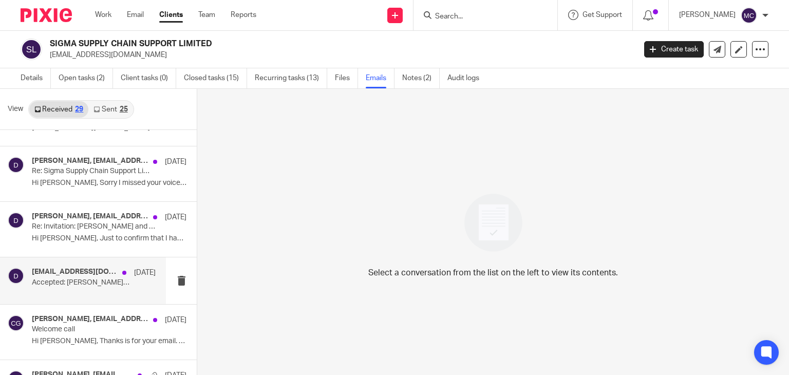
scroll to position [1150, 0]
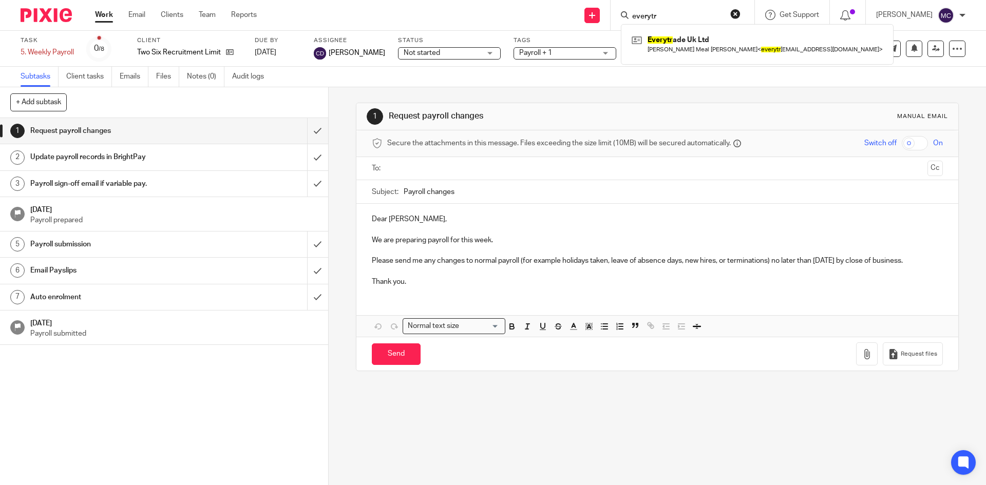
click at [669, 16] on input "everytr" at bounding box center [677, 16] width 92 height 9
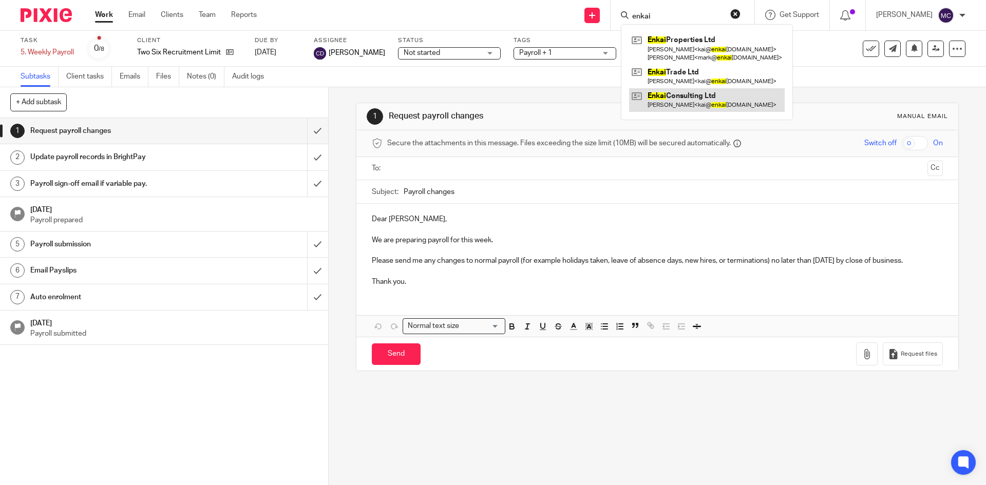
type input "enkai"
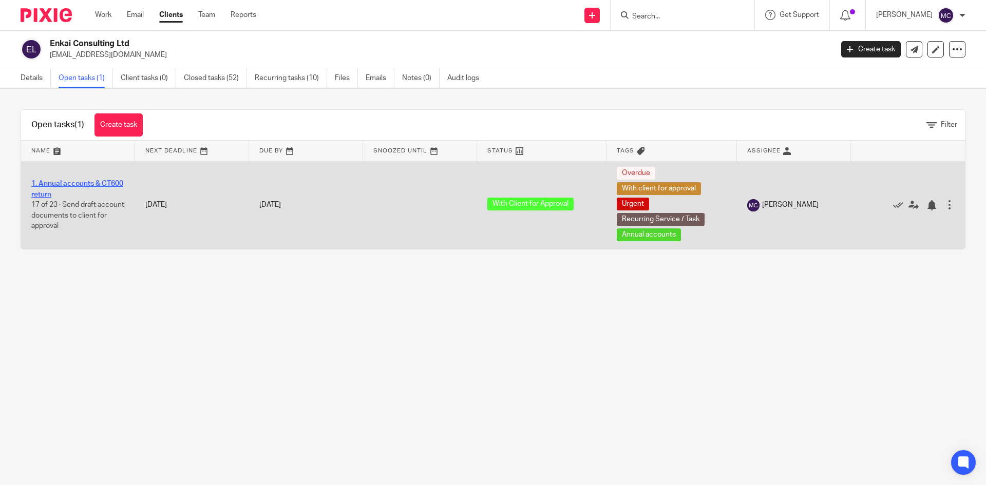
click at [82, 185] on link "1. Annual accounts & CT600 return" at bounding box center [77, 188] width 92 height 17
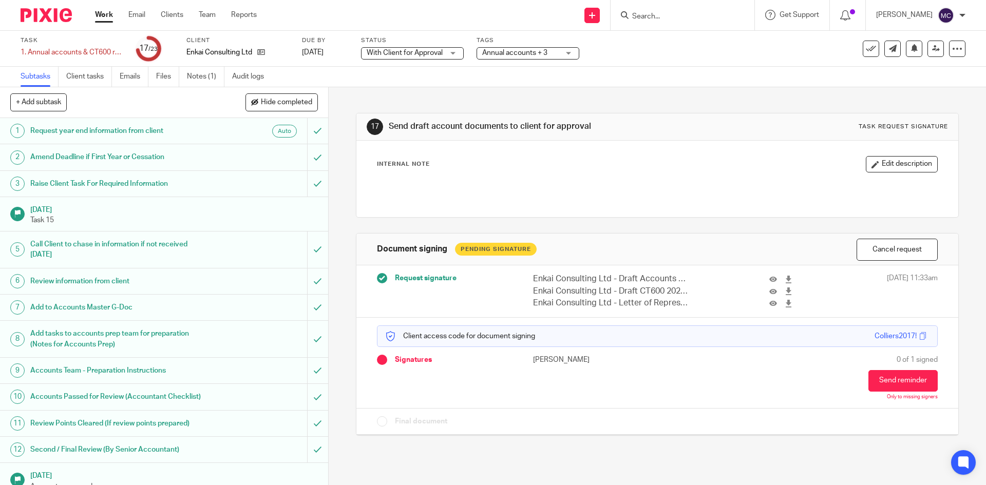
scroll to position [313, 0]
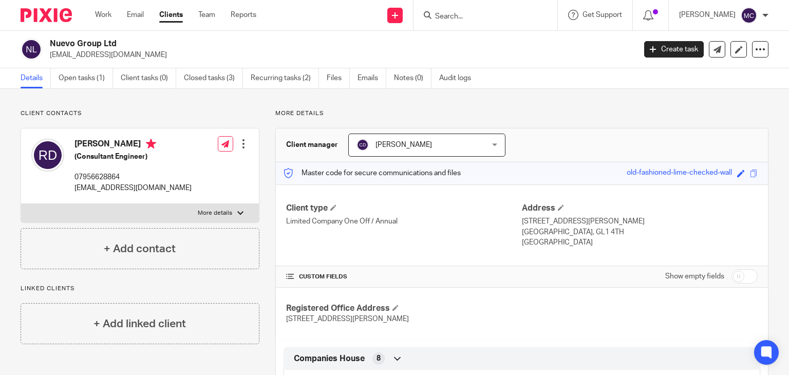
click at [464, 12] on input "Search" at bounding box center [480, 16] width 92 height 9
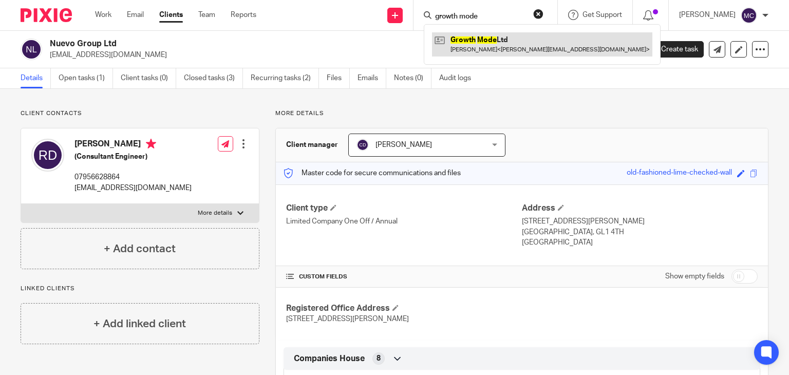
type input "growth mode"
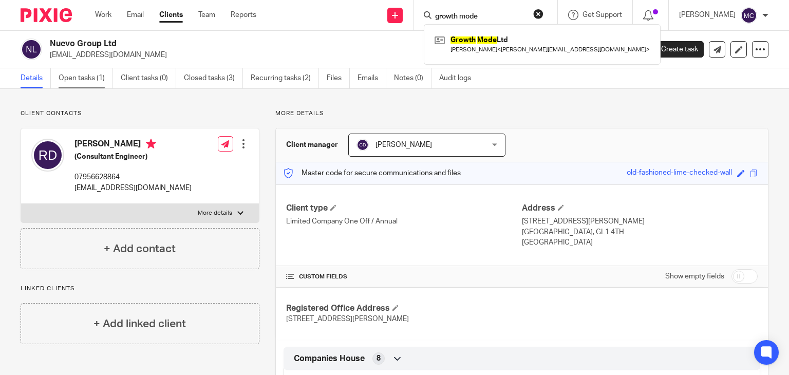
click at [79, 74] on link "Open tasks (1)" at bounding box center [86, 78] width 54 height 20
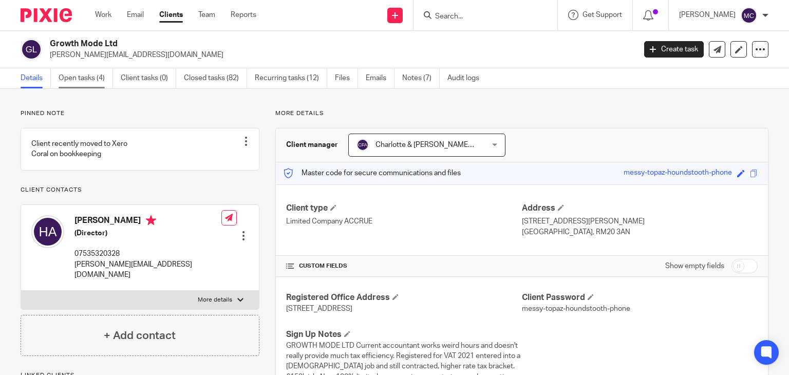
click at [107, 88] on link "Open tasks (4)" at bounding box center [86, 78] width 54 height 20
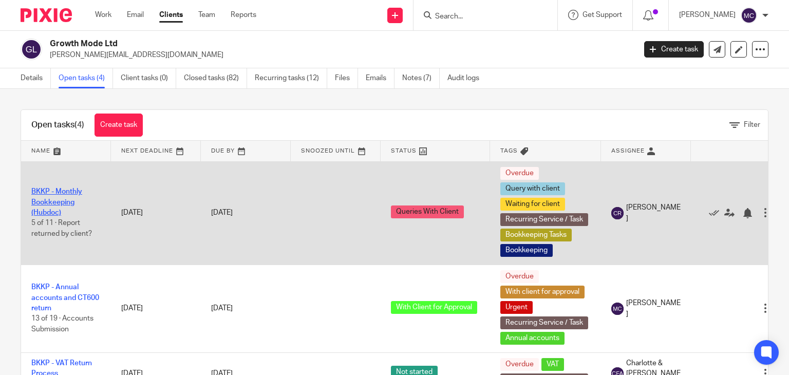
scroll to position [74, 0]
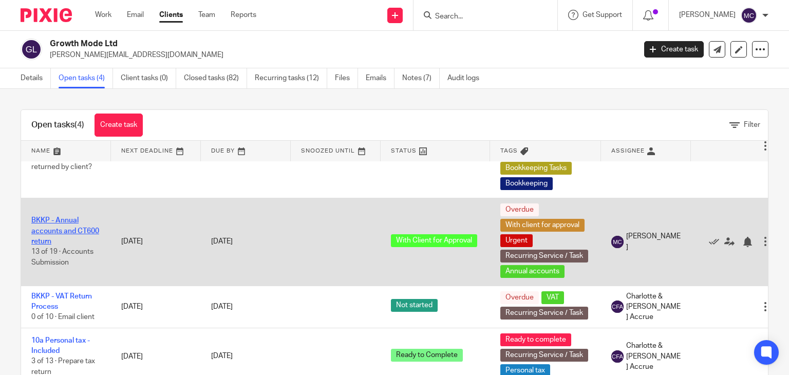
click at [64, 217] on link "BKKP - Annual accounts and CT600 return" at bounding box center [65, 231] width 68 height 28
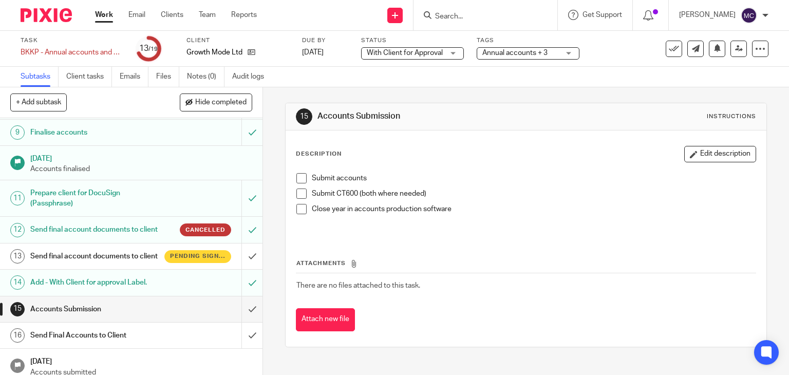
scroll to position [357, 0]
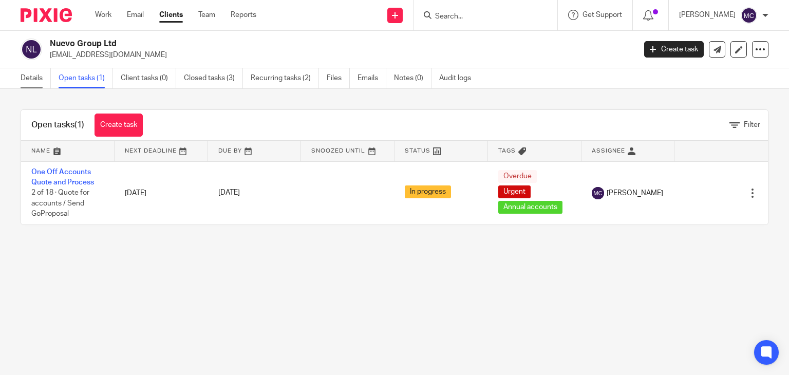
click at [35, 78] on link "Details" at bounding box center [36, 78] width 30 height 20
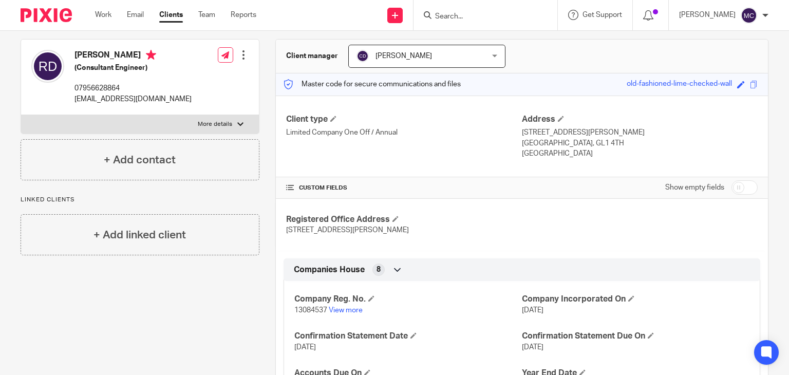
scroll to position [205, 0]
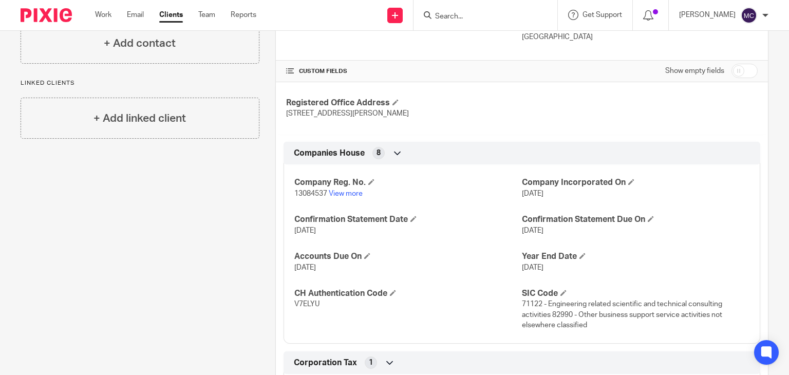
click at [310, 196] on span "13084537" at bounding box center [310, 193] width 33 height 7
copy p "13084537"
